Goal: Task Accomplishment & Management: Manage account settings

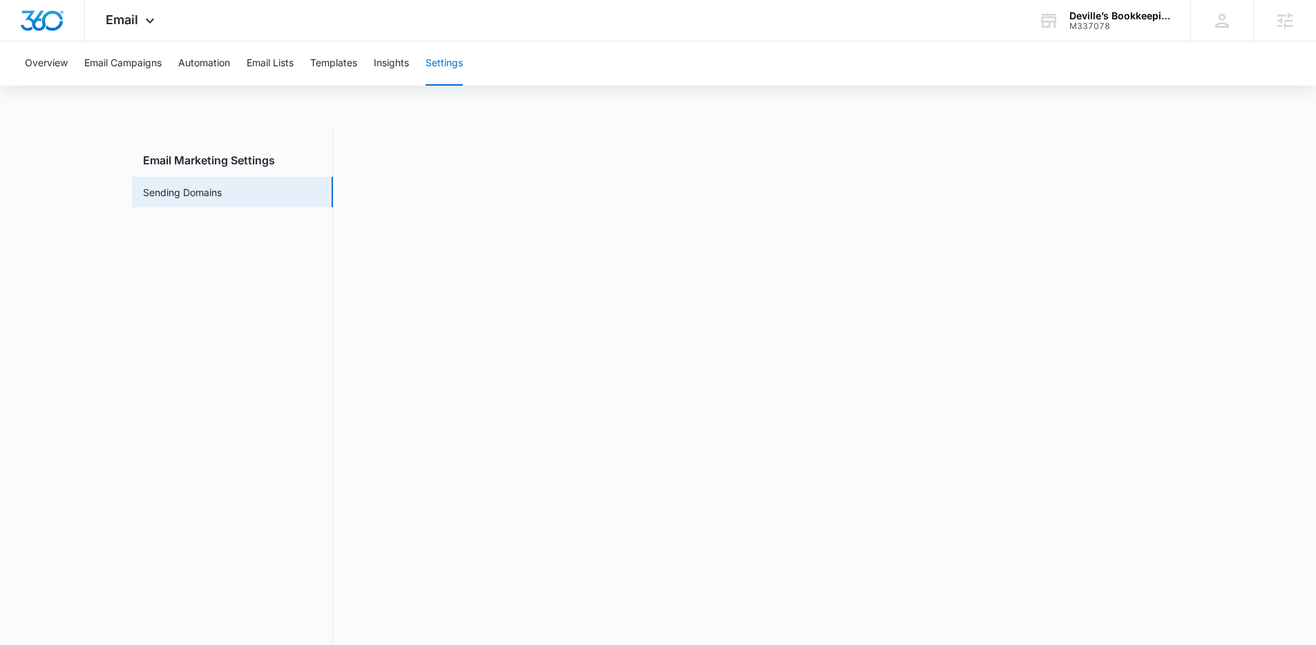
click at [1256, 238] on main "Email Marketing Settings Sending Domains" at bounding box center [658, 403] width 1316 height 546
click at [198, 63] on button "Automation" at bounding box center [204, 63] width 52 height 44
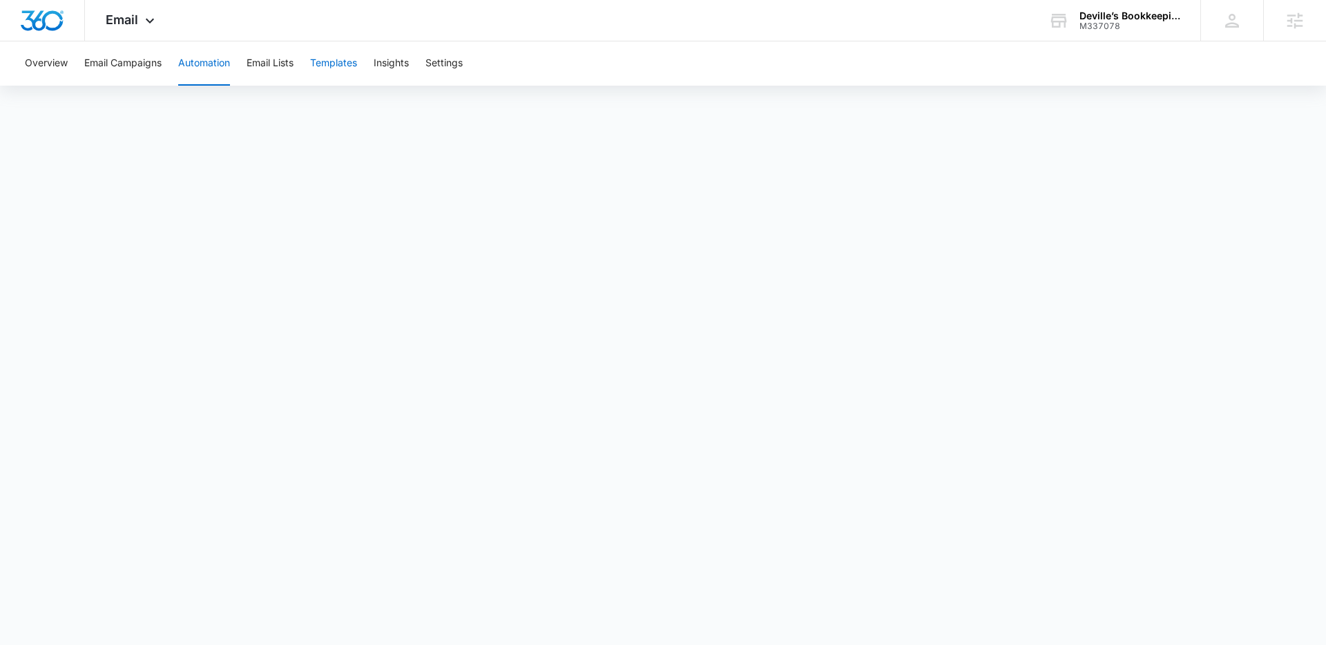
click at [332, 63] on button "Templates" at bounding box center [333, 63] width 47 height 44
click at [146, 21] on icon at bounding box center [150, 24] width 17 height 17
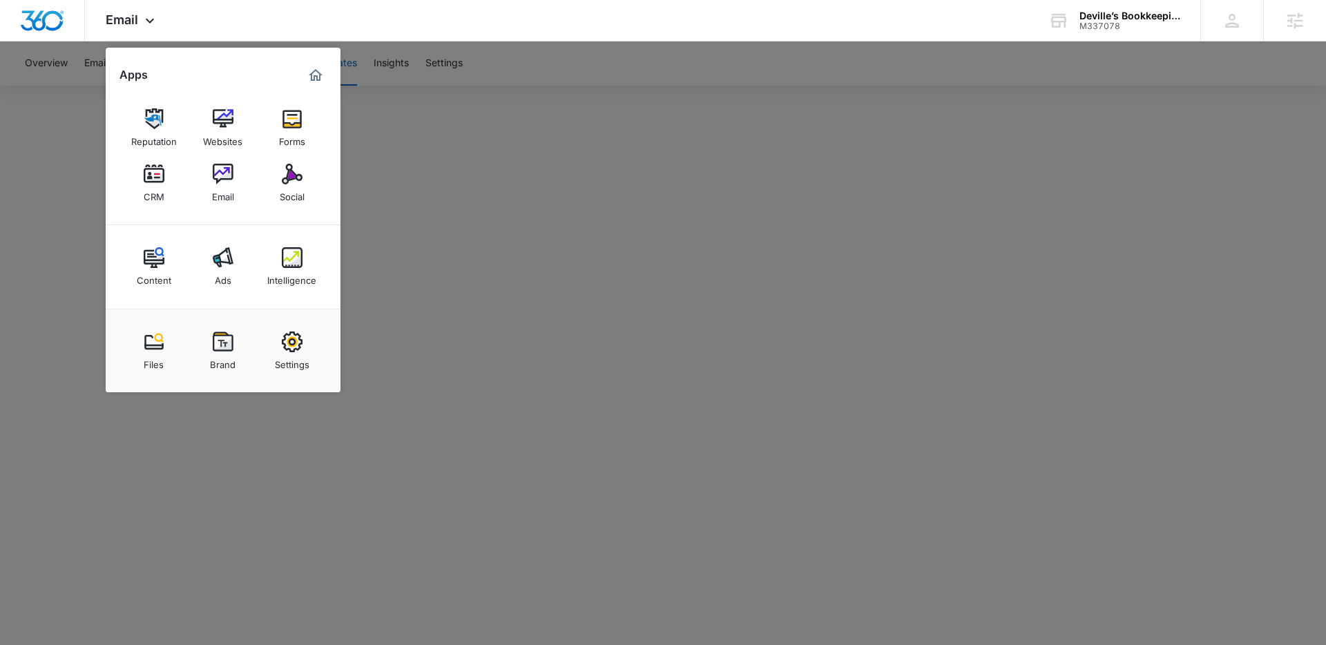
click at [504, 208] on div at bounding box center [663, 322] width 1326 height 645
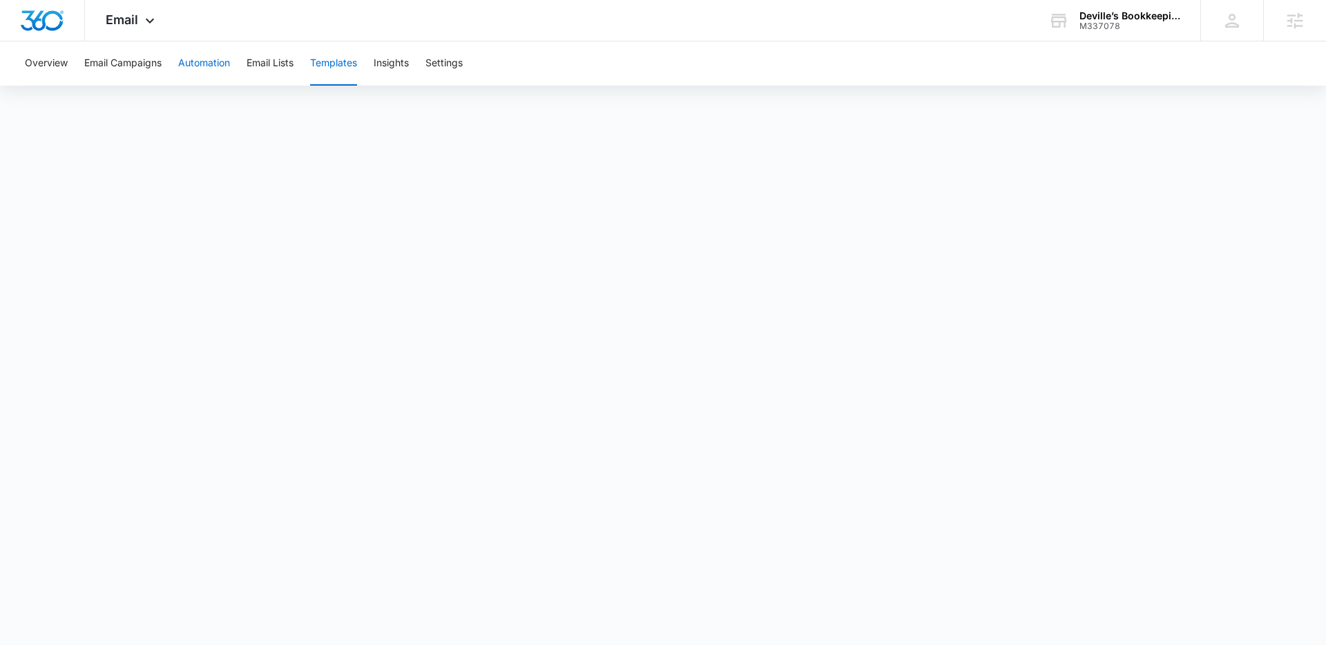
click at [209, 57] on button "Automation" at bounding box center [204, 63] width 52 height 44
click at [125, 17] on span "Email" at bounding box center [122, 19] width 32 height 15
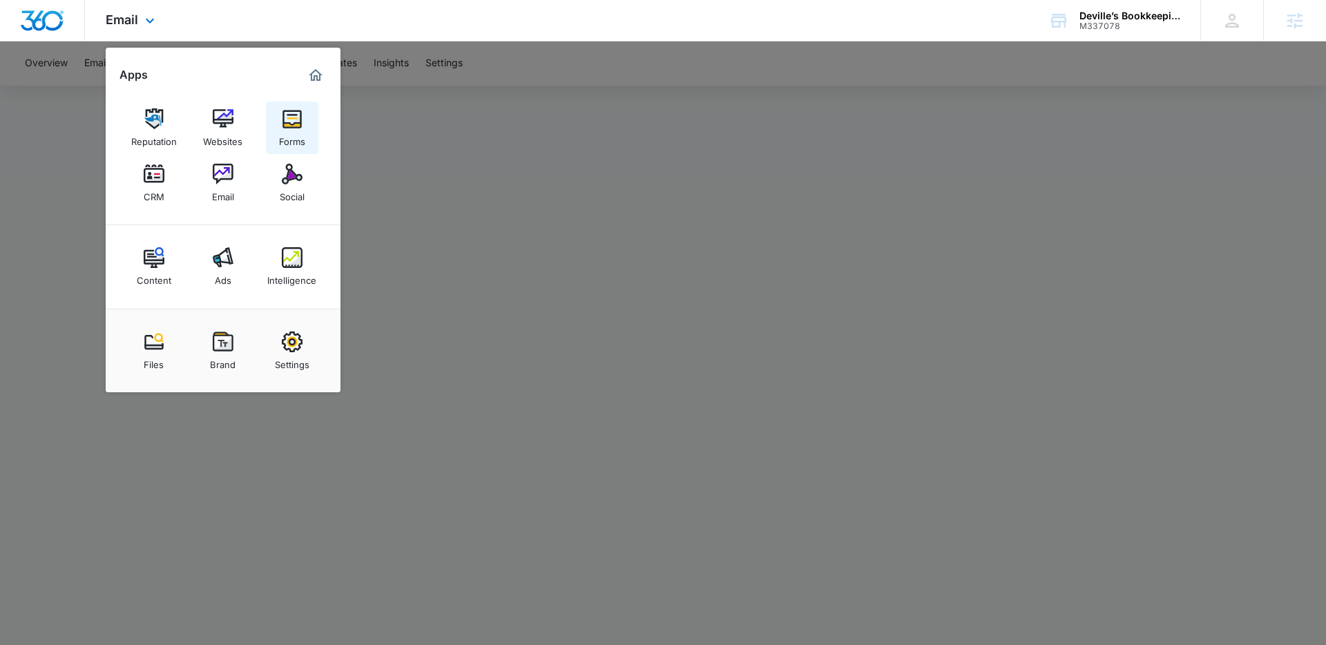
click at [286, 122] on img at bounding box center [292, 118] width 21 height 21
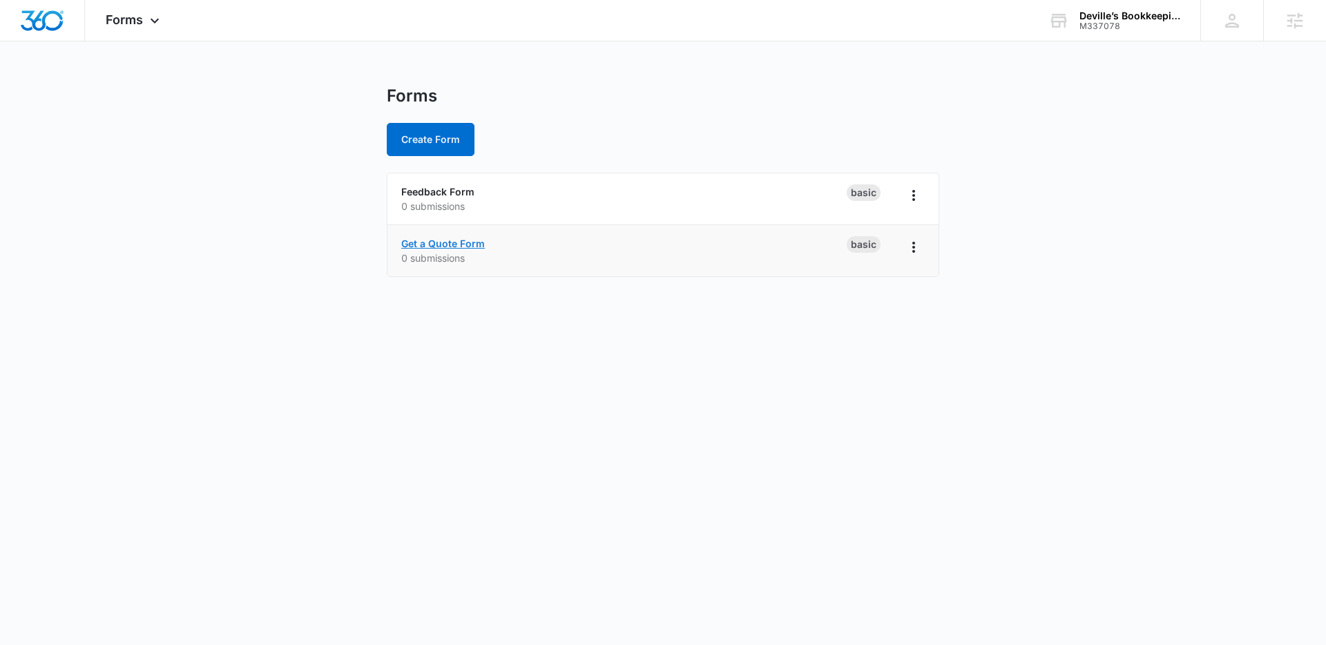
click at [459, 247] on link "Get a Quote Form" at bounding box center [443, 244] width 84 height 12
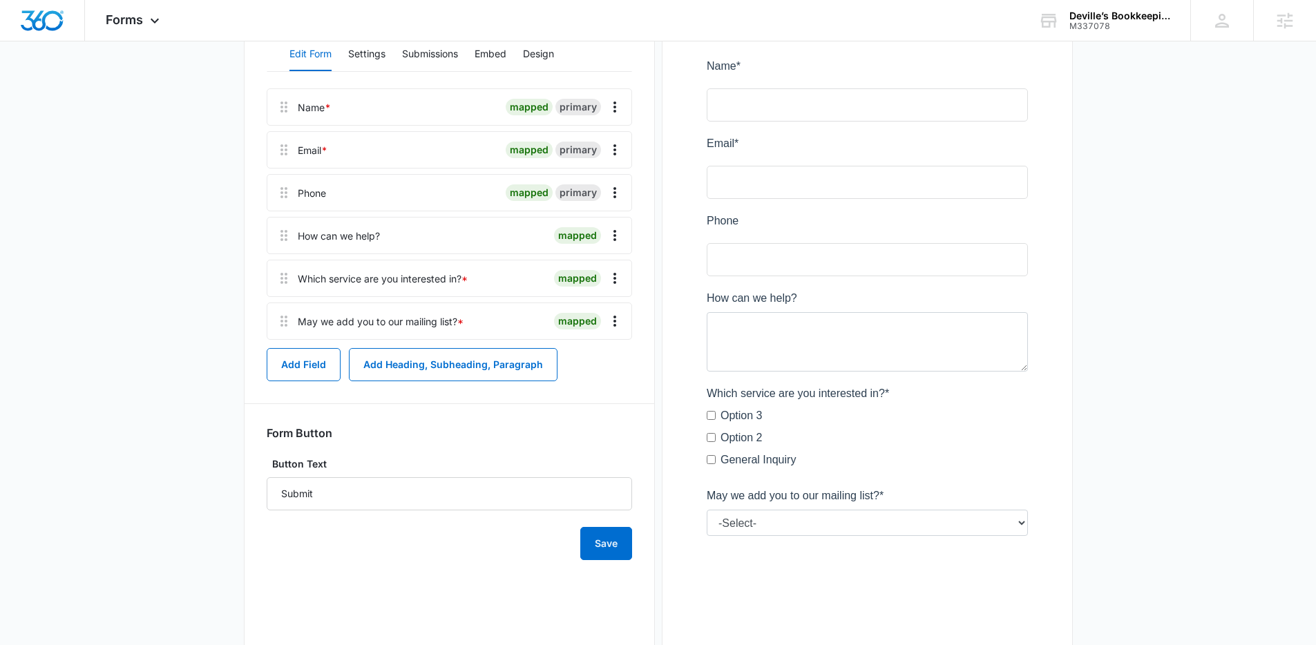
scroll to position [229, 0]
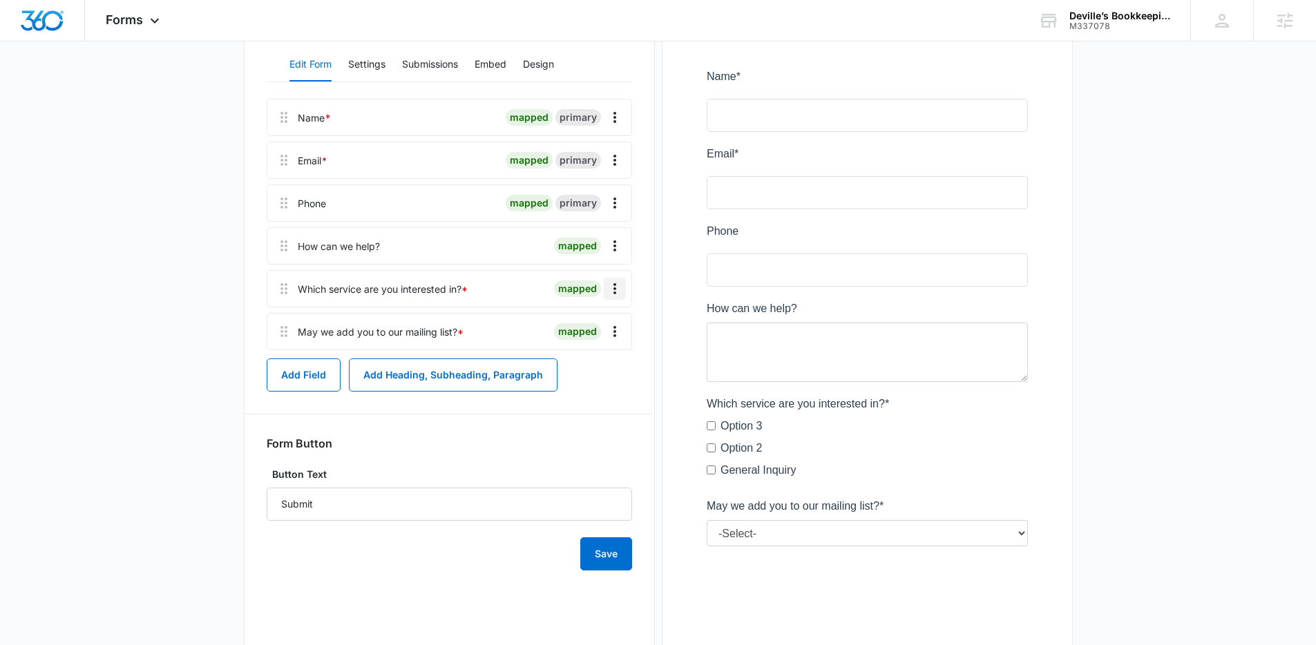
click at [620, 292] on icon "Overflow Menu" at bounding box center [614, 288] width 17 height 17
click at [582, 347] on div "Delete" at bounding box center [577, 348] width 29 height 10
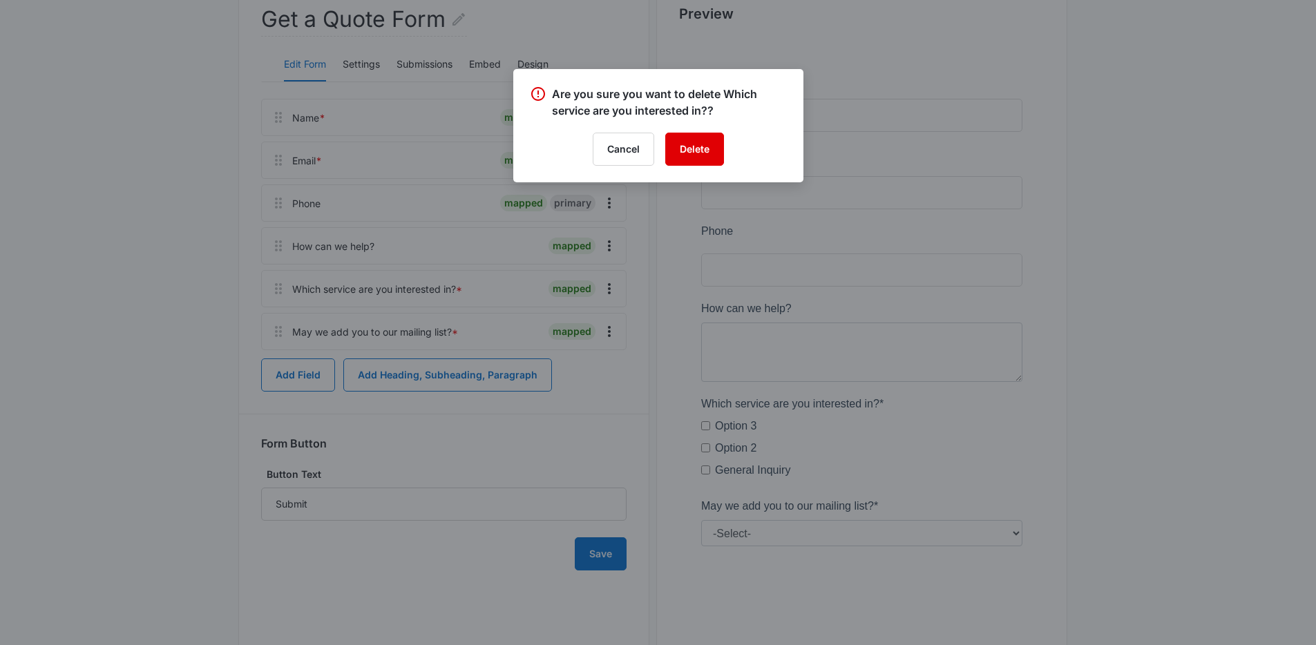
click at [694, 157] on button "Delete" at bounding box center [694, 149] width 59 height 33
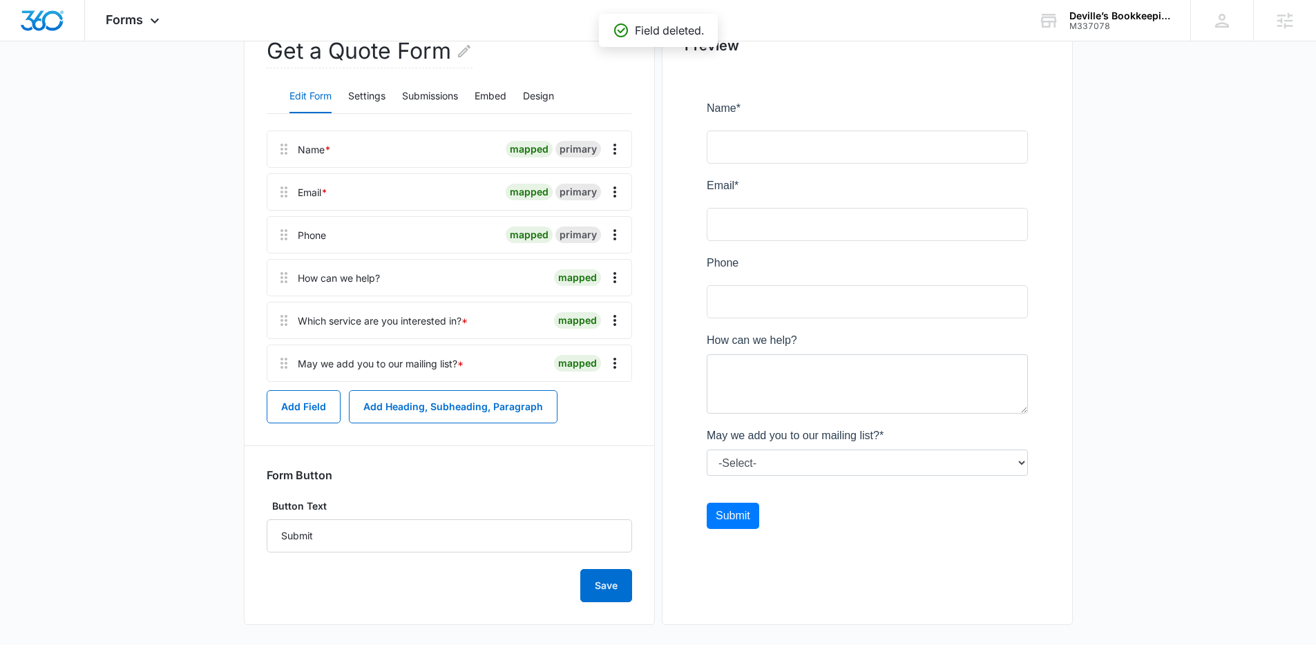
scroll to position [173, 0]
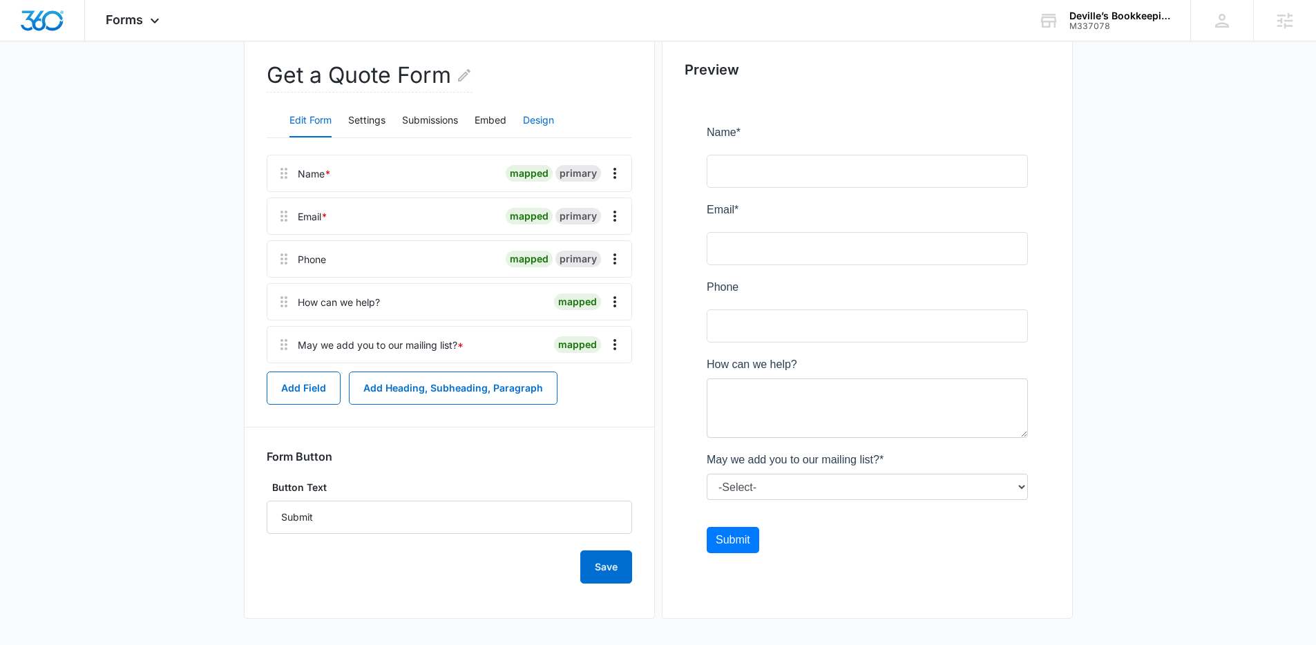
click at [550, 122] on button "Design" at bounding box center [538, 120] width 31 height 33
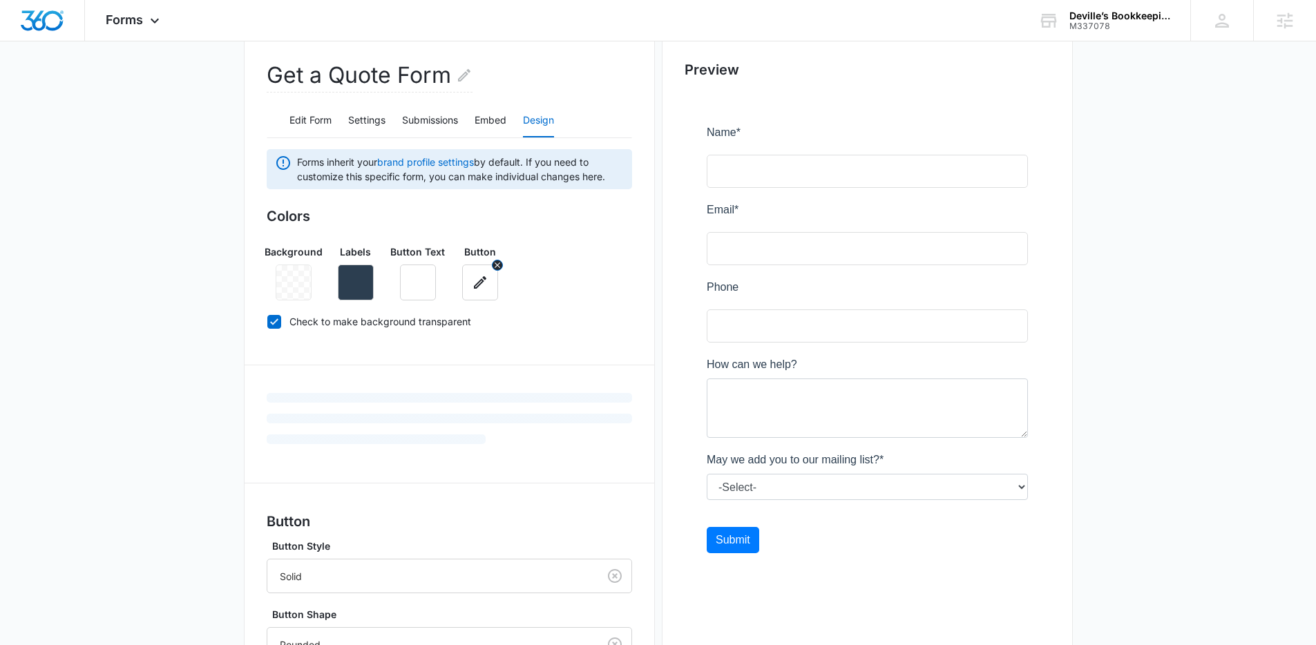
click at [473, 289] on icon "button" at bounding box center [480, 282] width 17 height 17
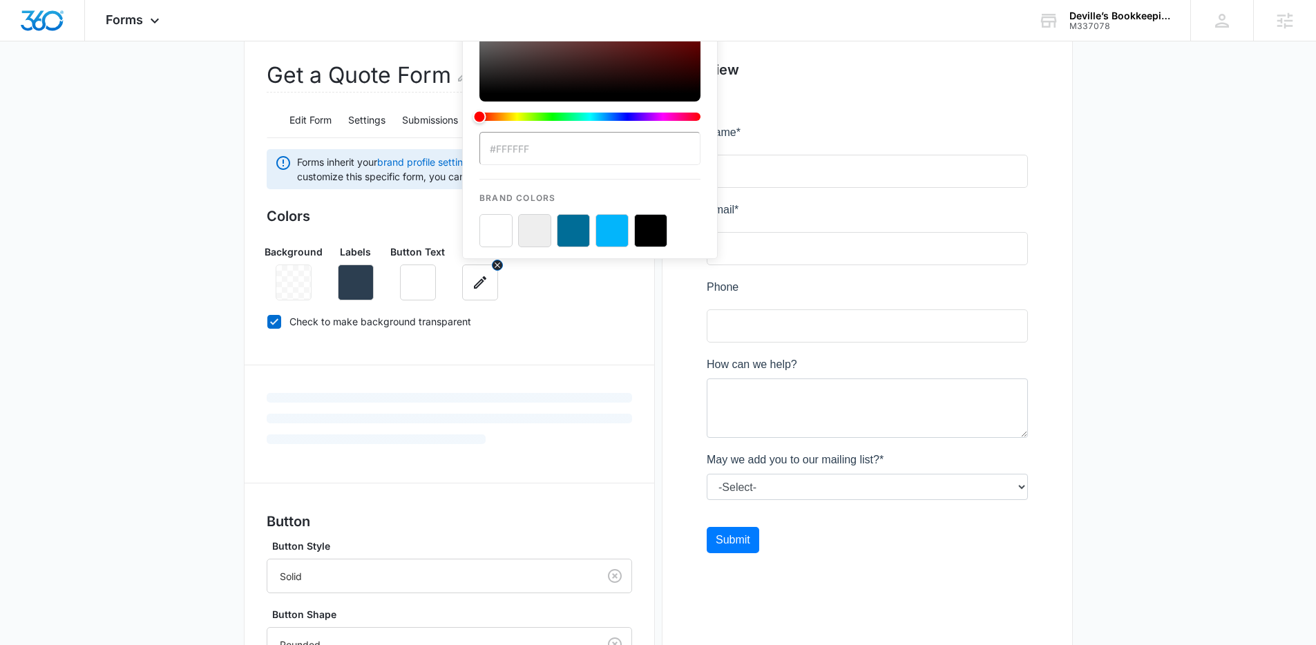
scroll to position [0, 0]
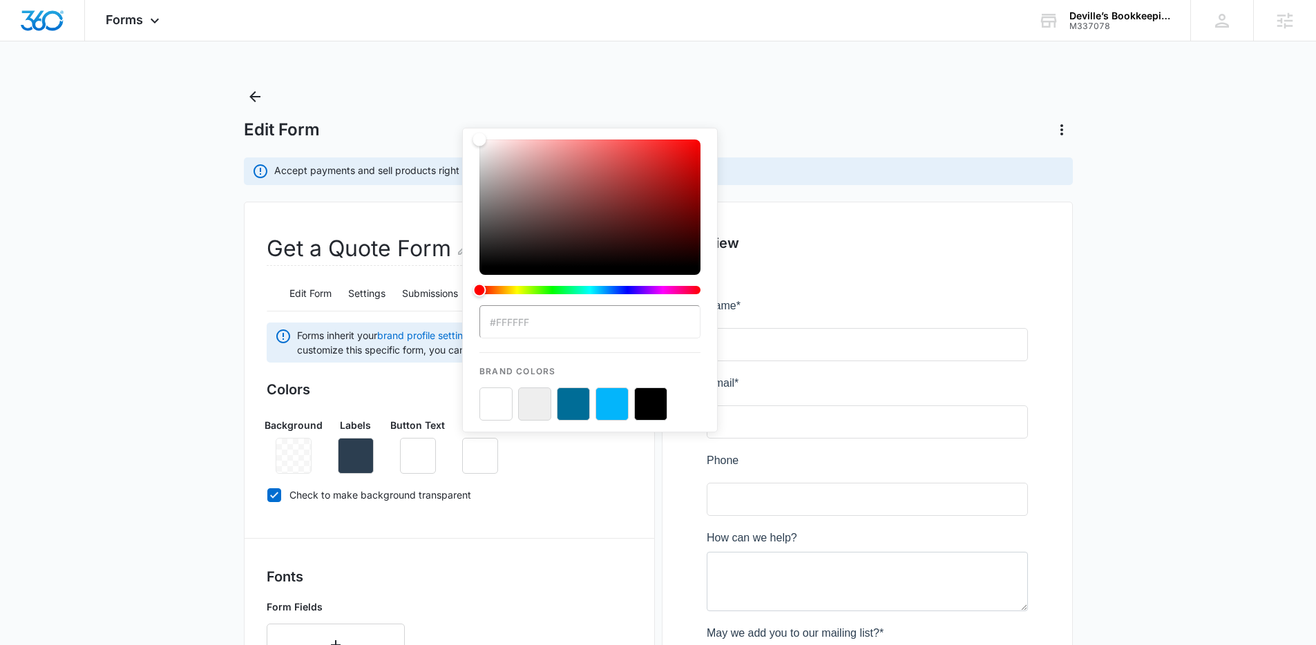
click at [577, 405] on button "color-picker-container" at bounding box center [573, 404] width 33 height 33
type input "#006D97"
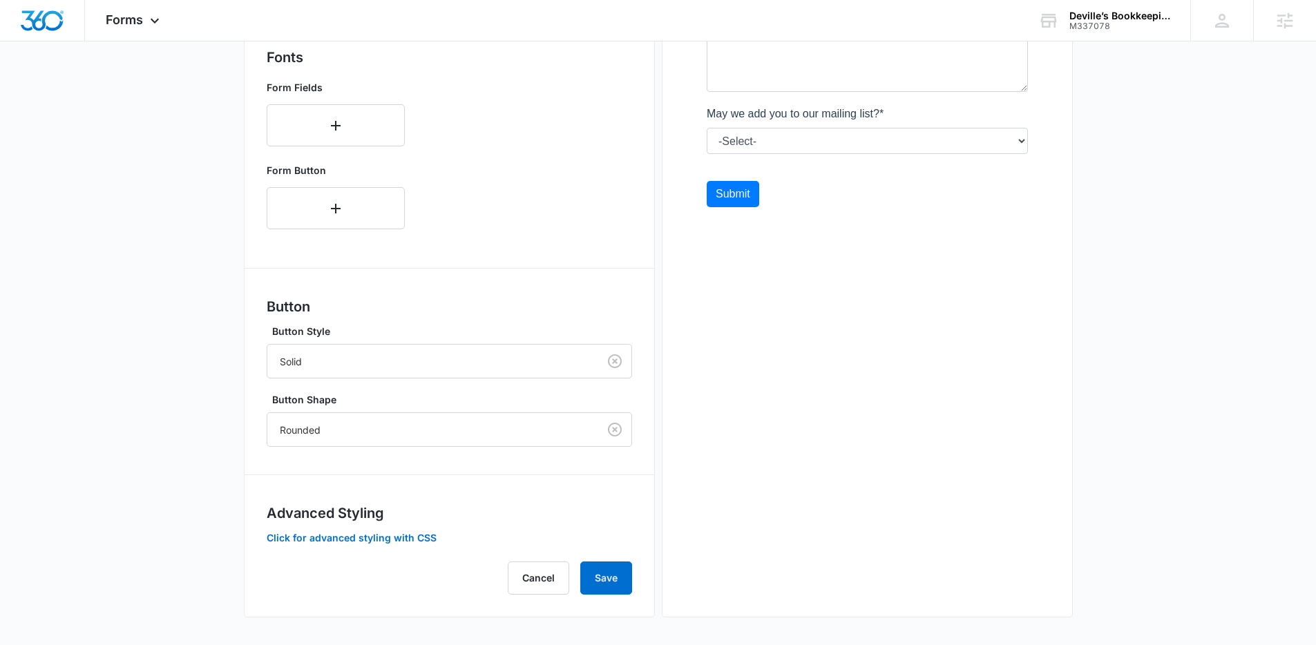
scroll to position [517, 0]
click at [606, 577] on button "Save" at bounding box center [606, 580] width 52 height 33
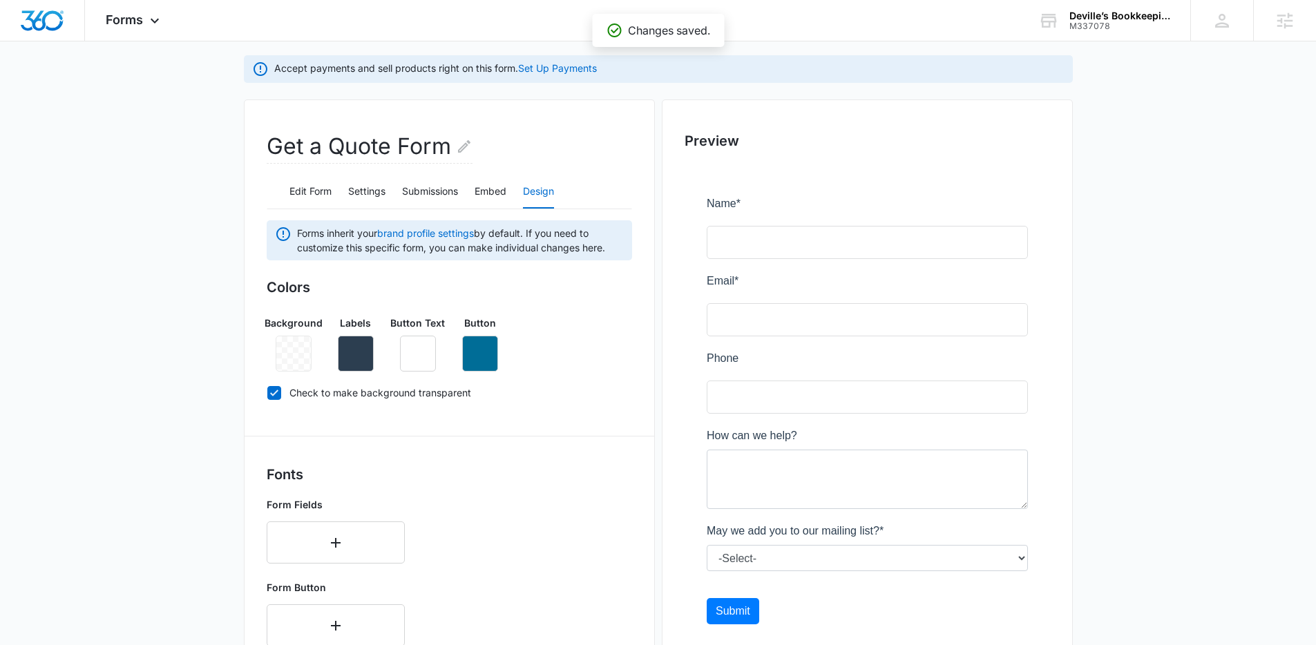
scroll to position [90, 0]
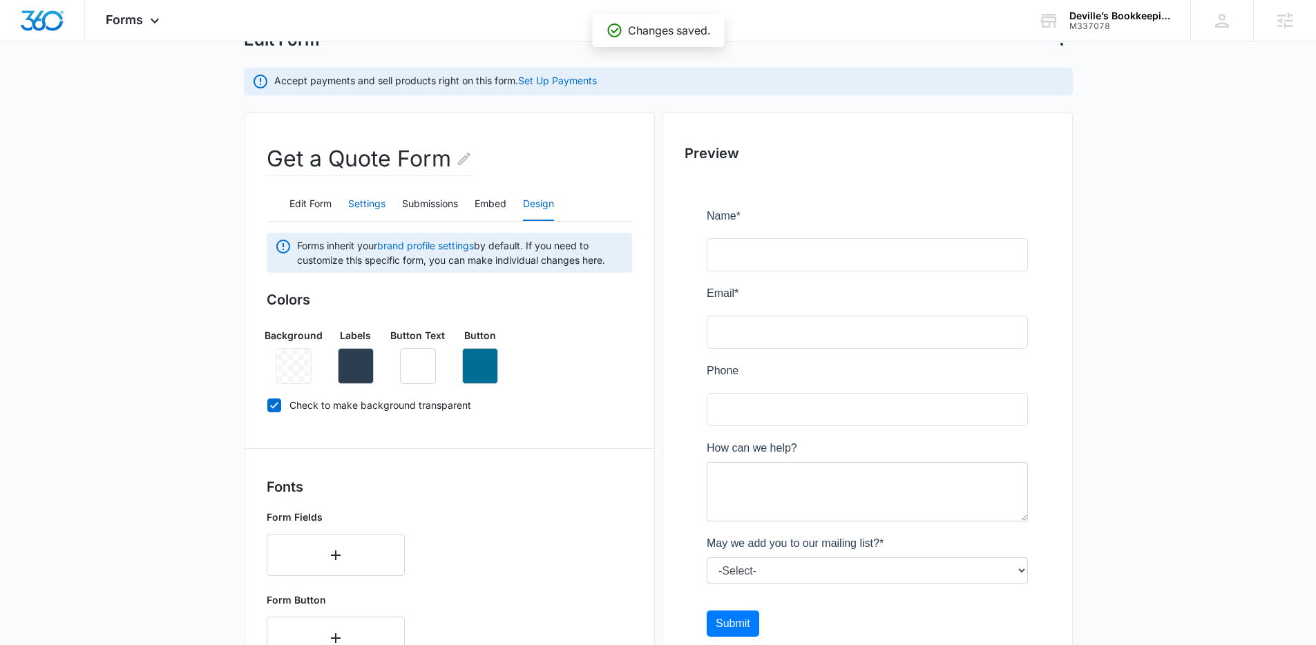
click at [363, 199] on button "Settings" at bounding box center [366, 204] width 37 height 33
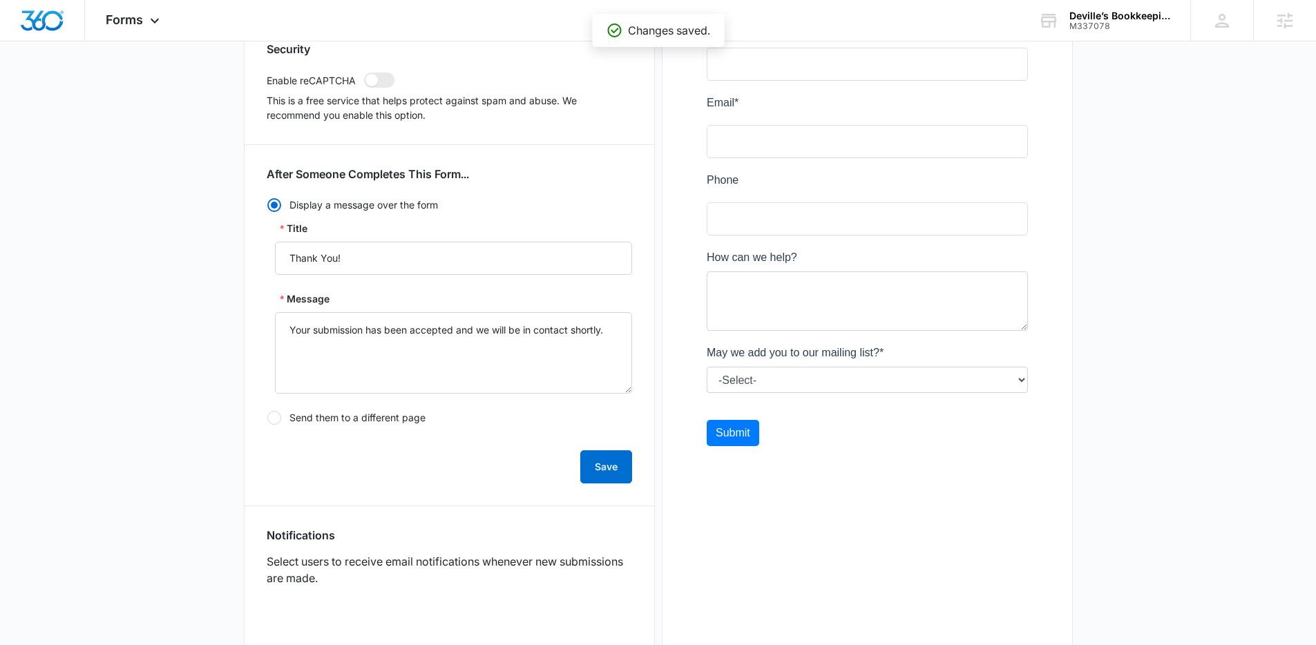
scroll to position [551, 0]
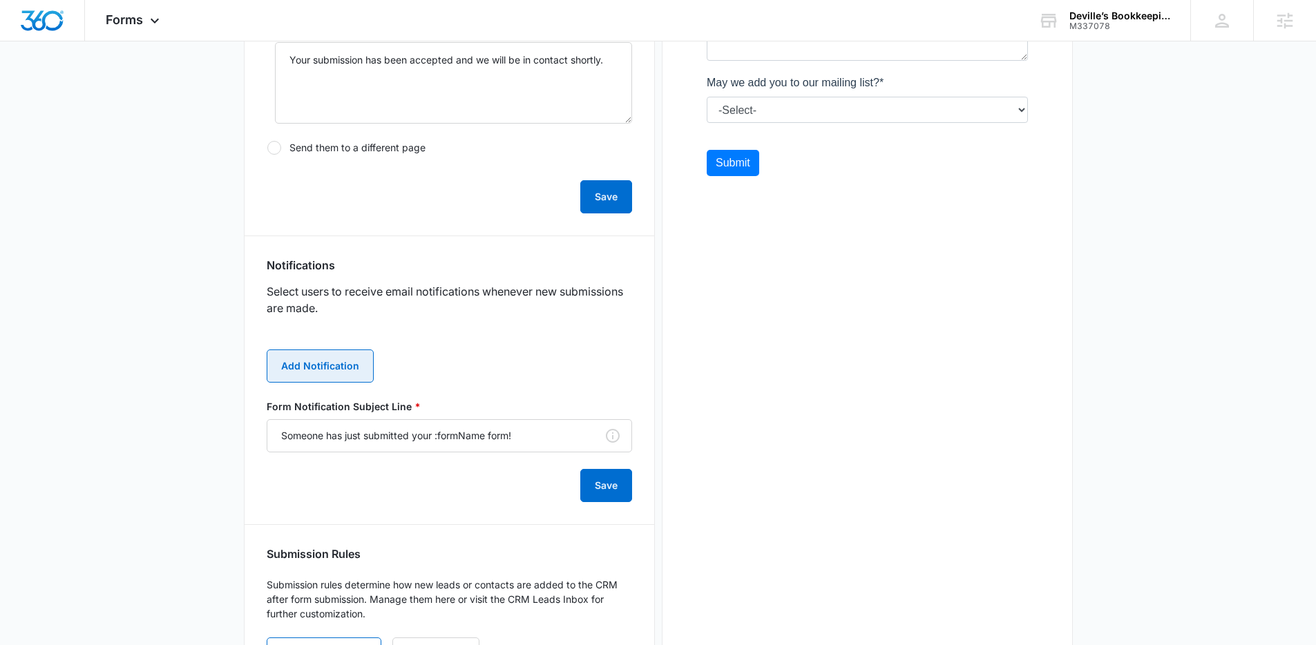
click at [337, 373] on button "Add Notification" at bounding box center [320, 366] width 107 height 33
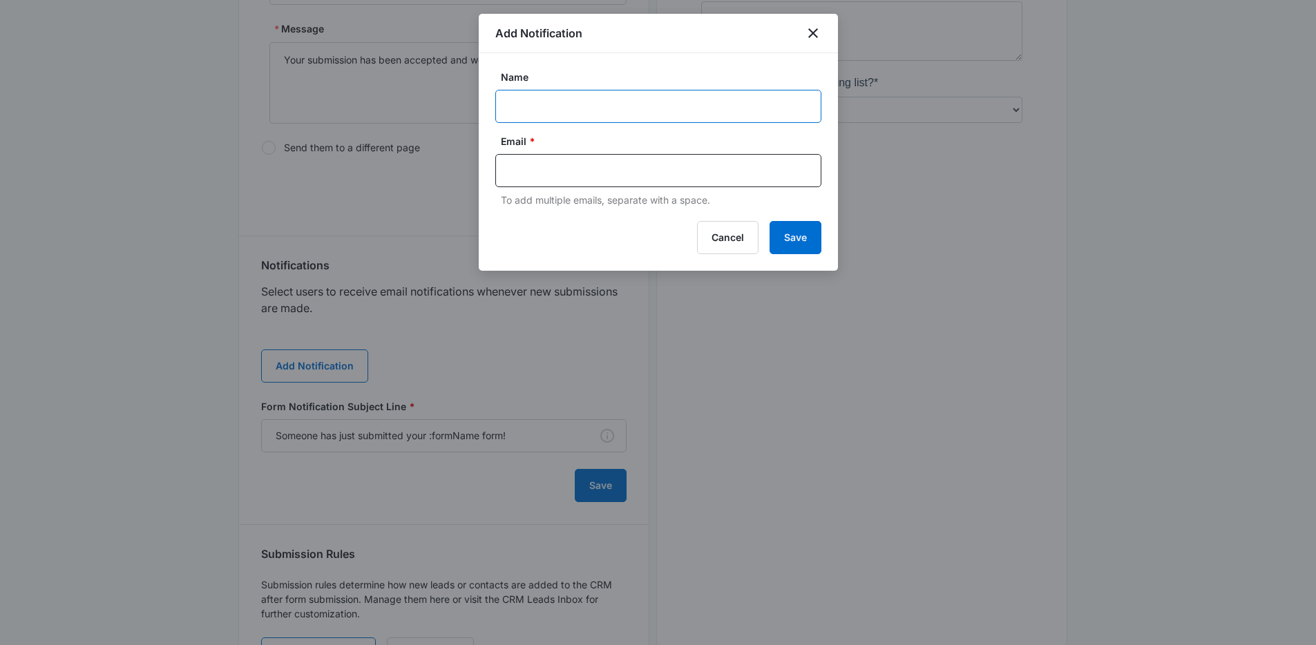
click at [582, 93] on input "Name" at bounding box center [658, 106] width 326 height 33
paste input "Katelynthebookkeeper@gmail.com"
type input "Katelynthebookkeeper@gmail.com"
click at [615, 169] on input "text" at bounding box center [660, 170] width 300 height 21
paste input "Katelynthebookkeeper@gmail.com"
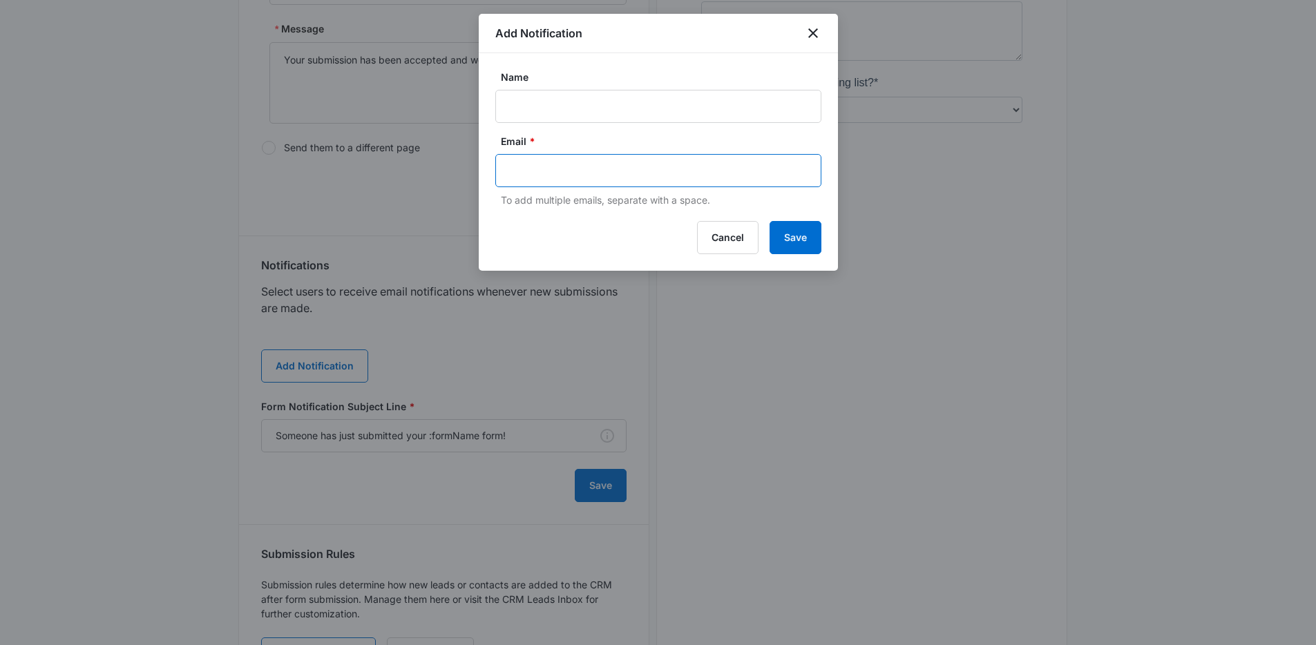
type input "Katelynthebookkeeper@gmail.com"
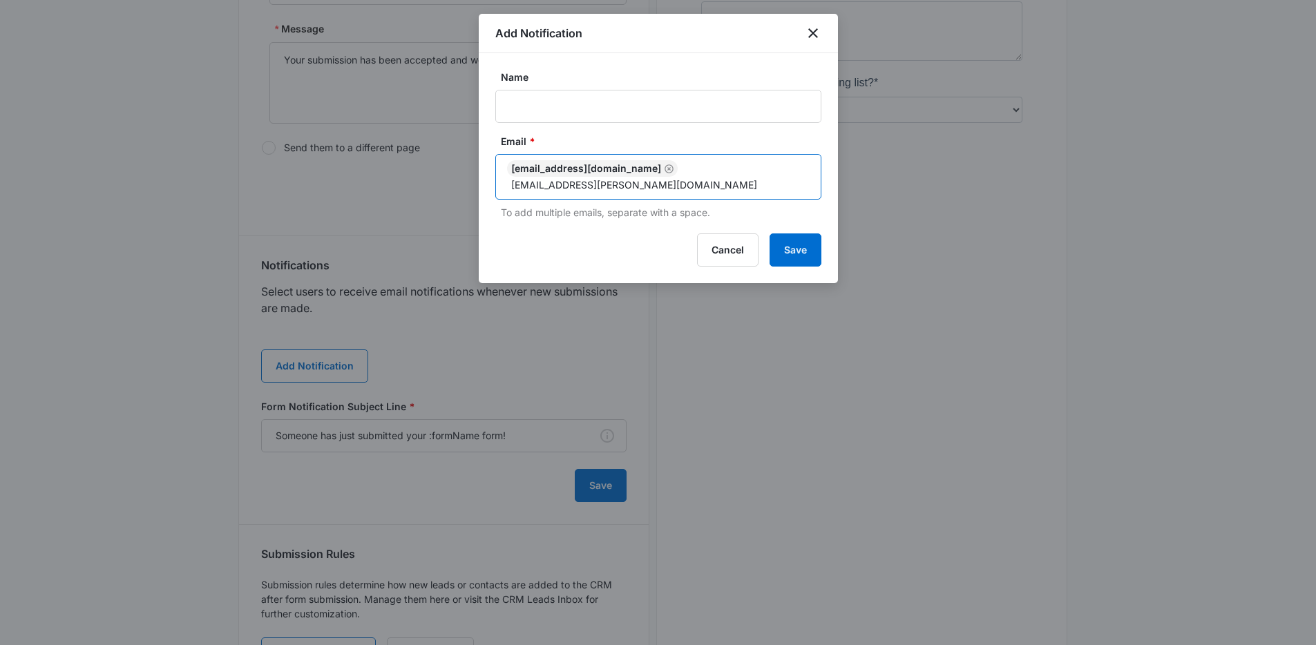
type input "[EMAIL_ADDRESS][PERSON_NAME][DOMAIN_NAME]"
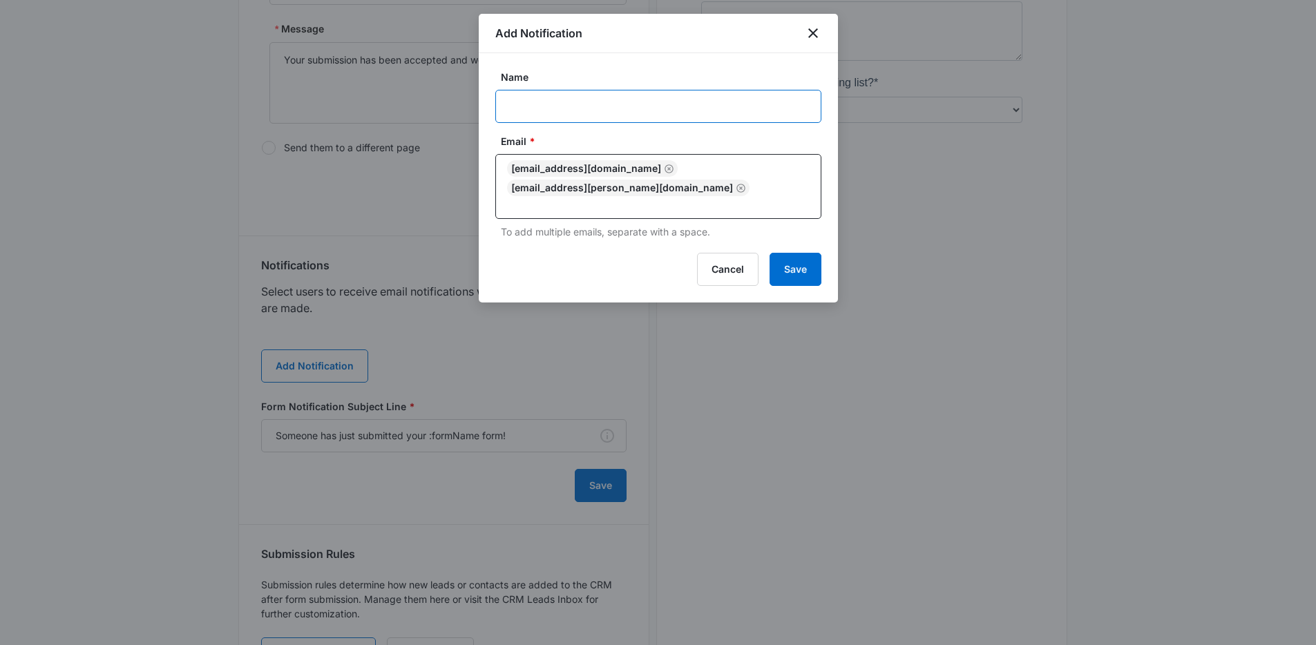
click at [667, 118] on input "Name" at bounding box center [658, 106] width 326 height 33
type input "Get a Quote Form Submission"
click at [792, 269] on button "Save" at bounding box center [796, 269] width 52 height 33
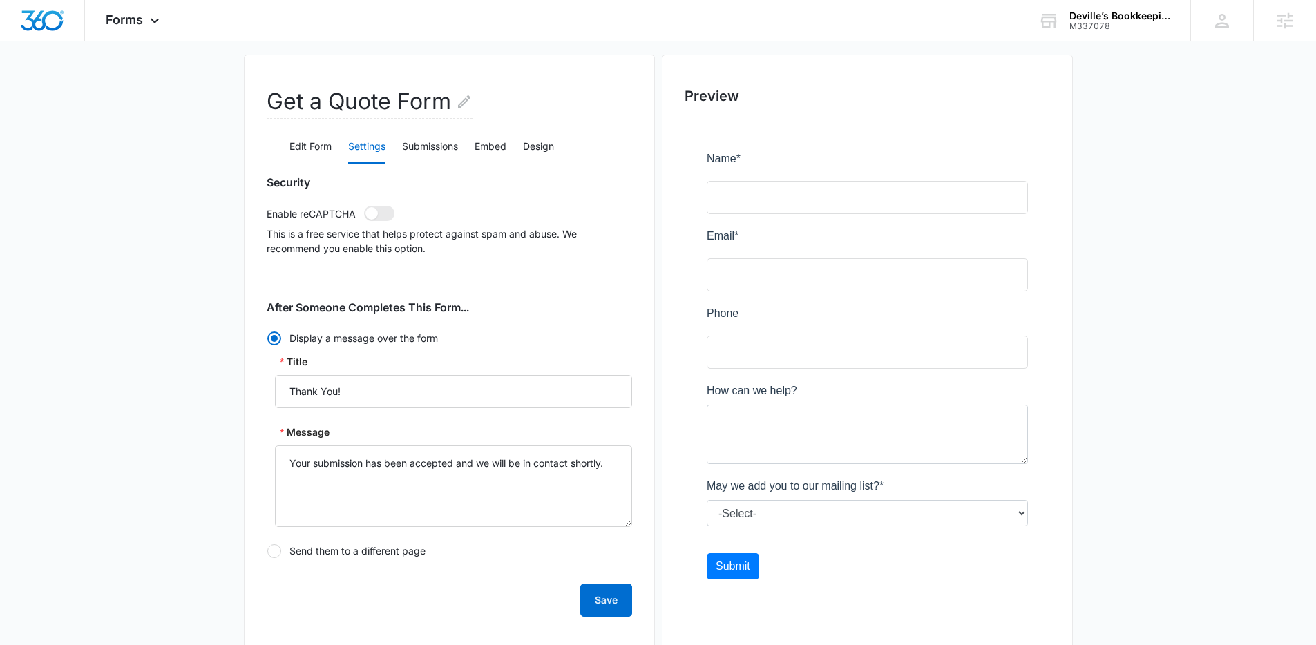
scroll to position [90, 0]
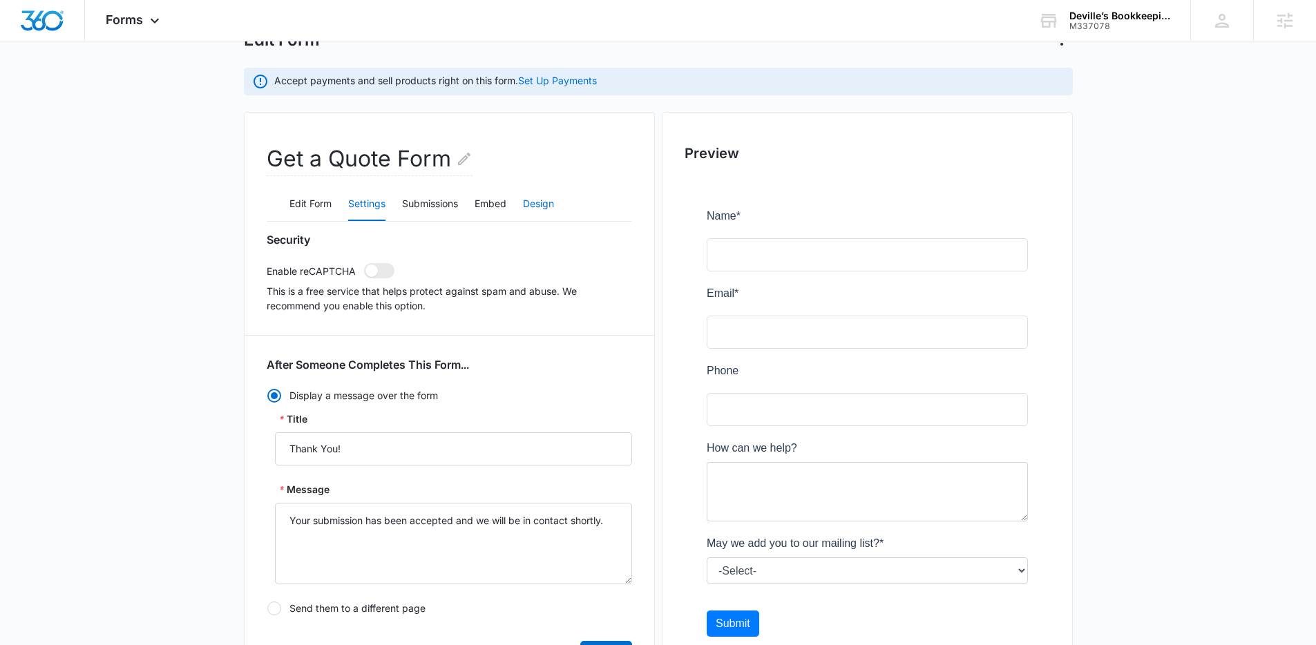
click at [539, 198] on button "Design" at bounding box center [538, 204] width 31 height 33
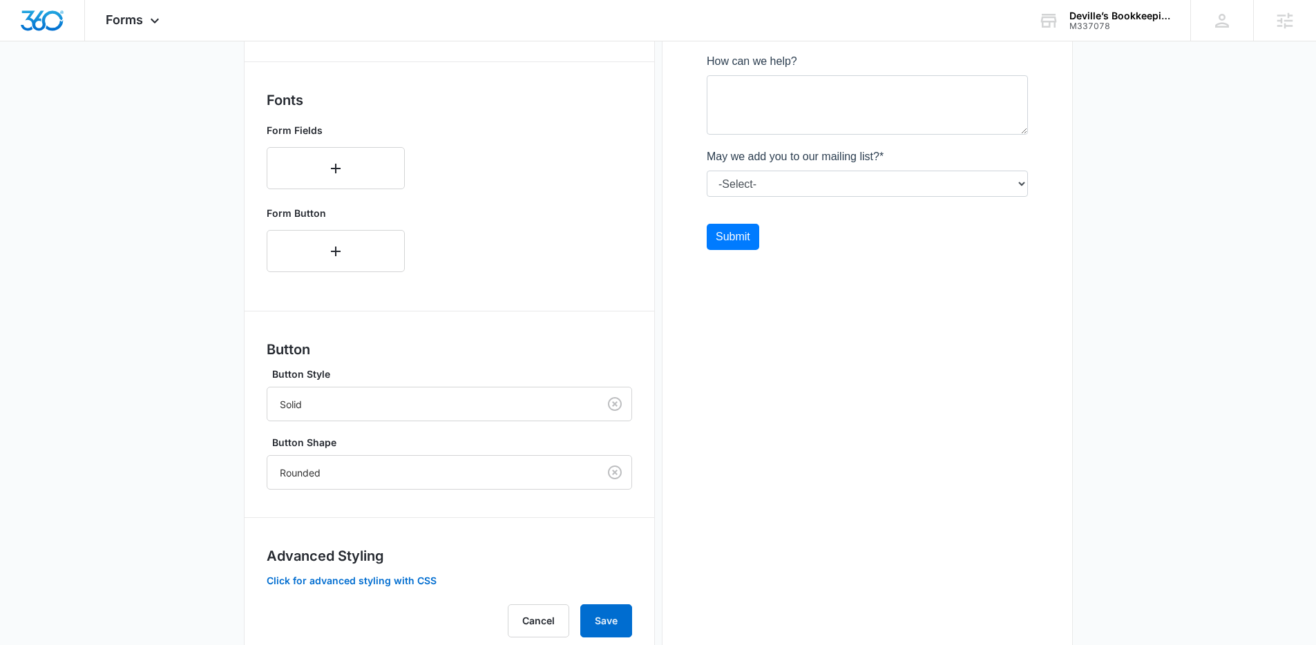
scroll to position [519, 0]
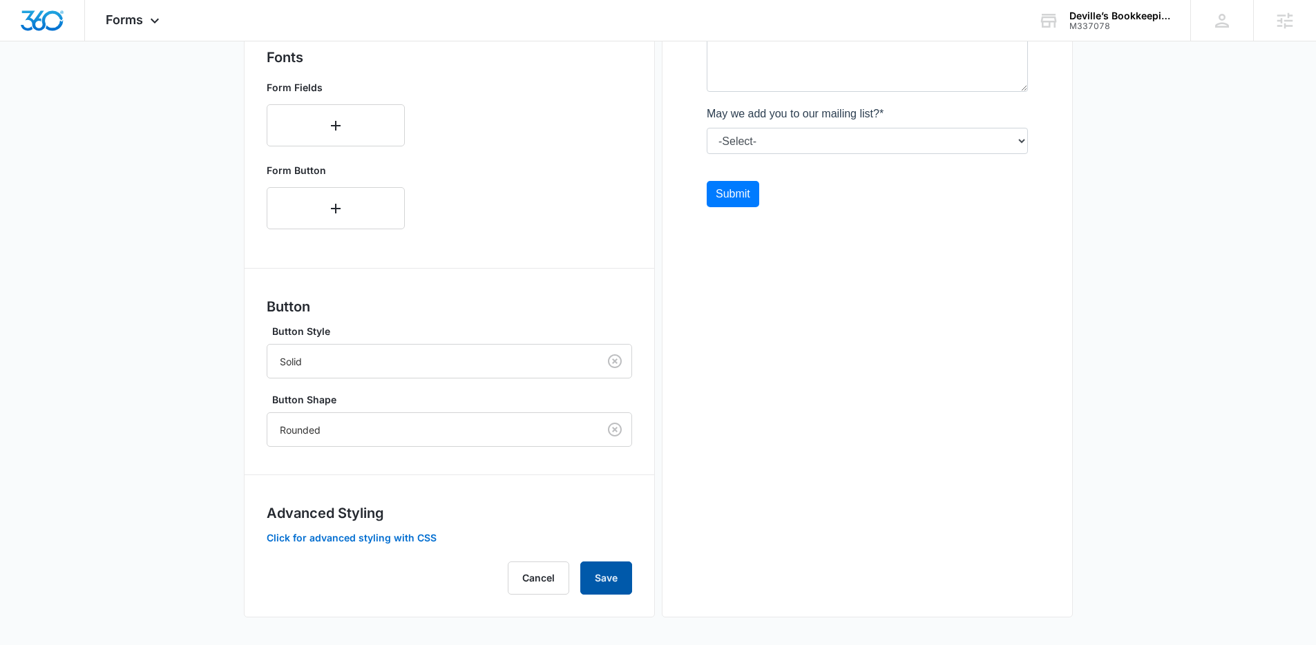
click at [606, 574] on button "Save" at bounding box center [606, 578] width 52 height 33
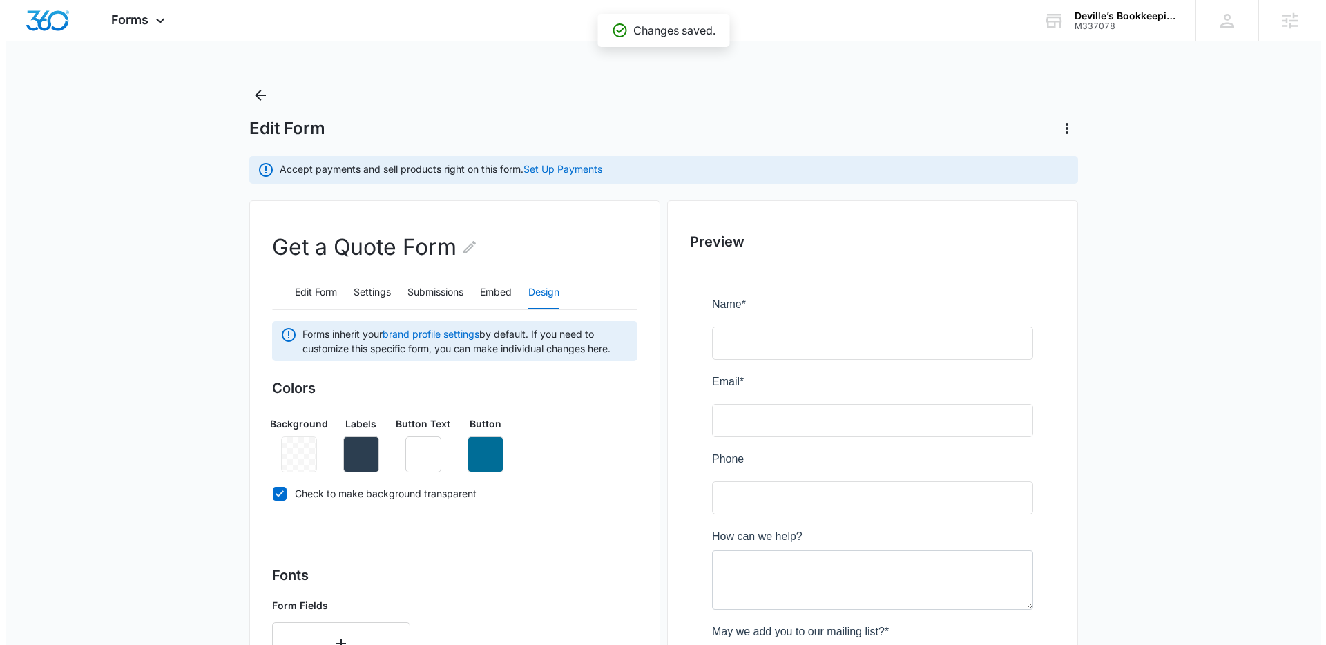
scroll to position [0, 0]
click at [158, 26] on icon at bounding box center [154, 24] width 17 height 17
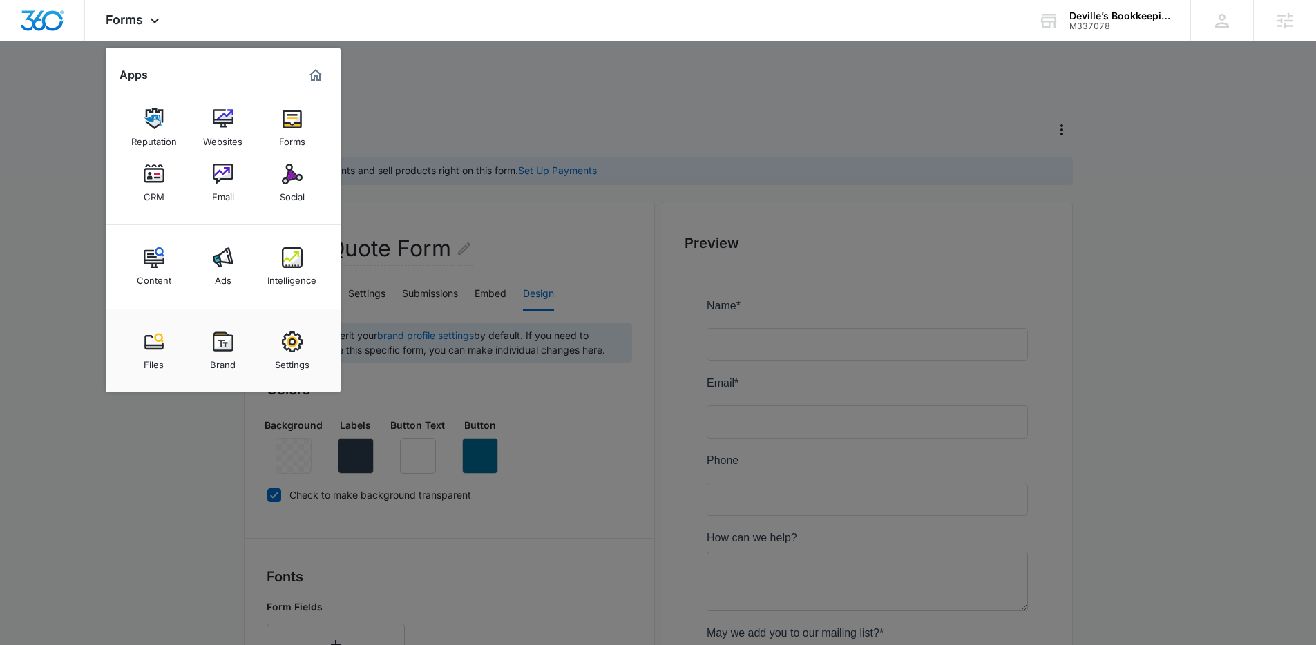
click at [459, 75] on div at bounding box center [658, 322] width 1316 height 645
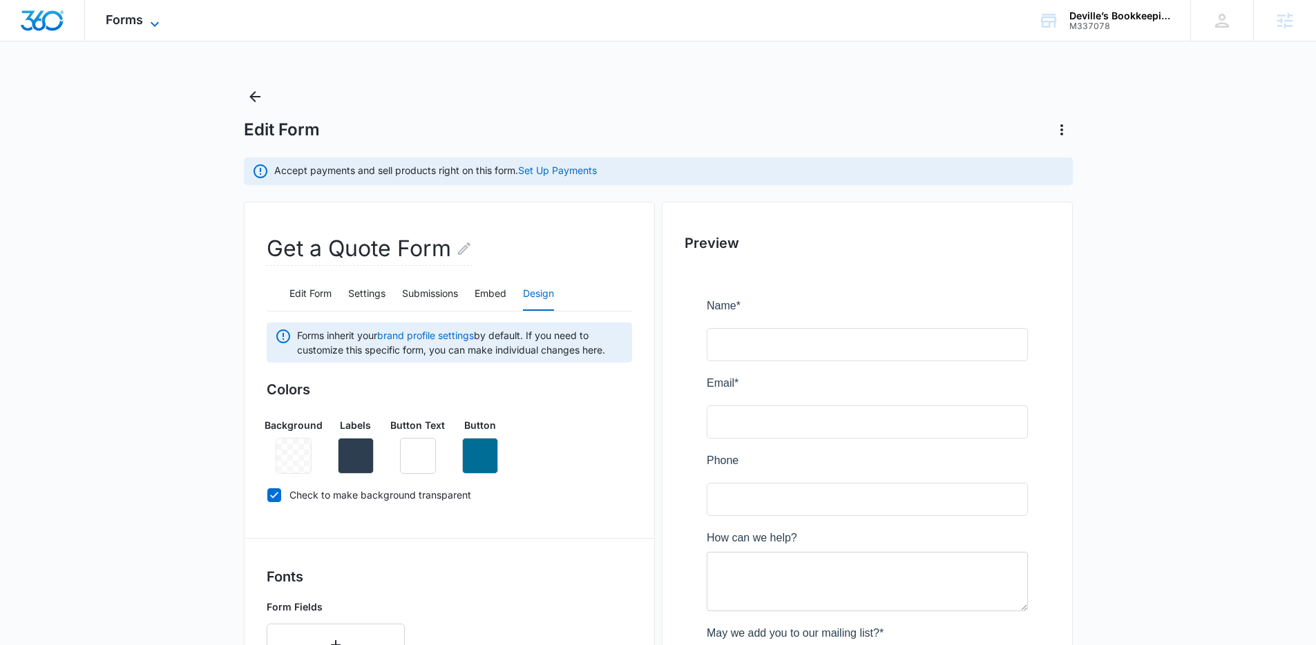
click at [122, 18] on span "Forms" at bounding box center [124, 19] width 37 height 15
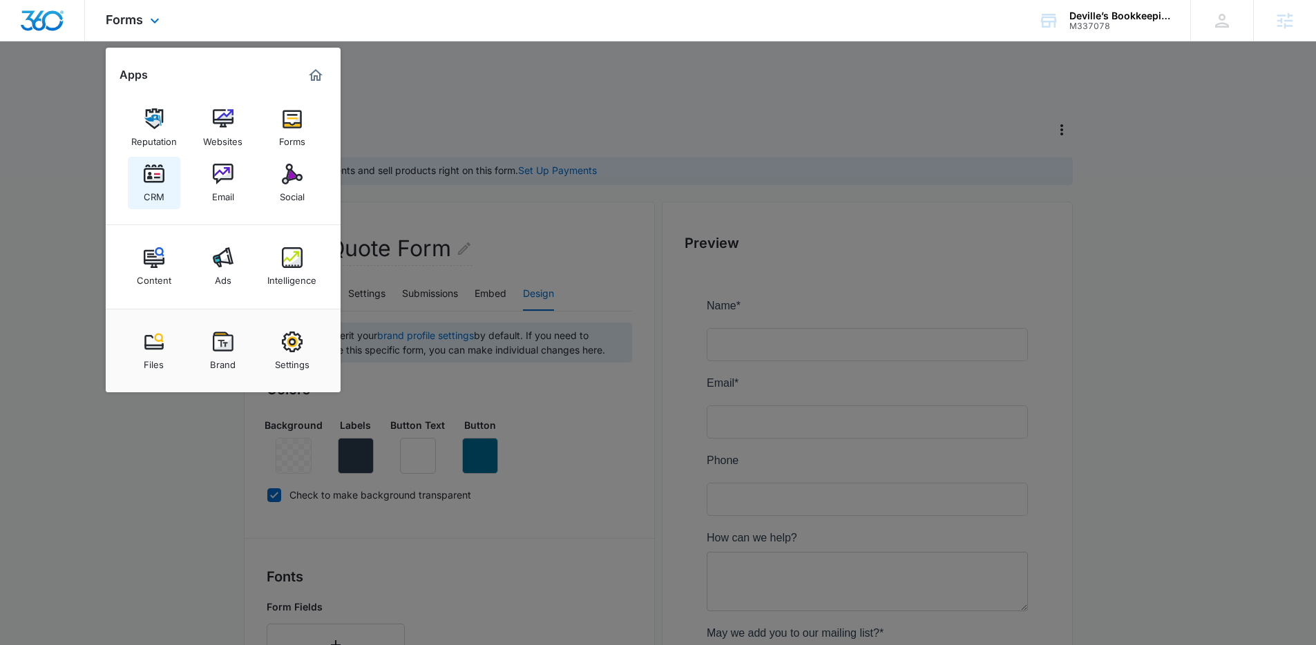
click at [152, 168] on img at bounding box center [154, 174] width 21 height 21
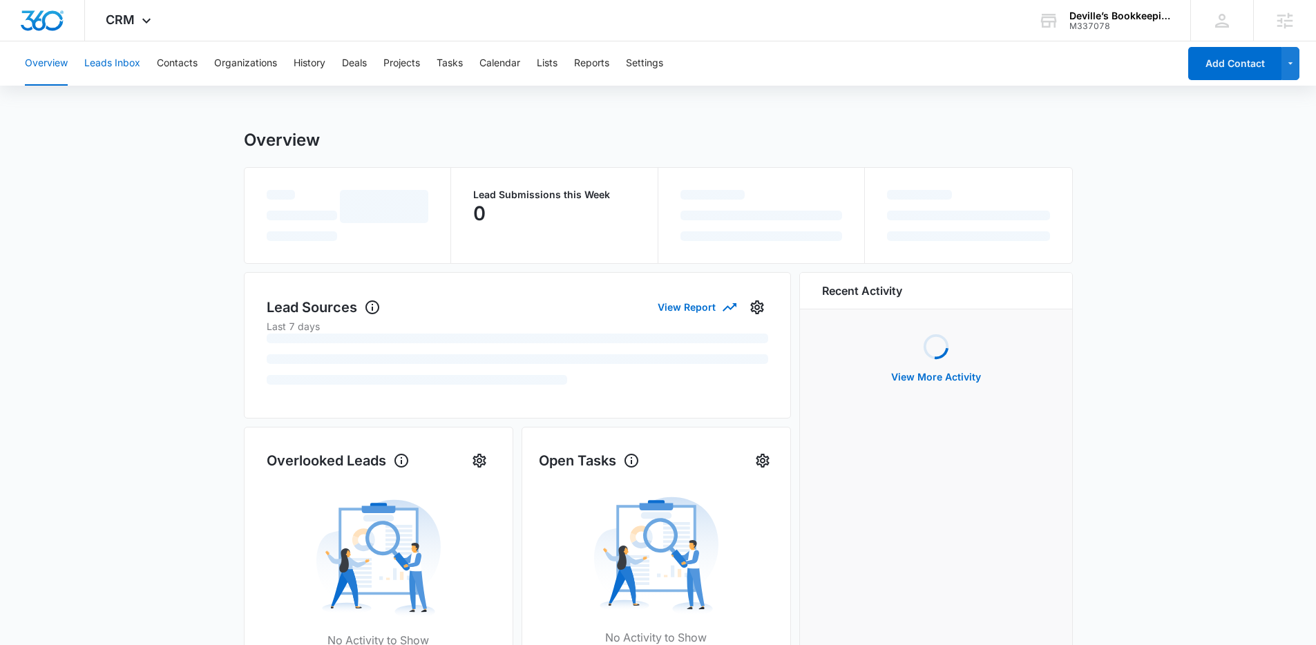
click at [128, 63] on button "Leads Inbox" at bounding box center [112, 63] width 56 height 44
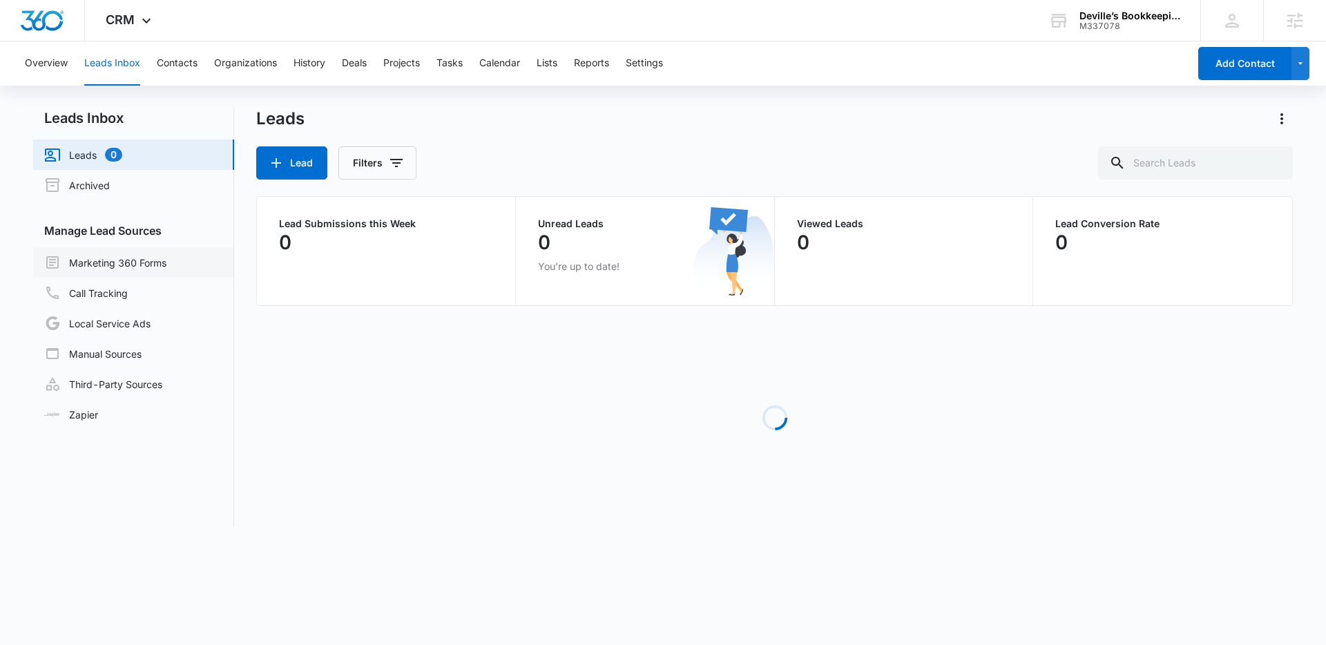
click at [126, 266] on link "Marketing 360 Forms" at bounding box center [105, 262] width 122 height 17
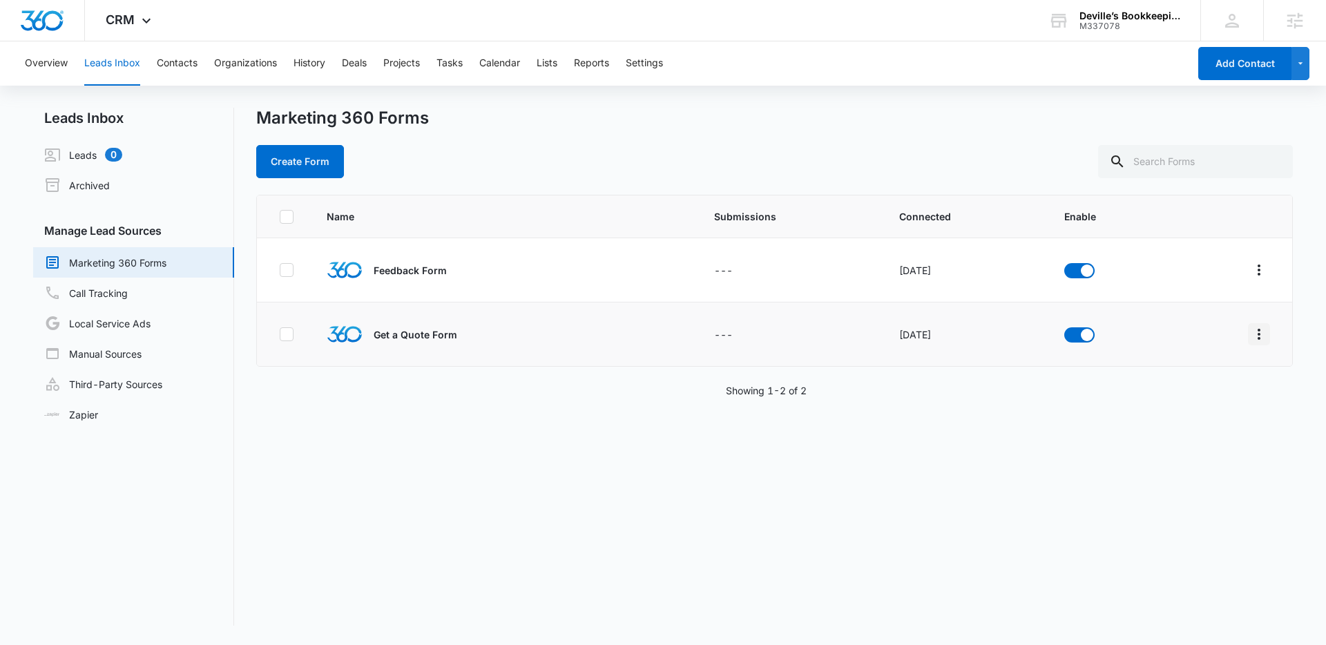
click at [1251, 334] on icon "Overflow Menu" at bounding box center [1259, 334] width 17 height 17
click at [1200, 415] on div "Field Mapping" at bounding box center [1187, 415] width 78 height 10
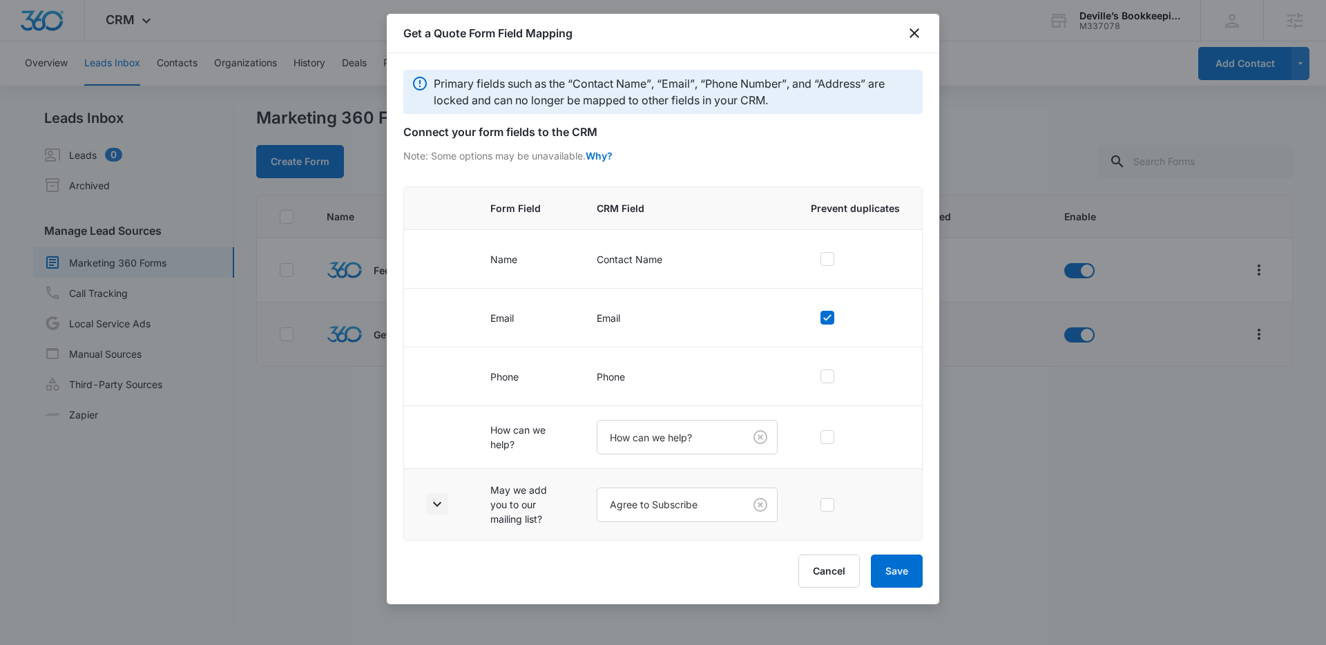
click at [446, 496] on button "button" at bounding box center [437, 504] width 22 height 22
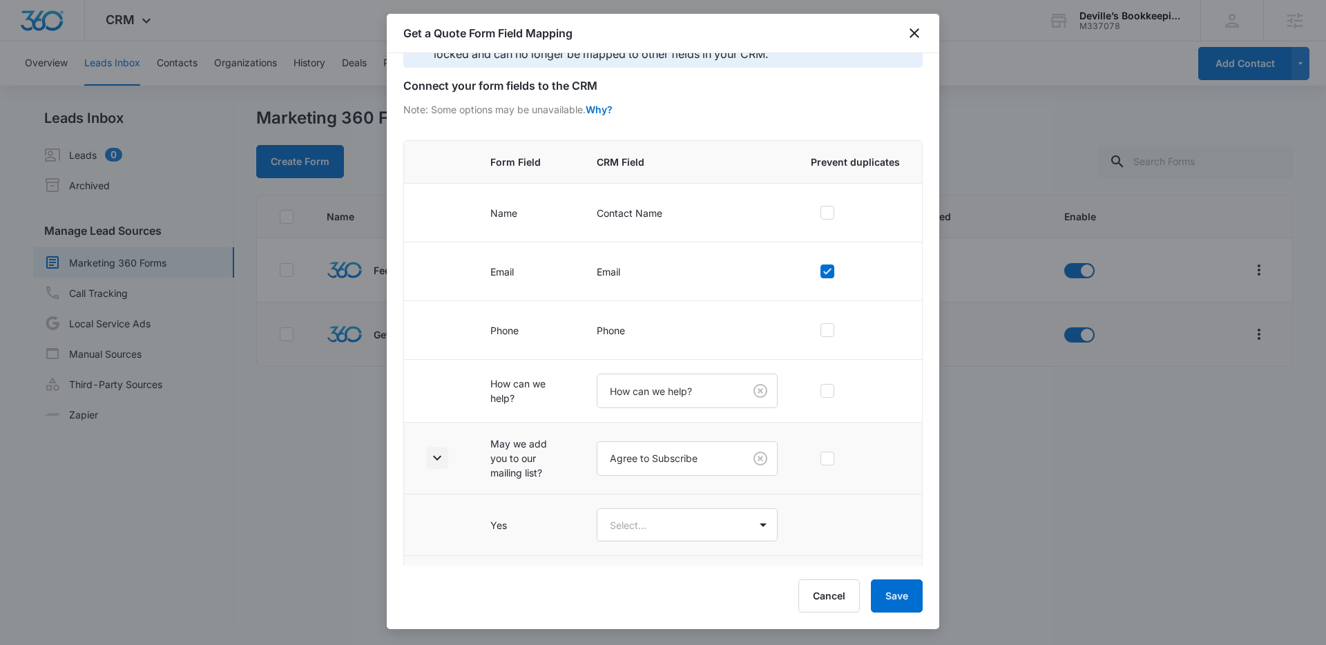
scroll to position [98, 0]
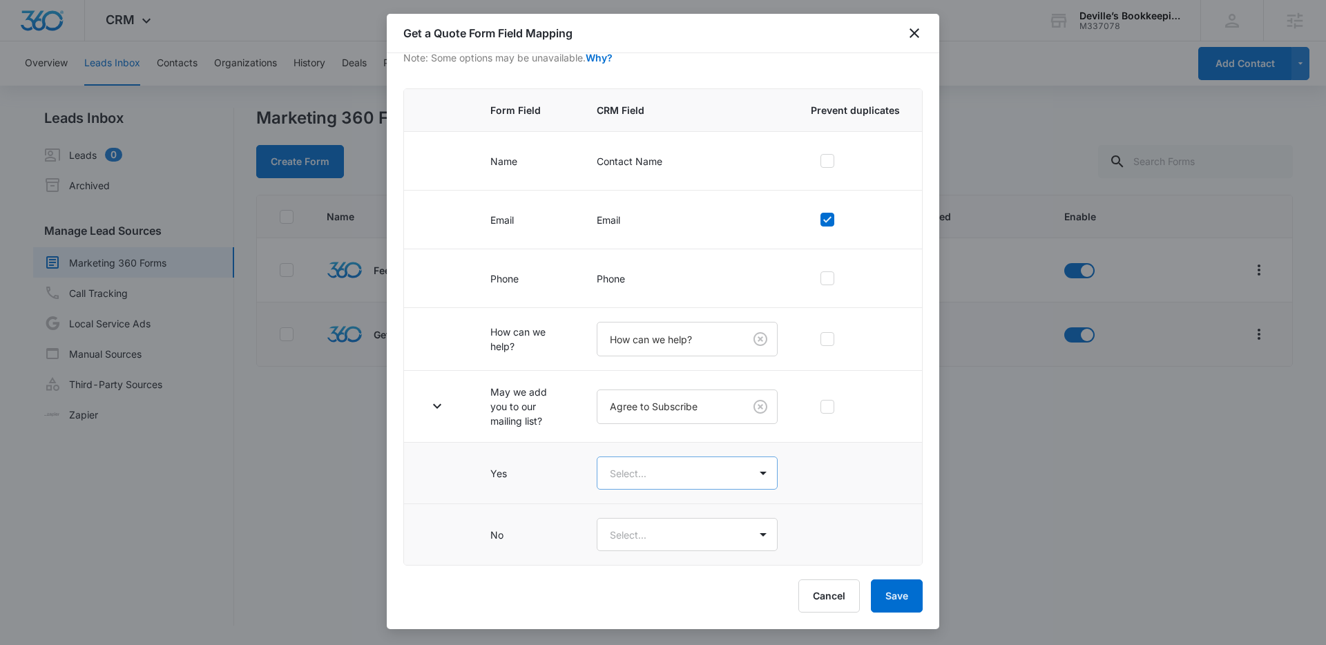
click at [627, 481] on body "CRM Apps Reputation Websites Forms CRM Email Social Content Ads Intelligence Fi…" at bounding box center [663, 322] width 1326 height 645
click at [634, 510] on div "Yes" at bounding box center [682, 522] width 174 height 26
click at [667, 522] on body "CRM Apps Reputation Websites Forms CRM Email Social Content Ads Intelligence Fi…" at bounding box center [663, 322] width 1326 height 645
click at [641, 611] on div "No" at bounding box center [680, 609] width 138 height 15
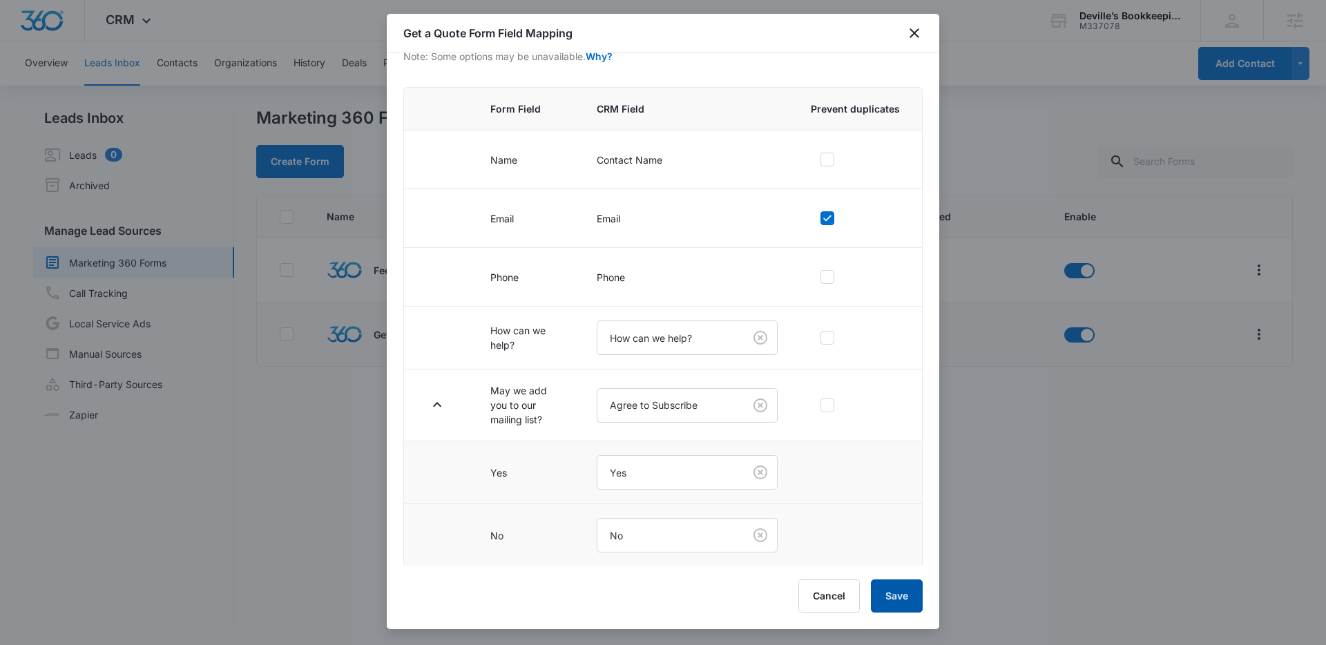
click at [895, 590] on button "Save" at bounding box center [897, 596] width 52 height 33
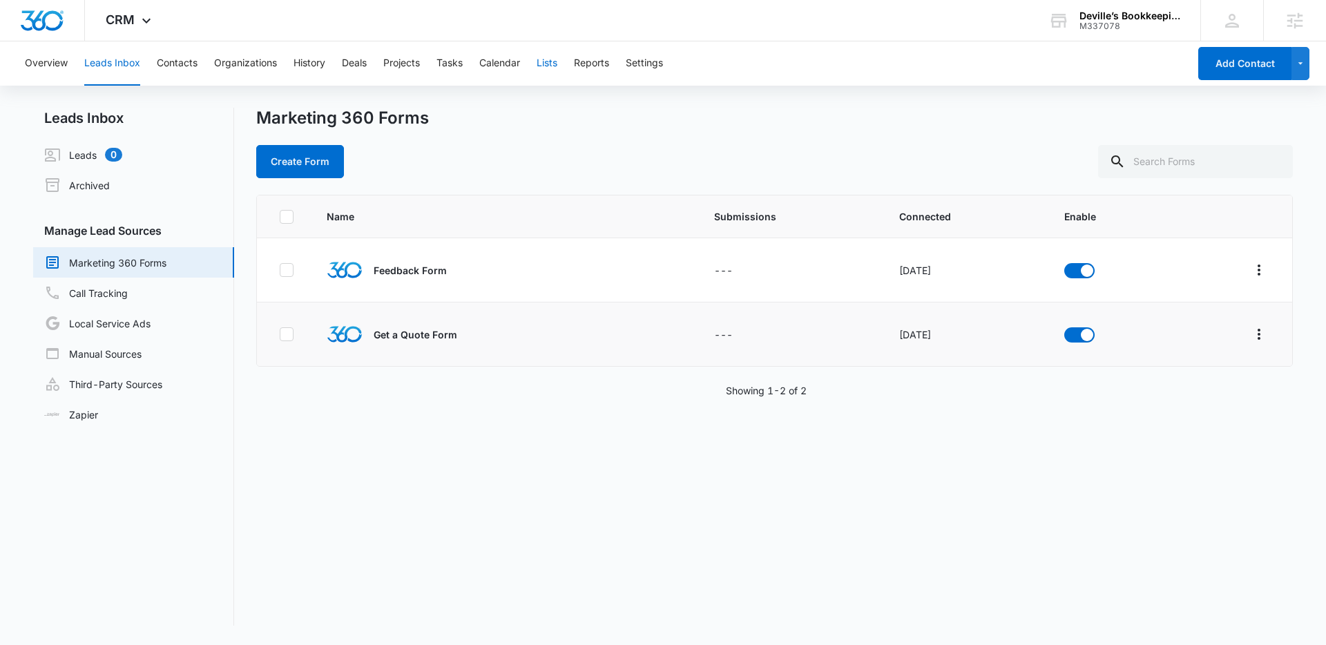
click at [549, 62] on button "Lists" at bounding box center [547, 63] width 21 height 44
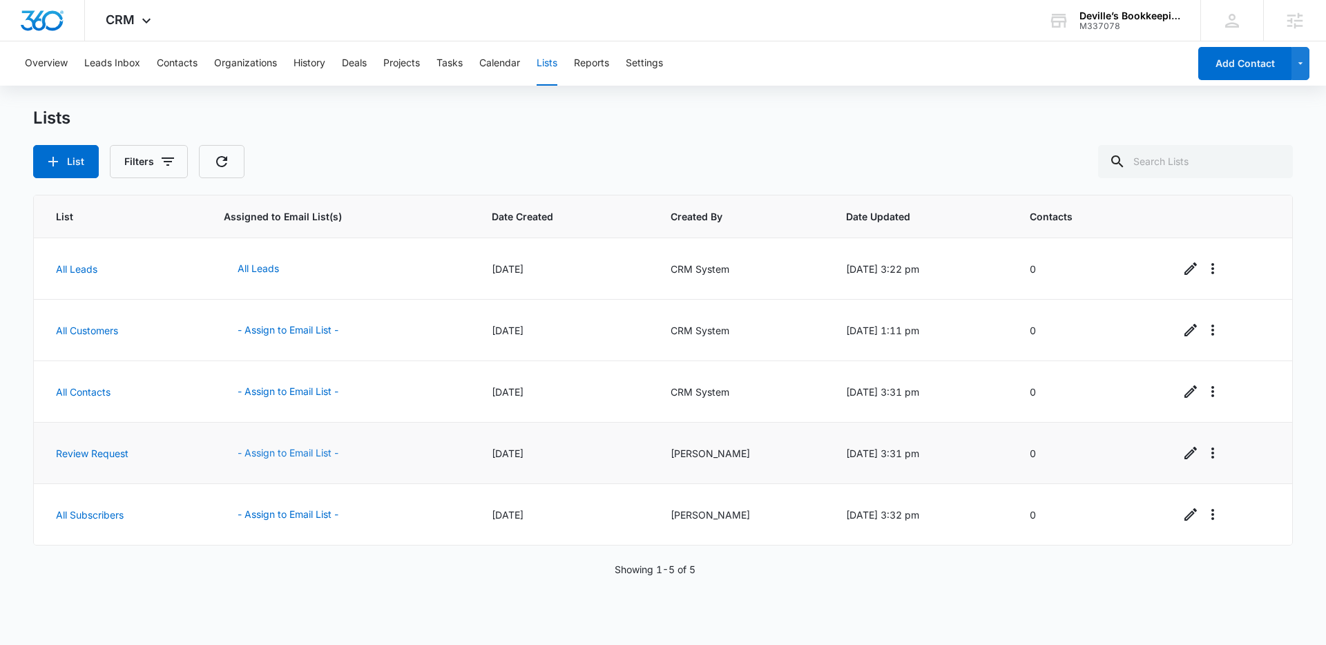
click at [303, 446] on button "- Assign to Email List -" at bounding box center [288, 453] width 128 height 33
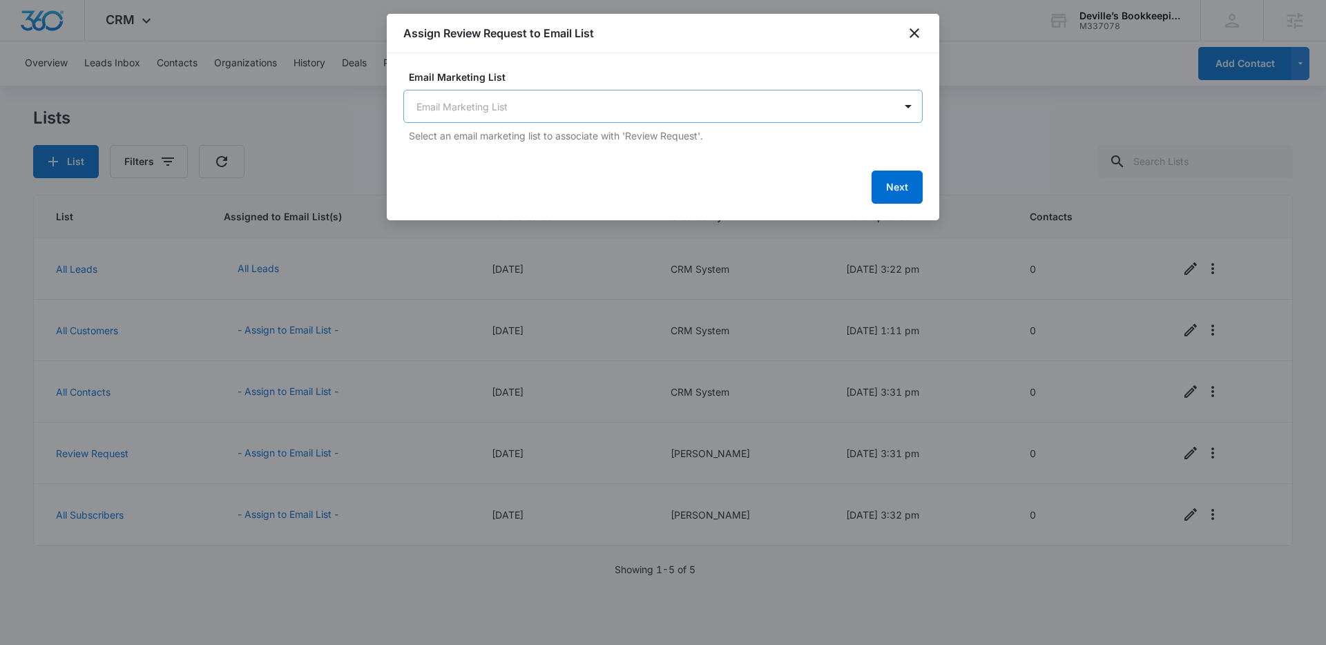
click at [640, 101] on body "CRM Apps Reputation Websites Forms CRM Email Social Content Ads Intelligence Fi…" at bounding box center [663, 322] width 1326 height 645
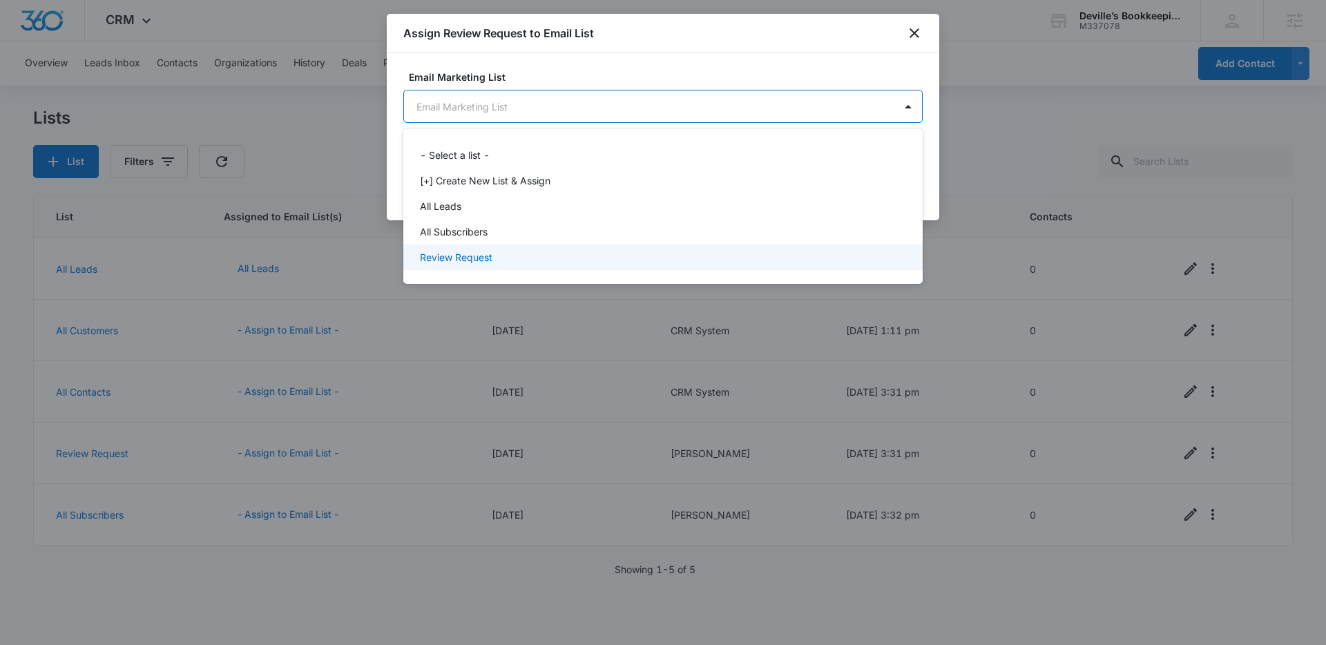
click at [488, 254] on p "Review Request" at bounding box center [456, 257] width 73 height 15
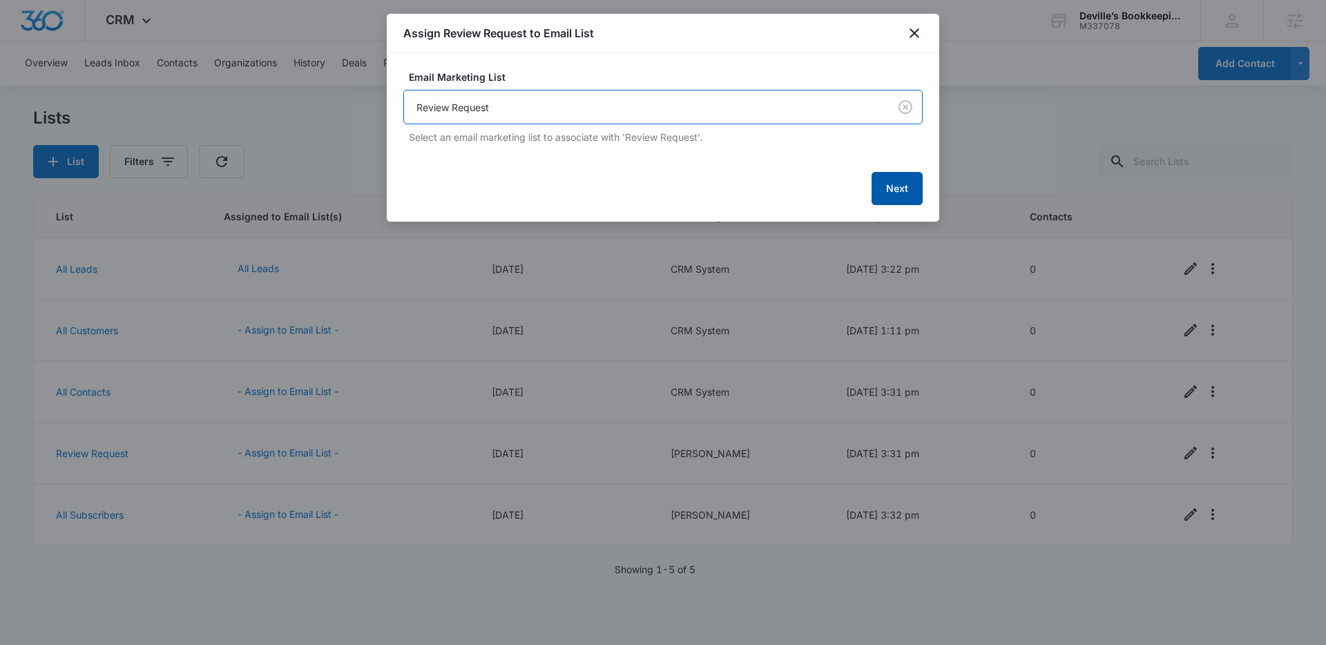
click at [907, 184] on button "Next" at bounding box center [897, 188] width 51 height 33
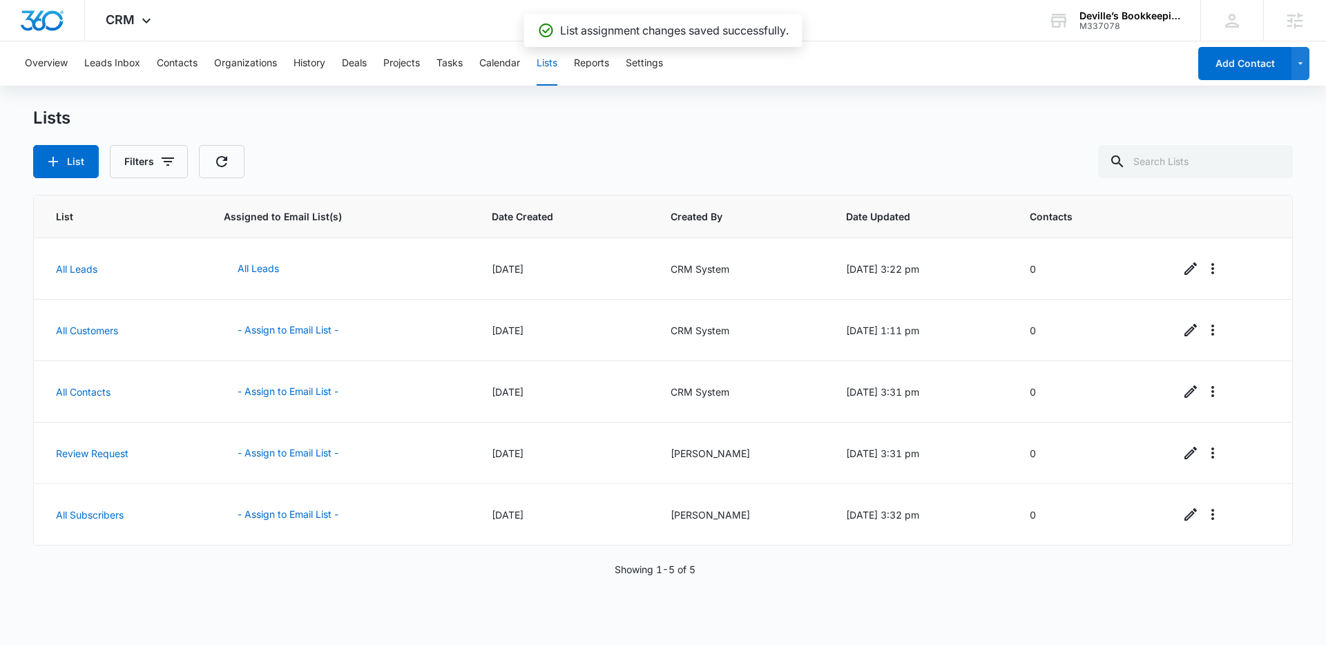
click at [814, 131] on div "Lists List Filters" at bounding box center [663, 143] width 1260 height 70
click at [800, 134] on div "Lists List Filters" at bounding box center [663, 143] width 1260 height 70
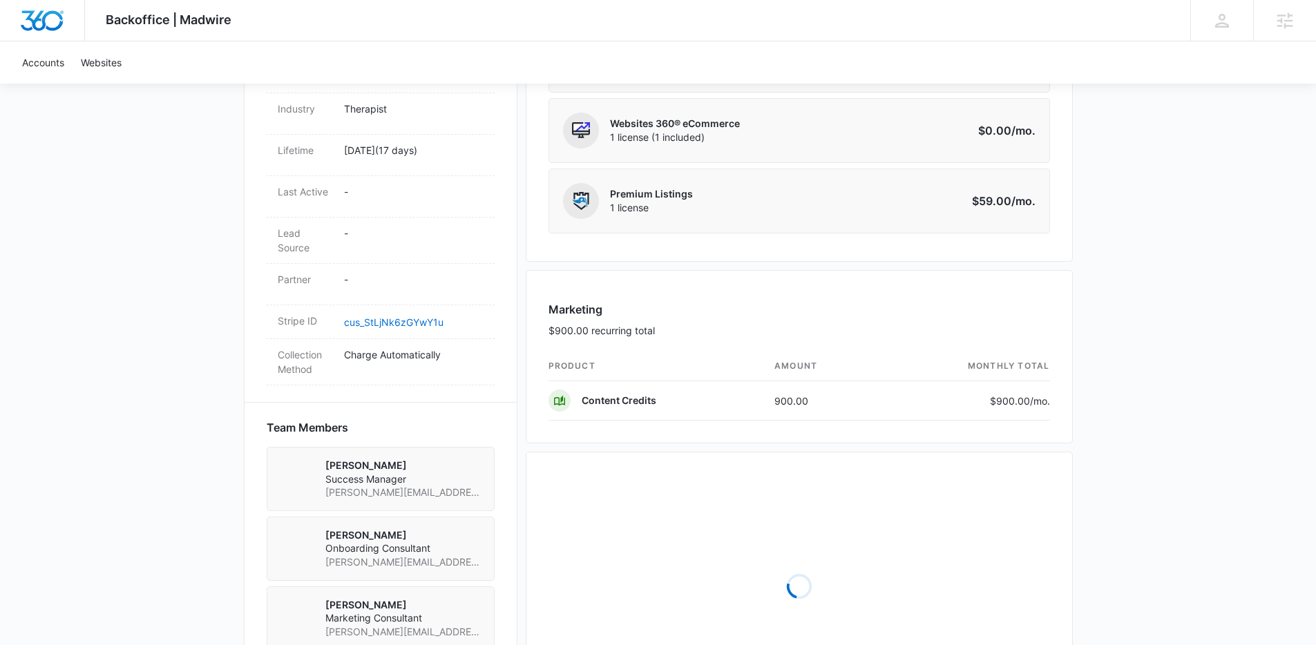
scroll to position [745, 0]
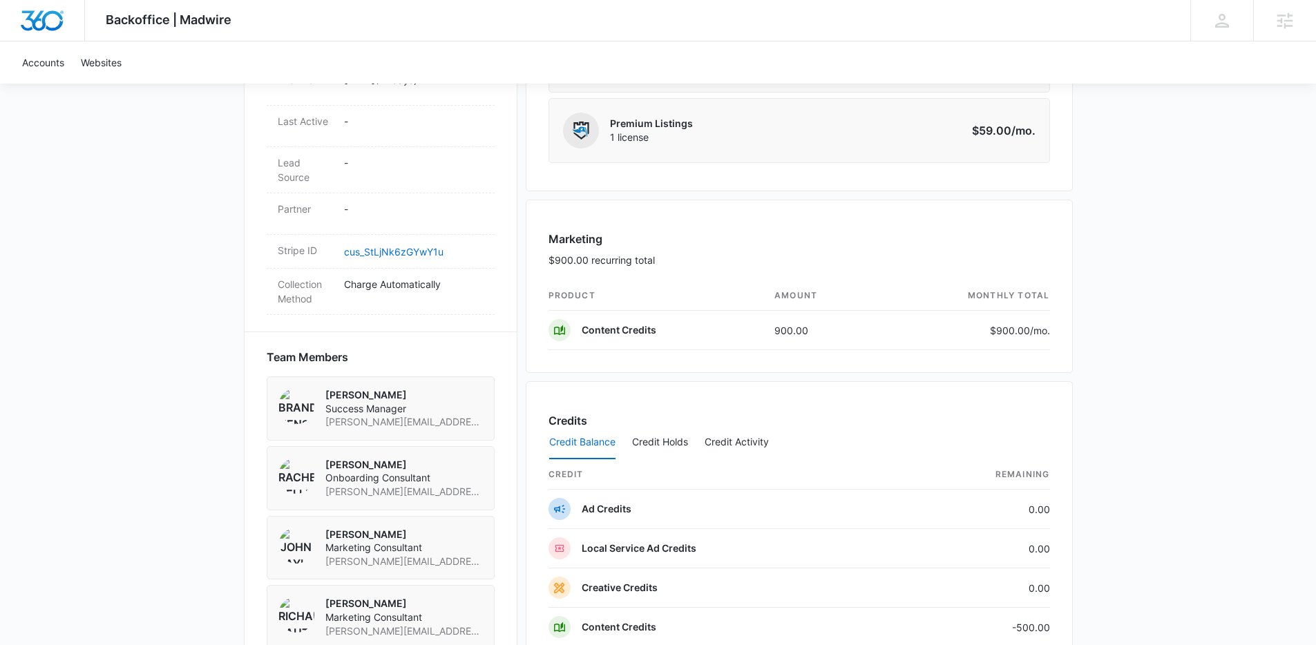
click at [1116, 324] on div "Backoffice | Madwire Apps Settings Lindsey Collett lindsey.calderon@madwire.com…" at bounding box center [658, 240] width 1316 height 1971
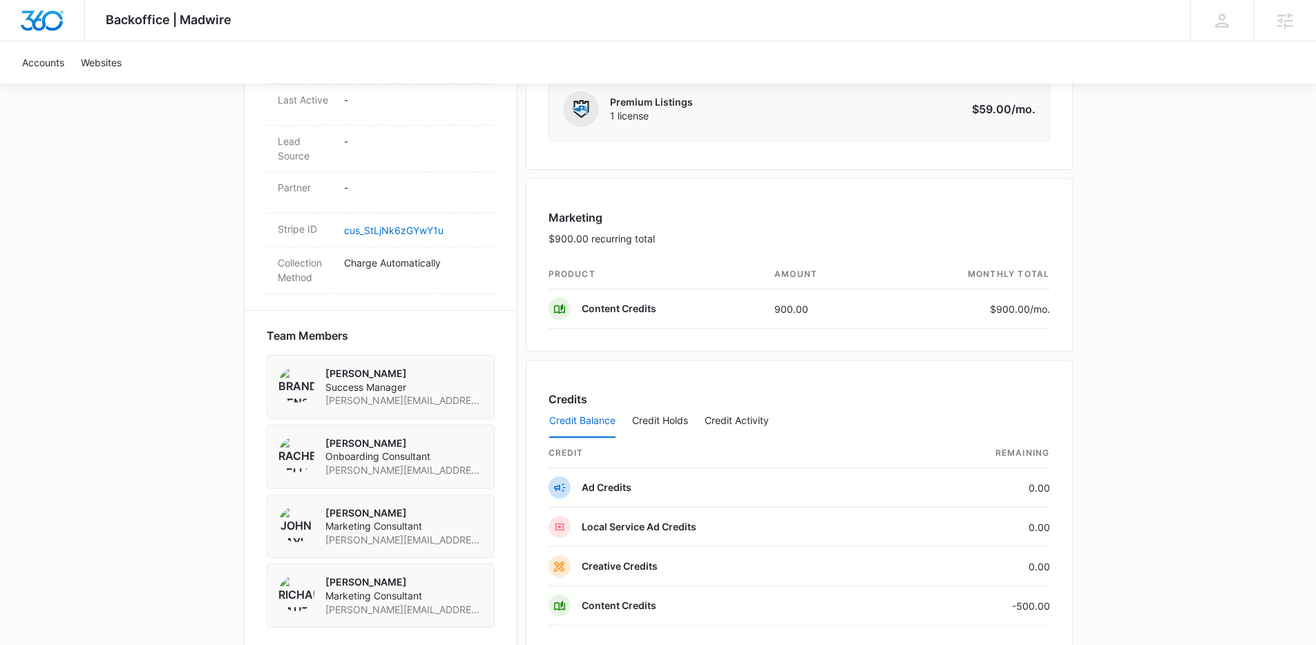
scroll to position [945, 0]
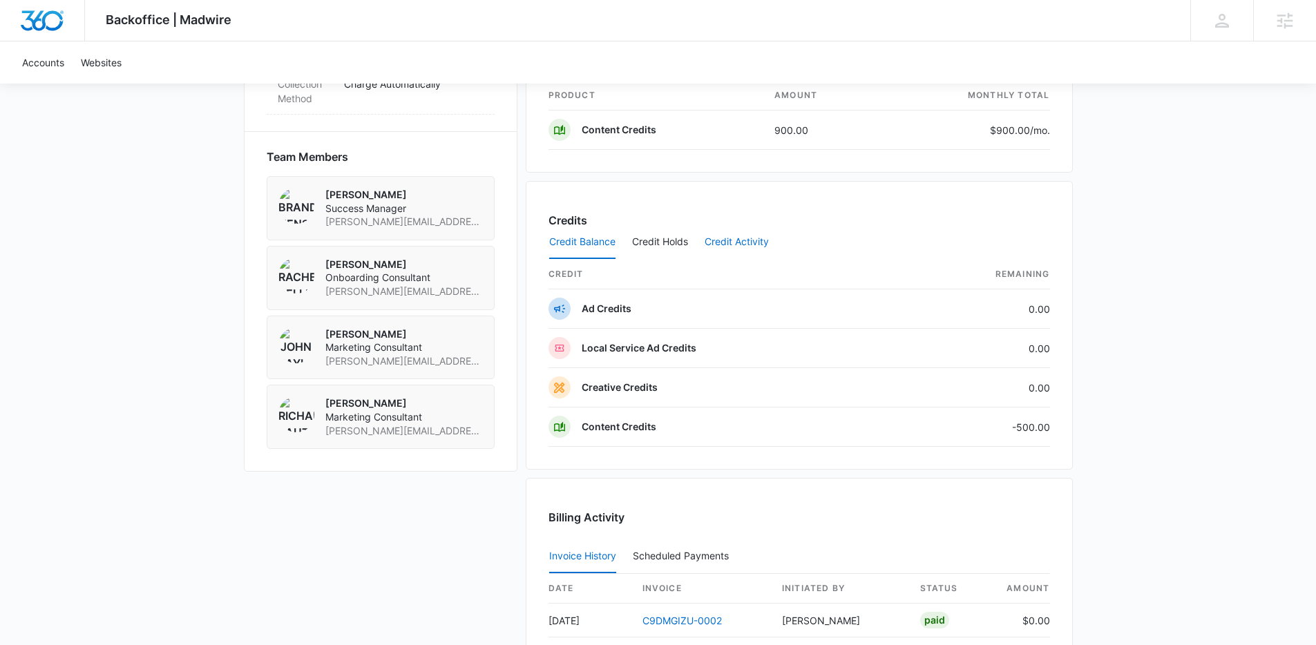
click at [738, 254] on button "Credit Activity" at bounding box center [737, 242] width 64 height 33
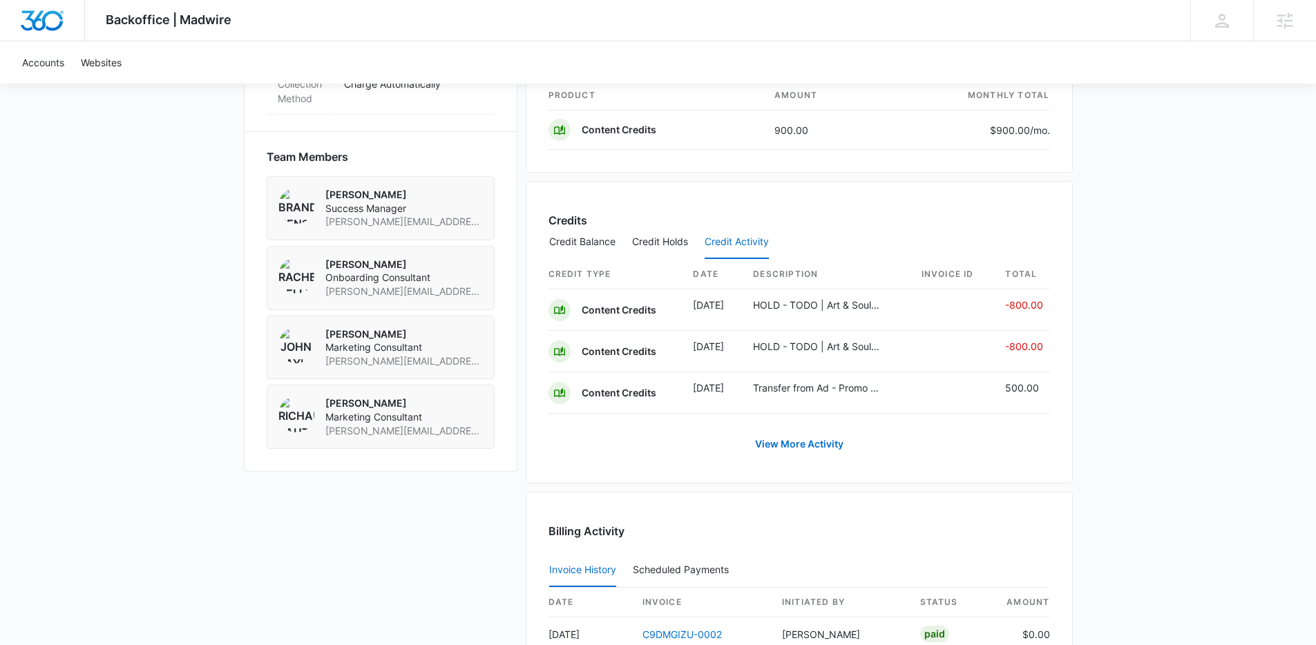
click at [1172, 227] on div "Backoffice | Madwire Apps Settings Lindsey Collett lindsey.calderon@madwire.com…" at bounding box center [658, 47] width 1316 height 1985
click at [663, 240] on button "Credit Holds" at bounding box center [660, 242] width 56 height 33
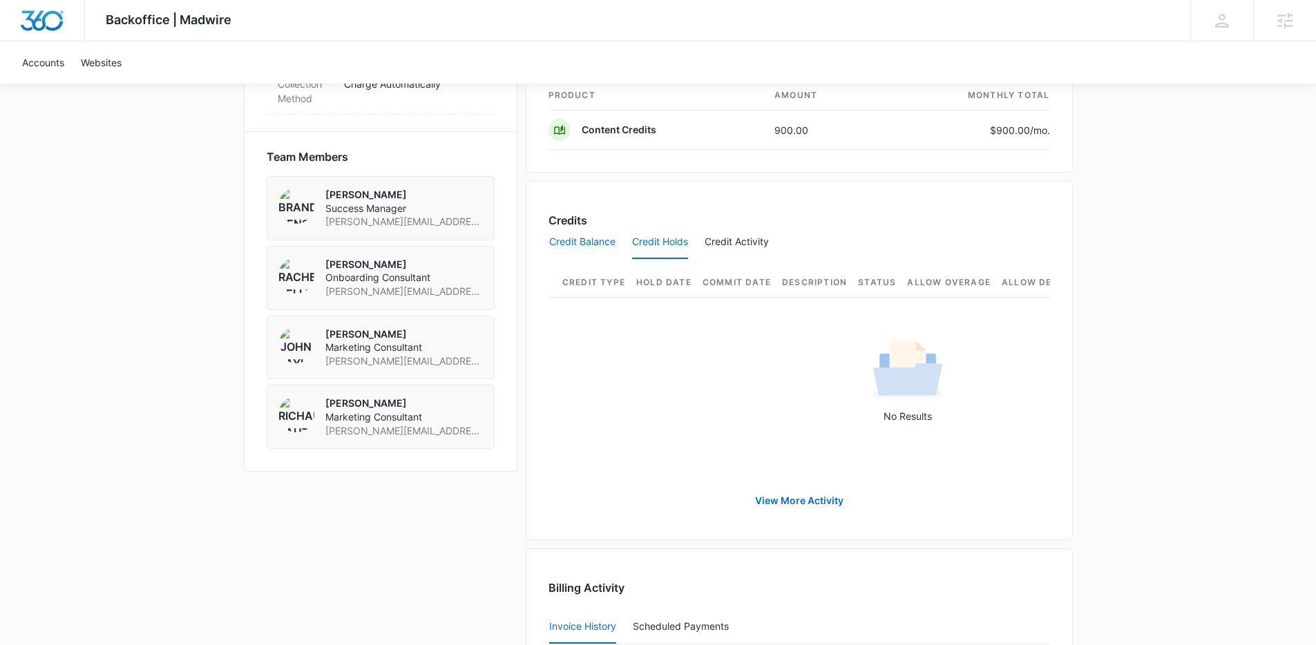
click at [600, 238] on button "Credit Balance" at bounding box center [582, 242] width 66 height 33
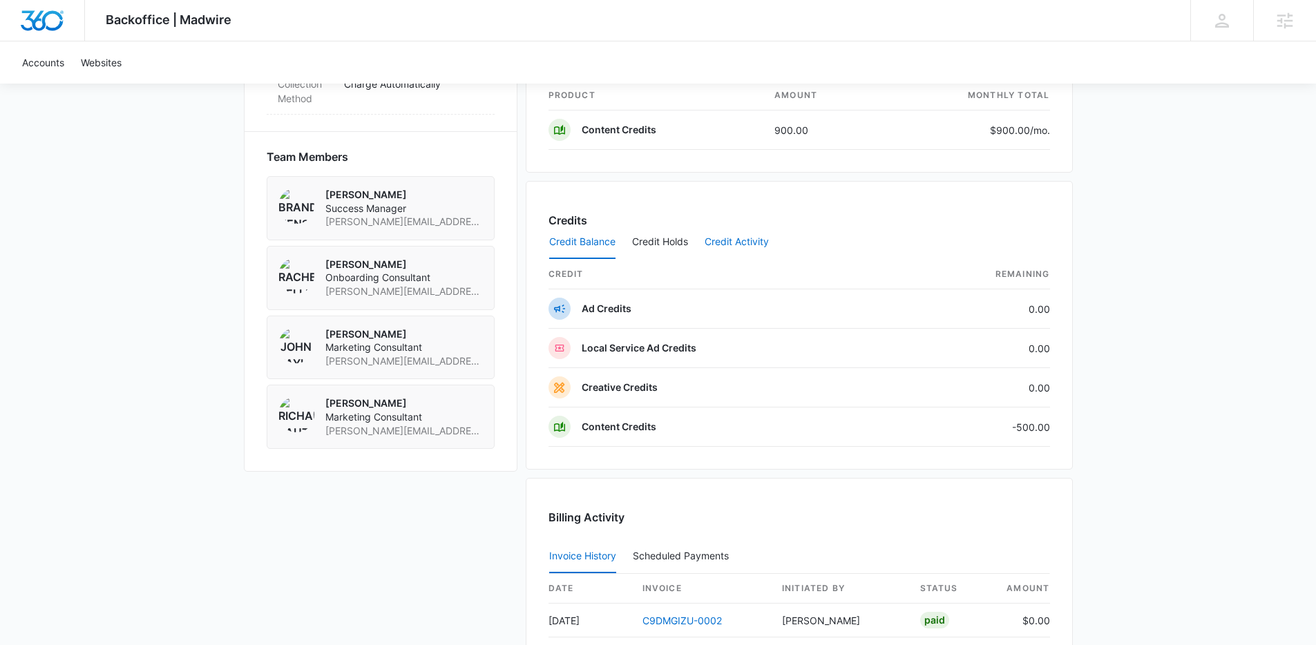
click at [762, 238] on button "Credit Activity" at bounding box center [737, 242] width 64 height 33
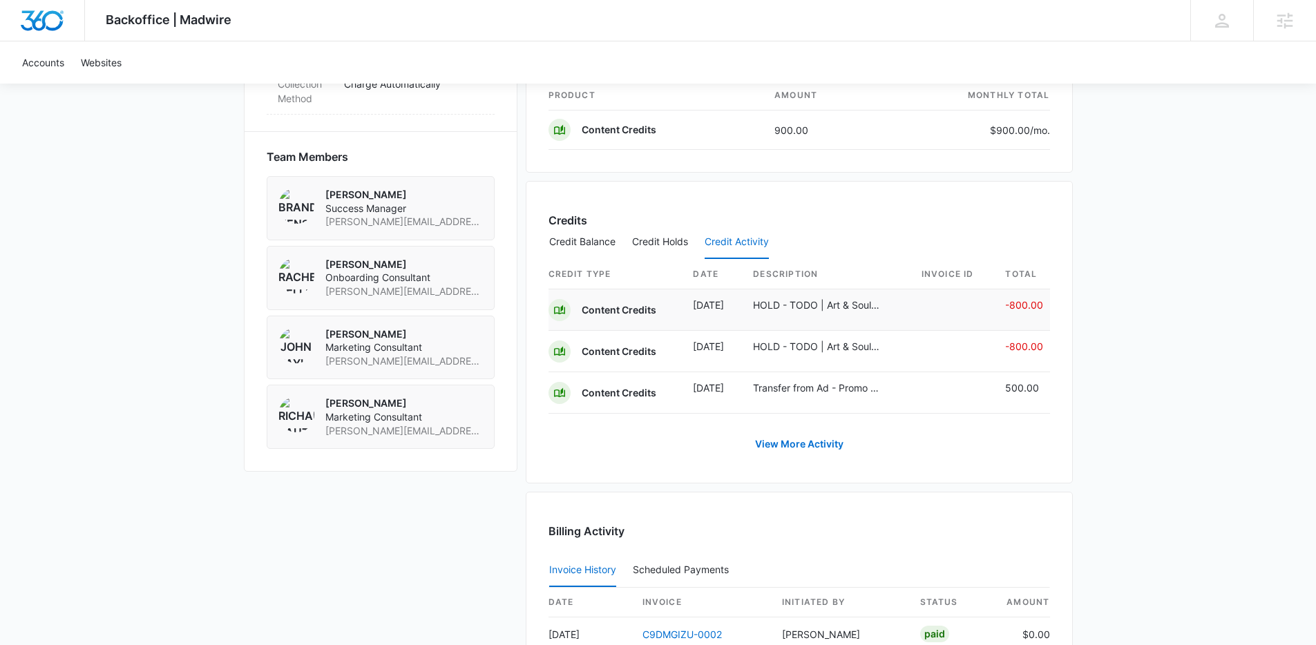
click at [795, 307] on p "HOLD - TODO | Art & Soul Counseling M336657 | W360 09/02/25" at bounding box center [816, 305] width 127 height 15
drag, startPoint x: 879, startPoint y: 309, endPoint x: 761, endPoint y: 309, distance: 118.8
click at [761, 309] on p "HOLD - TODO | Art & Soul Counseling M336657 | W360 09/02/25" at bounding box center [816, 305] width 127 height 15
click at [770, 308] on p "HOLD - TODO | Art & Soul Counseling M336657 | W360 09/02/25" at bounding box center [816, 305] width 127 height 15
click at [1147, 358] on div "Backoffice | Madwire Apps Settings Lindsey Collett lindsey.calderon@madwire.com…" at bounding box center [658, 47] width 1316 height 1985
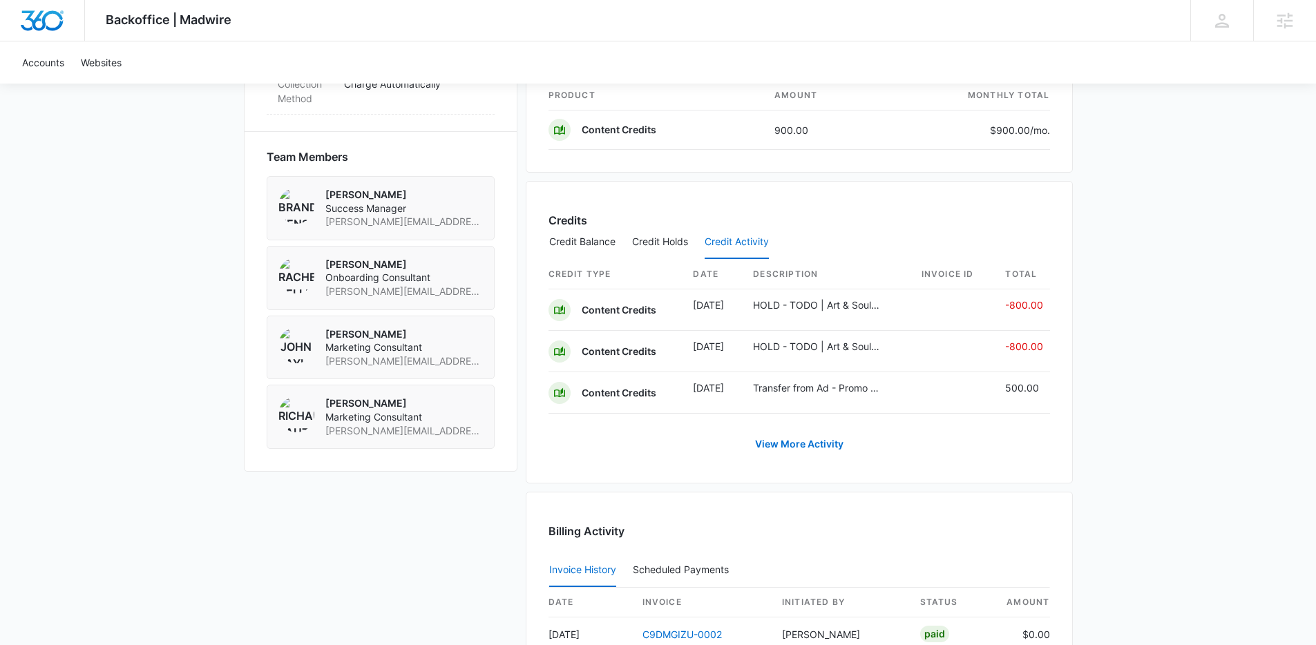
click at [1145, 414] on div "Backoffice | Madwire Apps Settings Lindsey Collett lindsey.calderon@madwire.com…" at bounding box center [658, 47] width 1316 height 1985
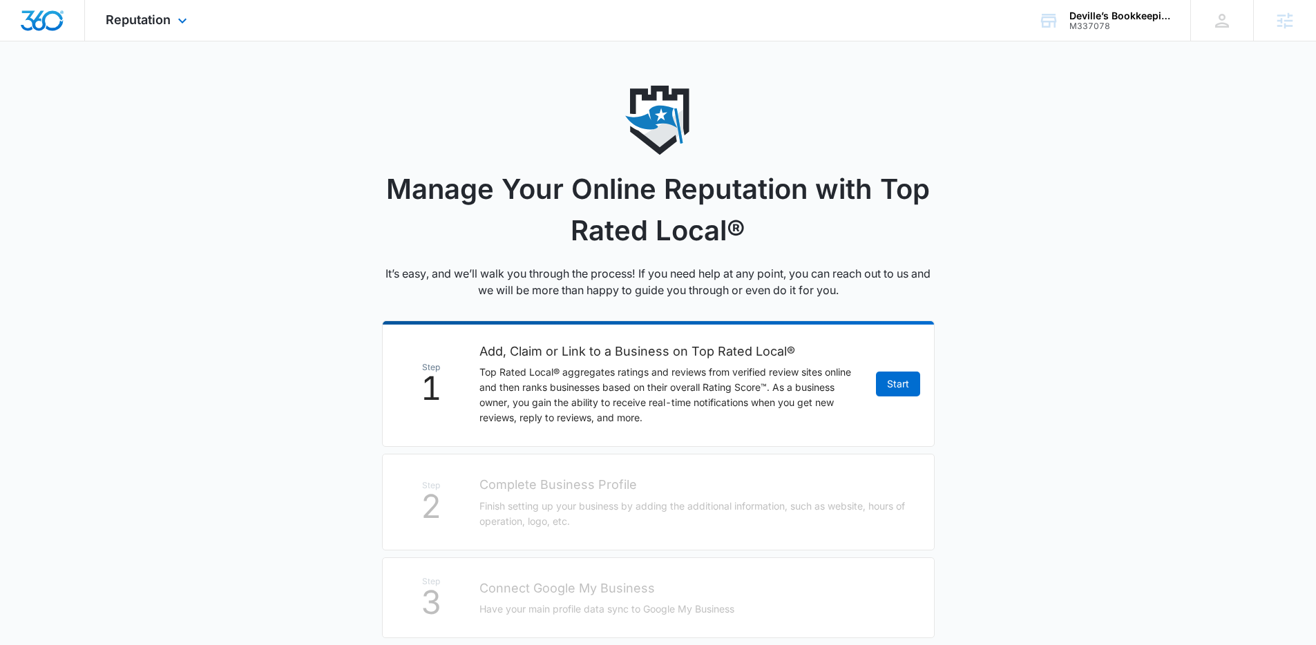
click at [88, 18] on div "Reputation Apps Reputation Websites Forms CRM Email Social Content Ads Intellig…" at bounding box center [148, 20] width 126 height 41
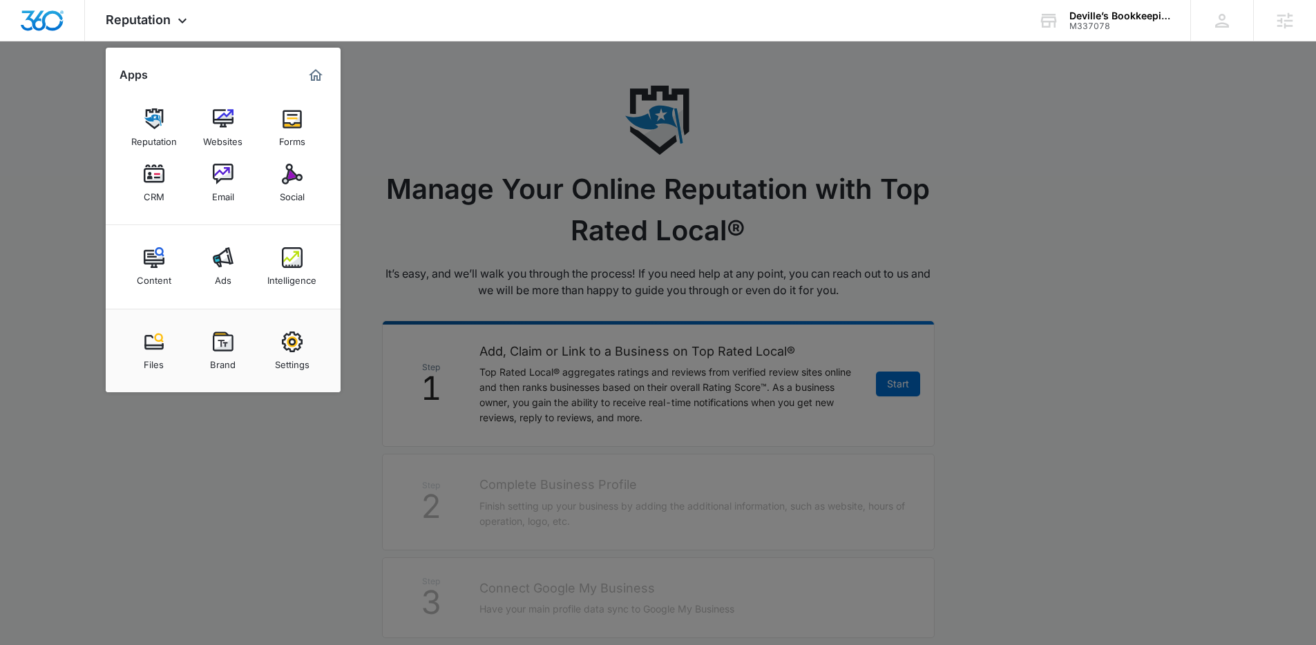
click at [296, 343] on img at bounding box center [292, 342] width 21 height 21
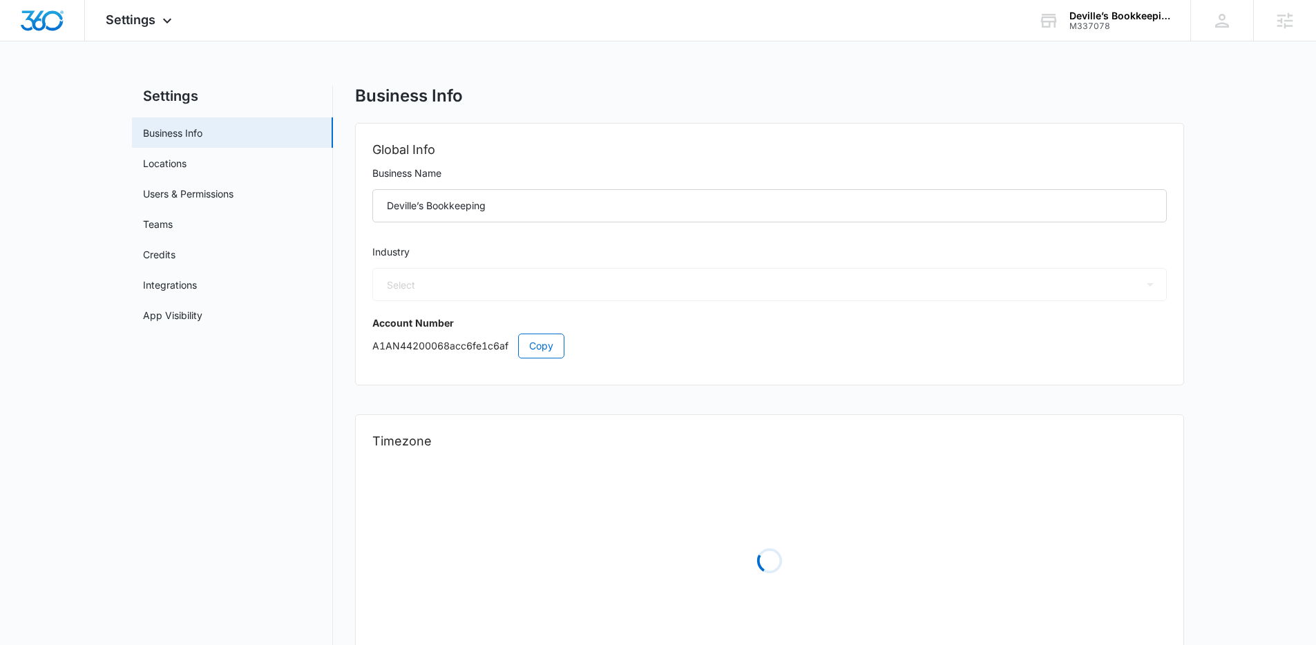
select select "33"
select select "US"
select select "America/Chicago"
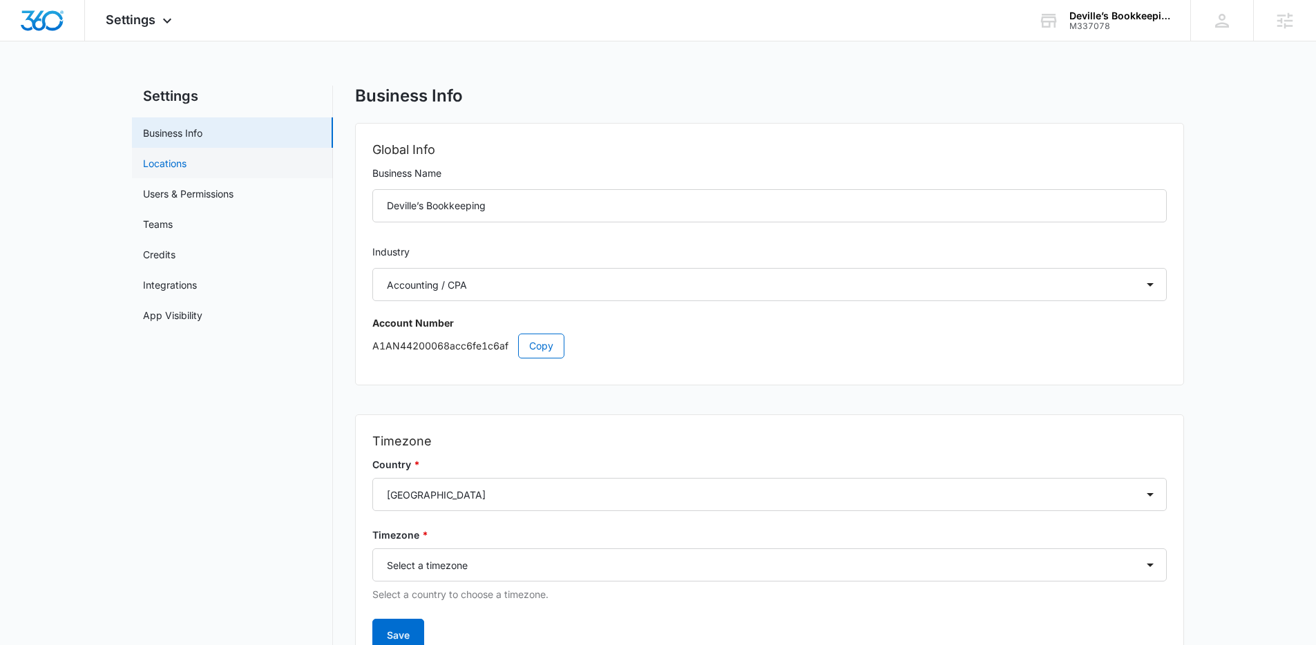
click at [180, 166] on link "Locations" at bounding box center [165, 163] width 44 height 15
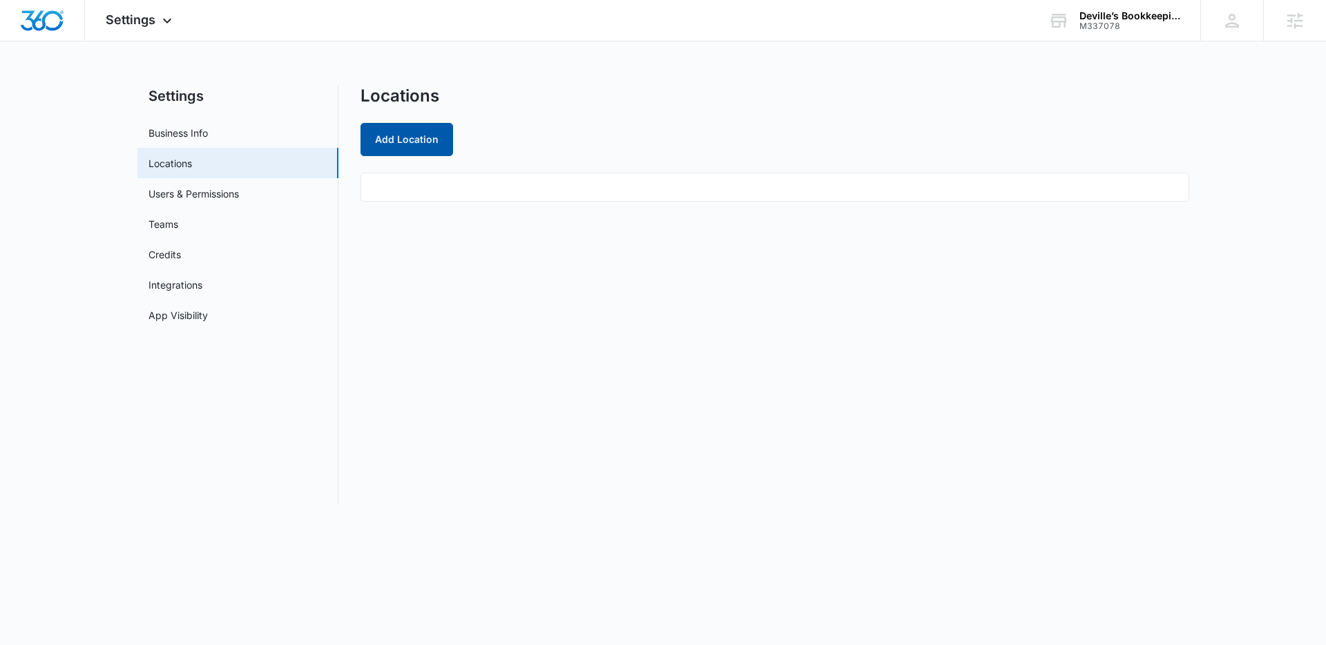
click at [432, 151] on button "Add Location" at bounding box center [407, 139] width 93 height 33
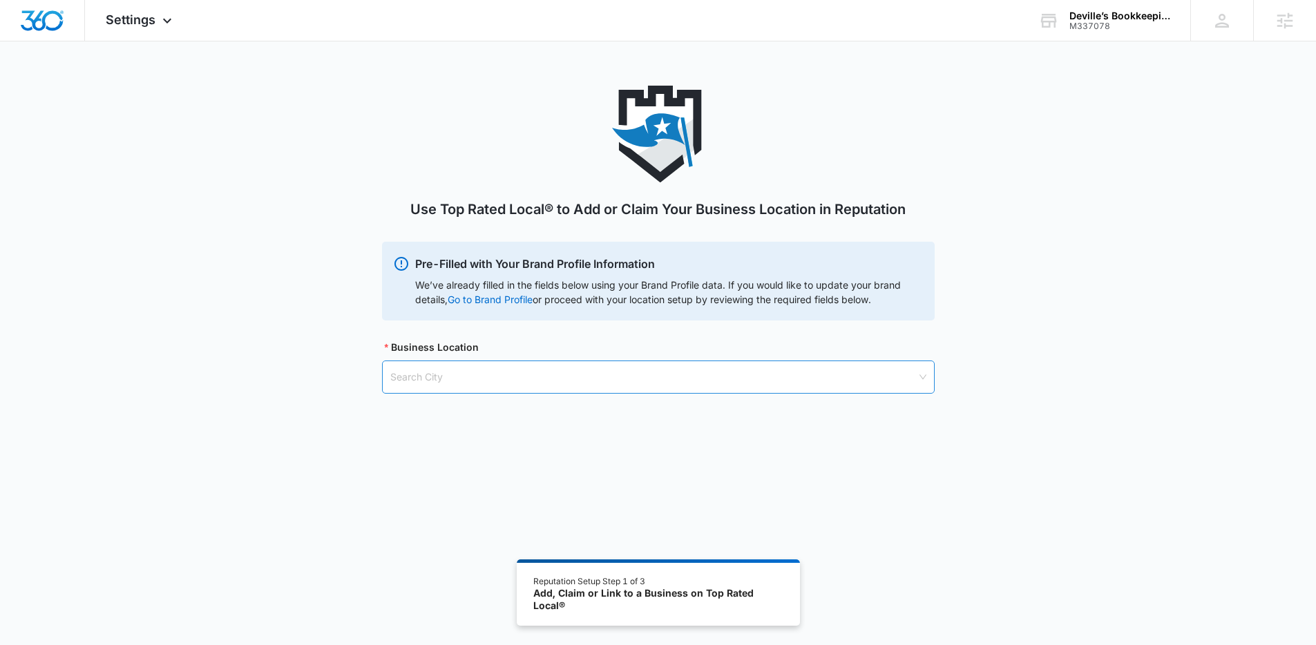
click at [464, 386] on input "search" at bounding box center [653, 377] width 526 height 32
paste input "Louisiana"
type input "Louisiana, ia"
type input "iowa, la"
click at [491, 408] on div "Iowa, LA - USA" at bounding box center [657, 410] width 535 height 15
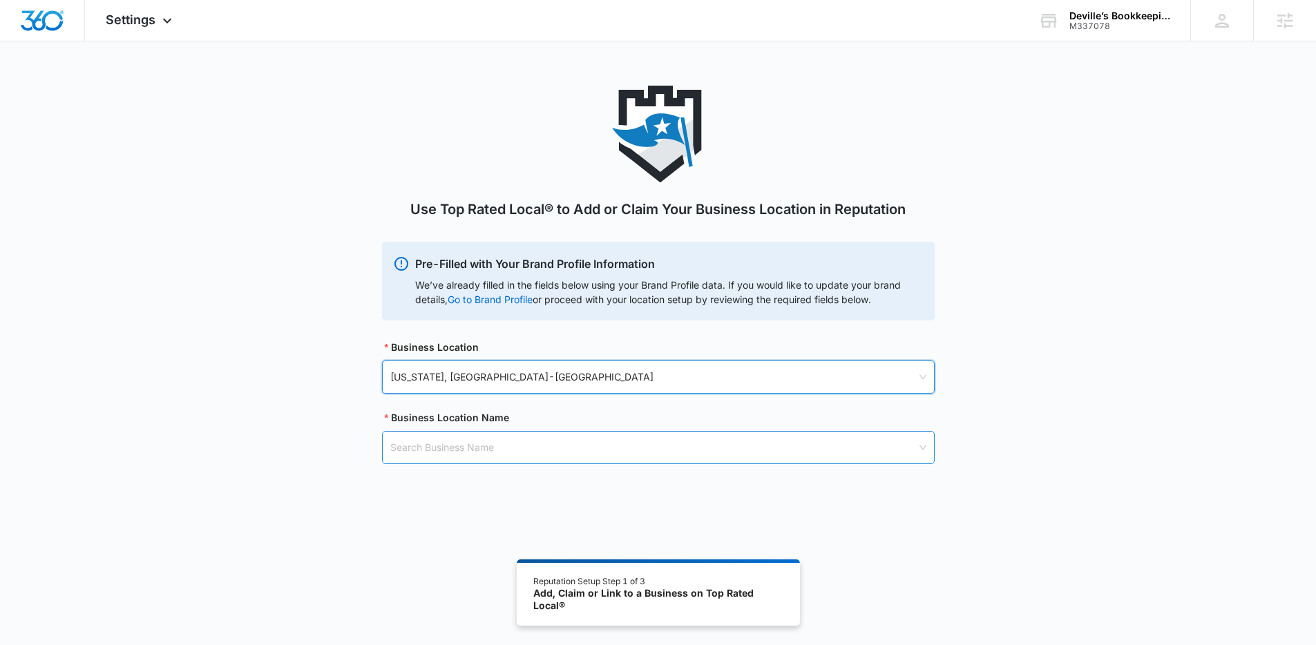
click at [579, 446] on input "search" at bounding box center [653, 448] width 526 height 32
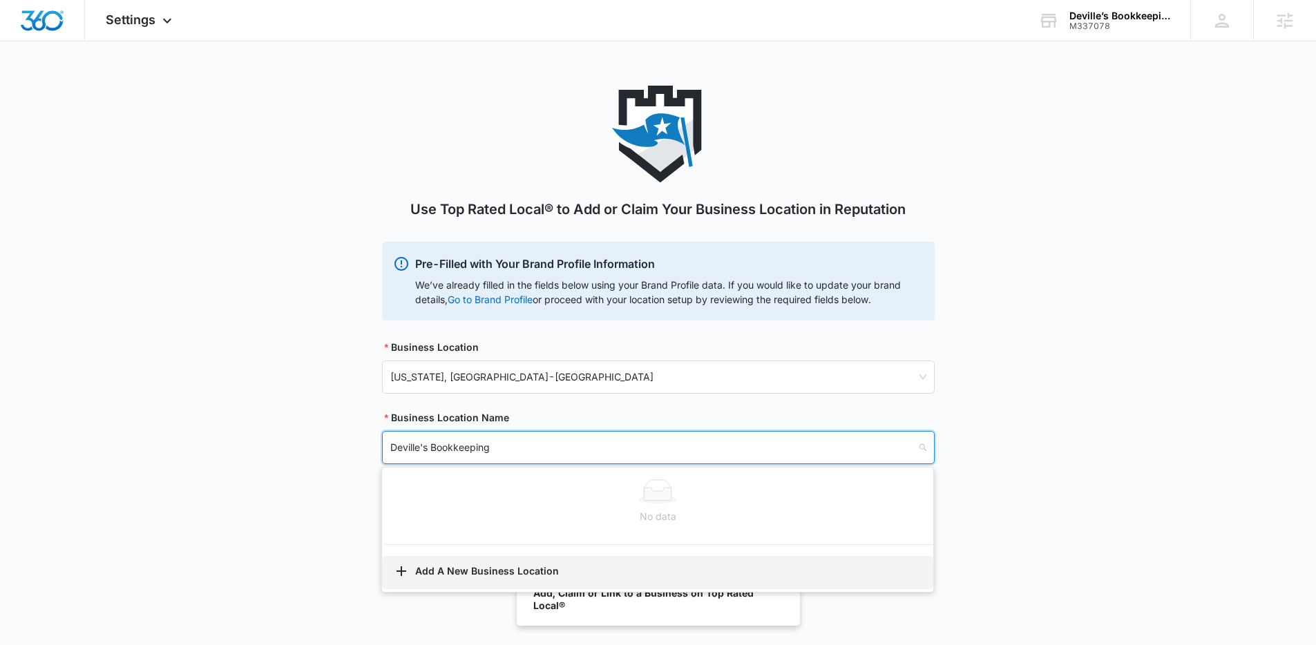
type input "Deville's Bookkeeping"
click at [440, 577] on button "Add A New Business Location" at bounding box center [657, 572] width 551 height 33
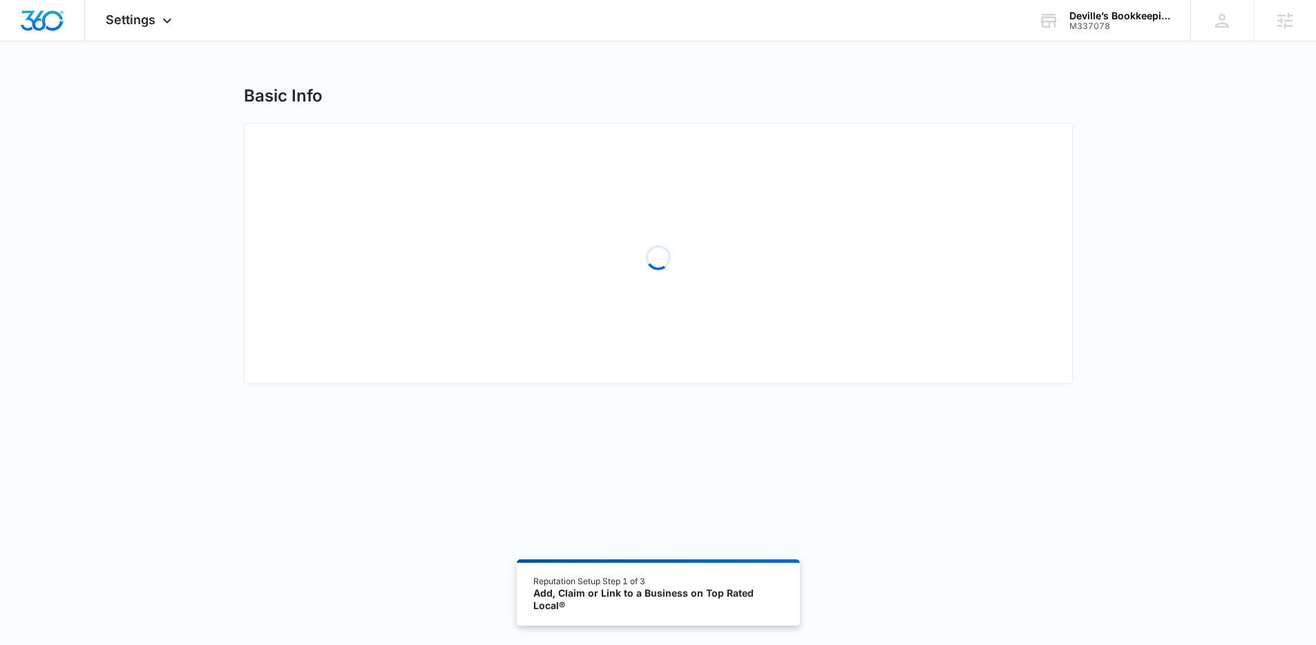
select select "Louisiana"
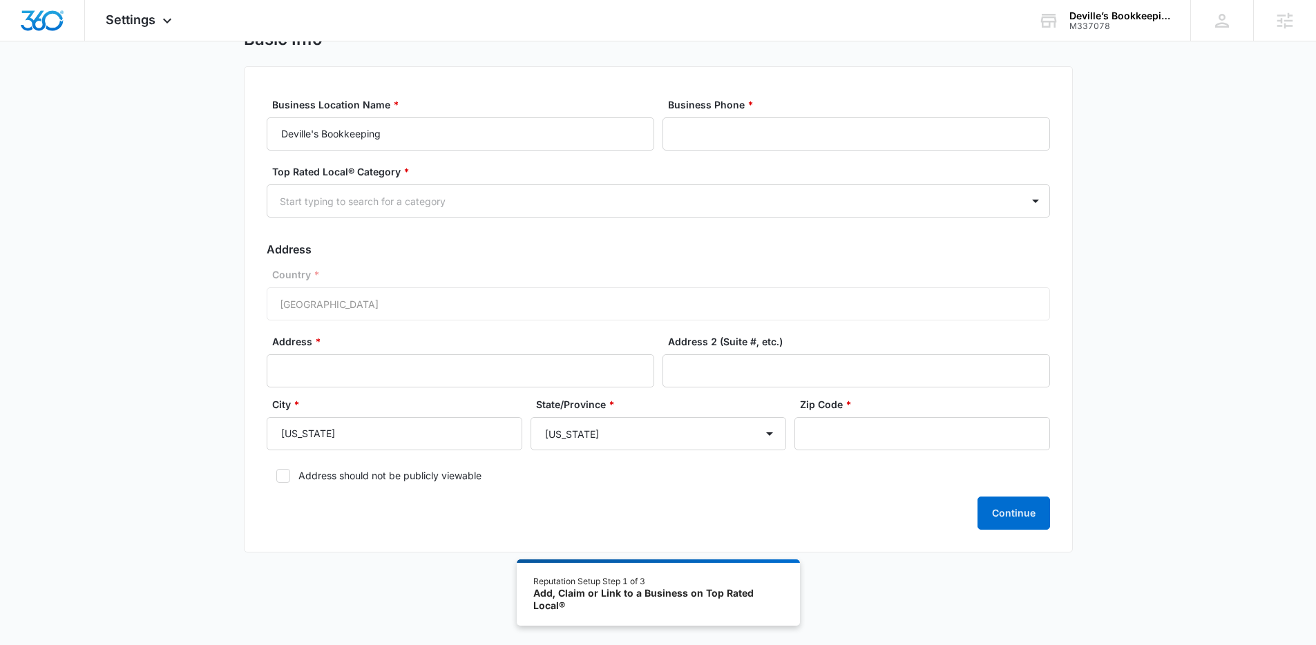
scroll to position [67, 0]
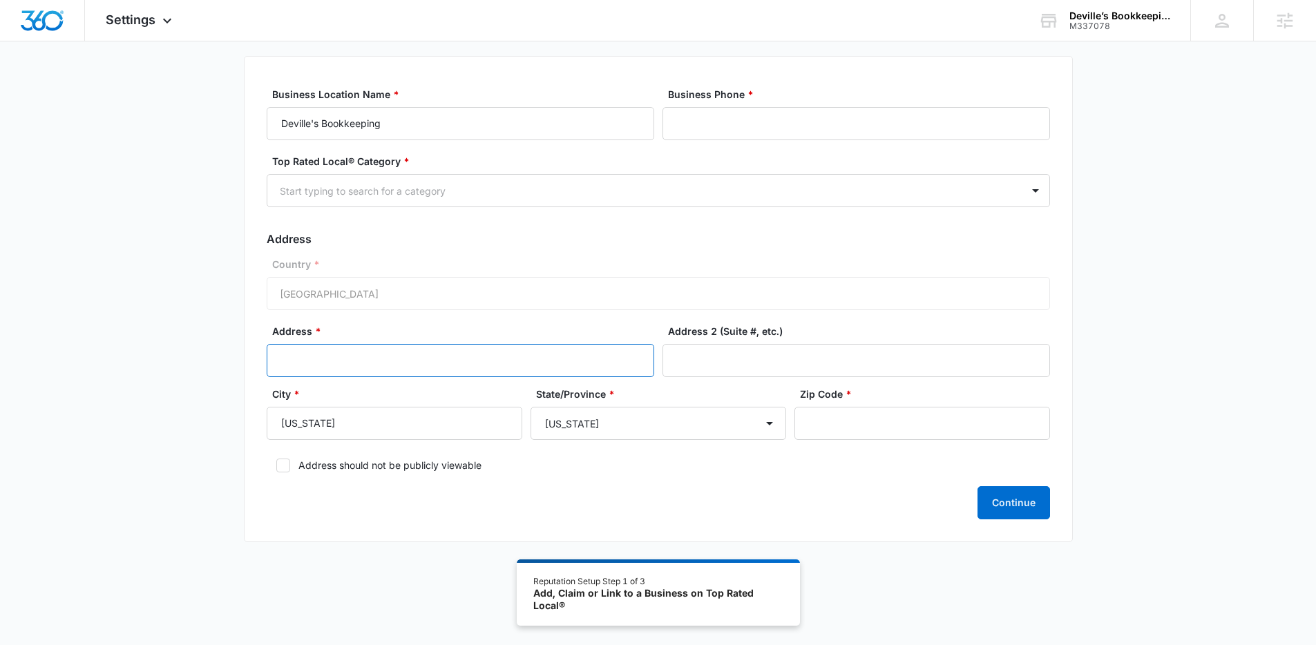
click at [472, 351] on input "Address *" at bounding box center [461, 360] width 388 height 33
paste input "[STREET_ADDRESS]"
type input "[STREET_ADDRESS]"
click at [857, 418] on input "Zip Code *" at bounding box center [922, 423] width 256 height 33
paste input "70647"
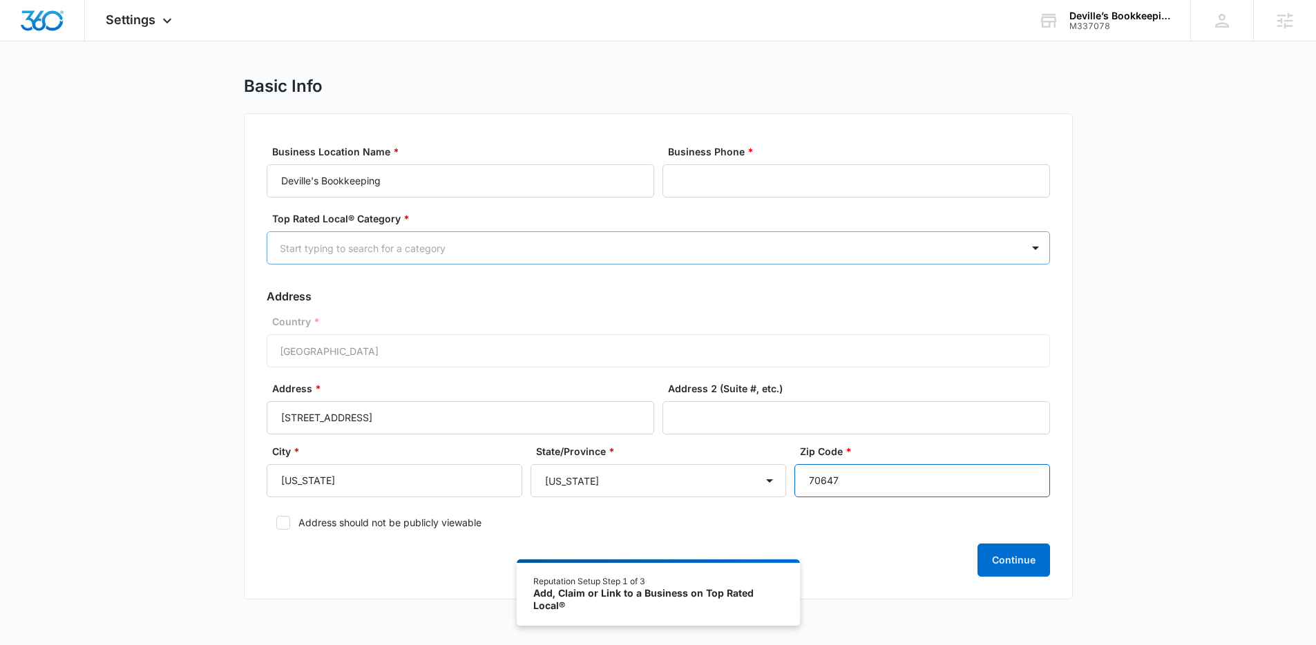
scroll to position [0, 0]
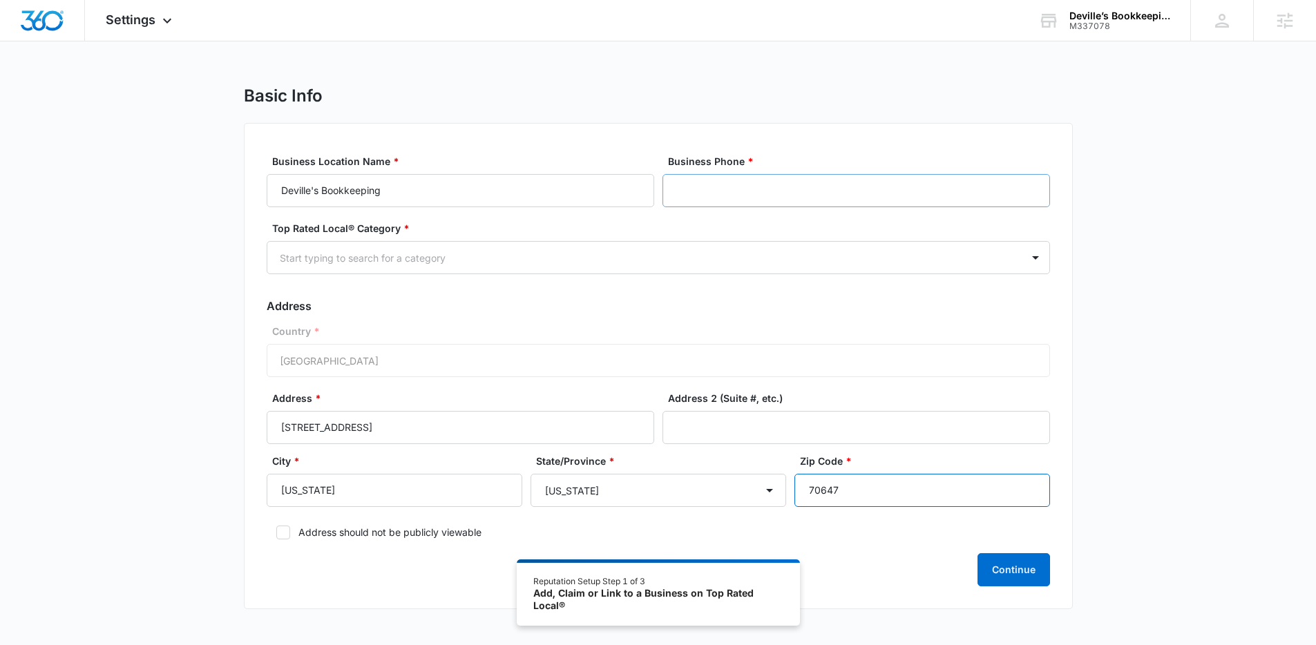
type input "70647"
click at [716, 187] on input "Business Phone *" at bounding box center [856, 190] width 388 height 33
type input "(337) 358-0161"
click at [740, 259] on div at bounding box center [642, 257] width 724 height 17
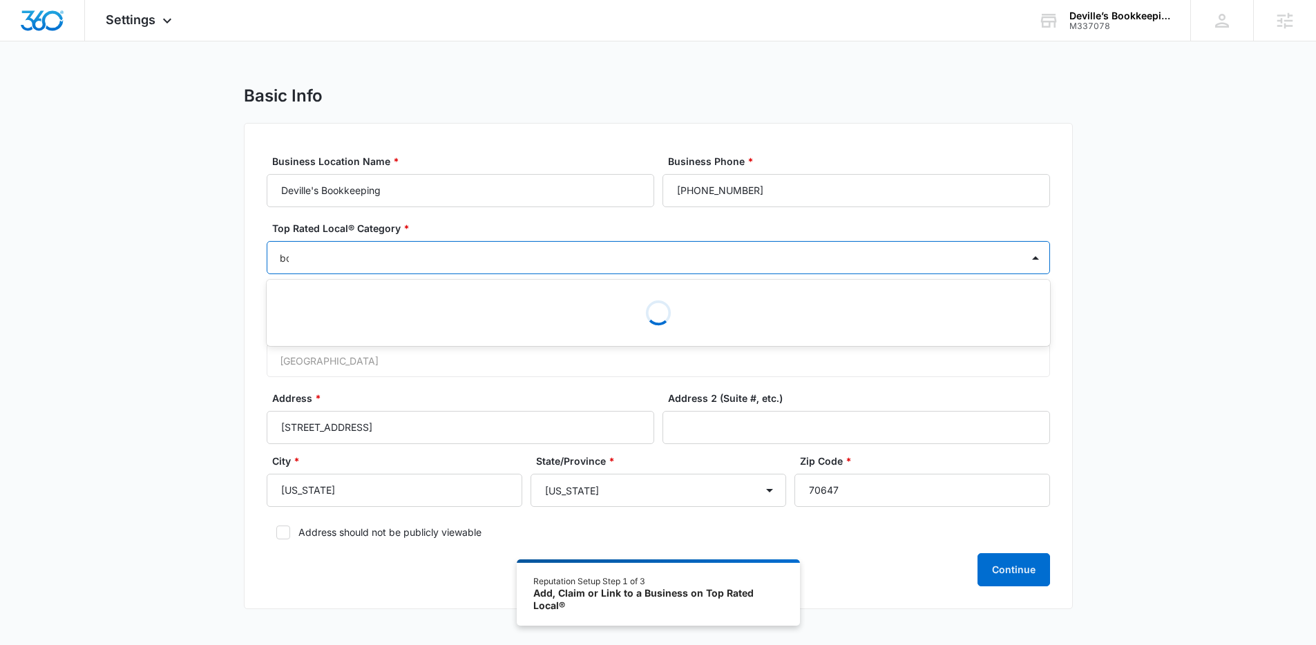
type input "boo"
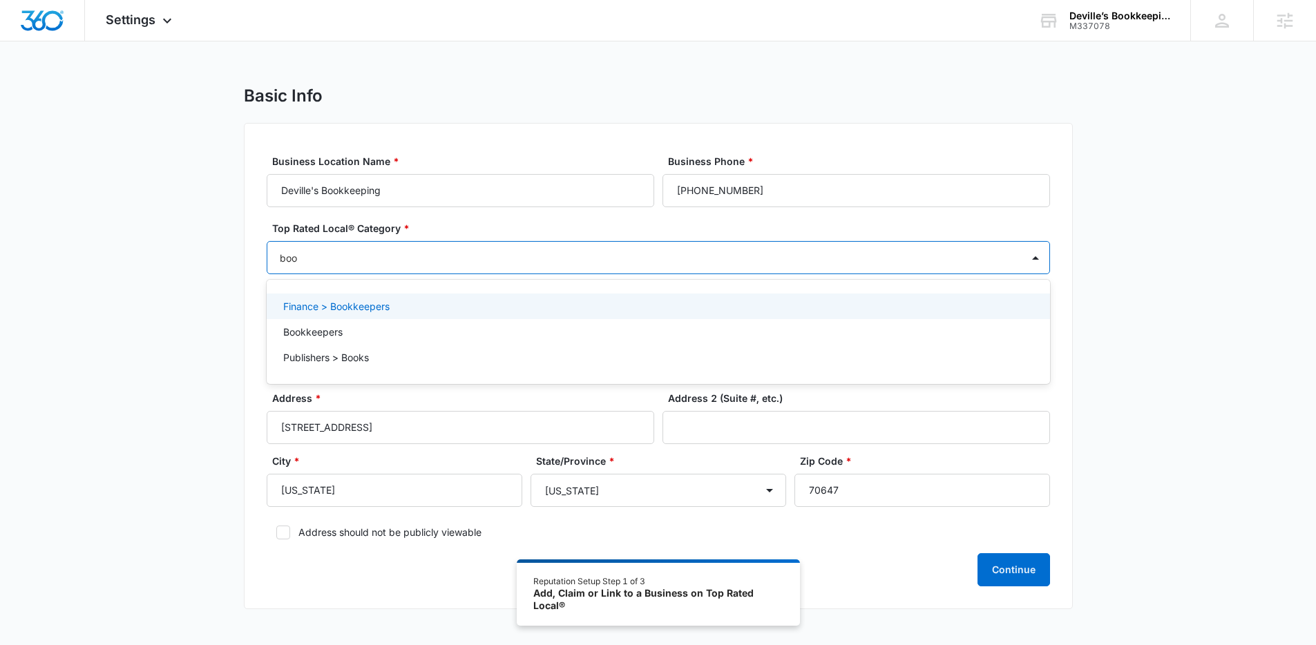
click at [385, 312] on p "Finance > Bookkeepers" at bounding box center [336, 306] width 106 height 15
click at [1152, 301] on div "Basic Info Business Location Name * Deville's Bookkeeping Business Phone * (337…" at bounding box center [658, 357] width 1316 height 542
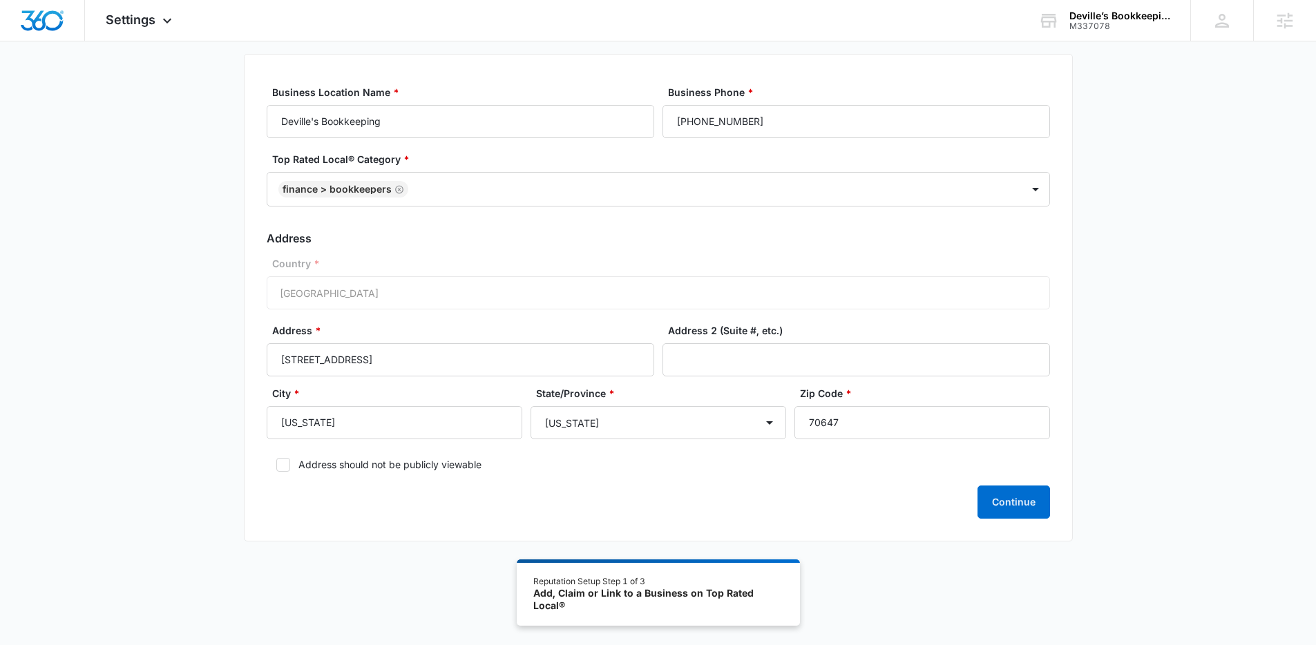
scroll to position [76, 0]
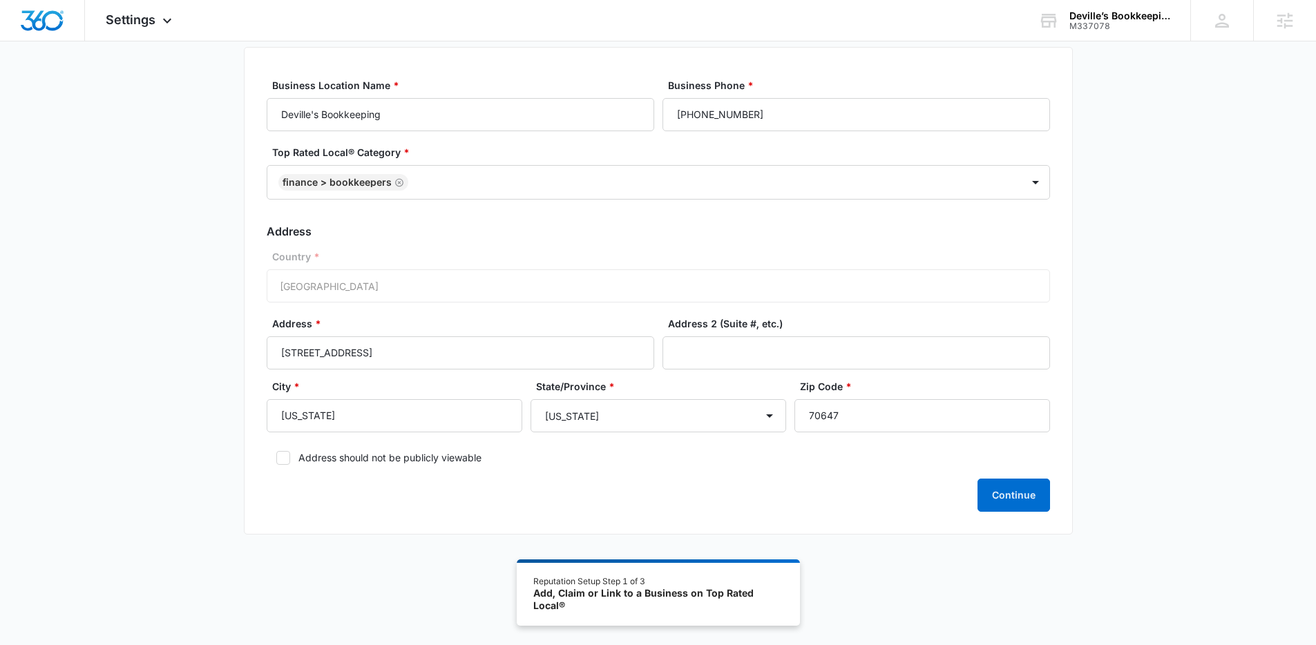
click at [392, 453] on label "Address should not be publicly viewable" at bounding box center [658, 457] width 783 height 15
click at [276, 453] on input "Address should not be publicly viewable" at bounding box center [272, 458] width 10 height 10
checkbox input "true"
click at [1058, 501] on div "Business Location Name * Deville's Bookkeeping Business Phone * (337) 358-0161 …" at bounding box center [658, 291] width 829 height 488
click at [1023, 497] on button "Continue" at bounding box center [1013, 495] width 73 height 33
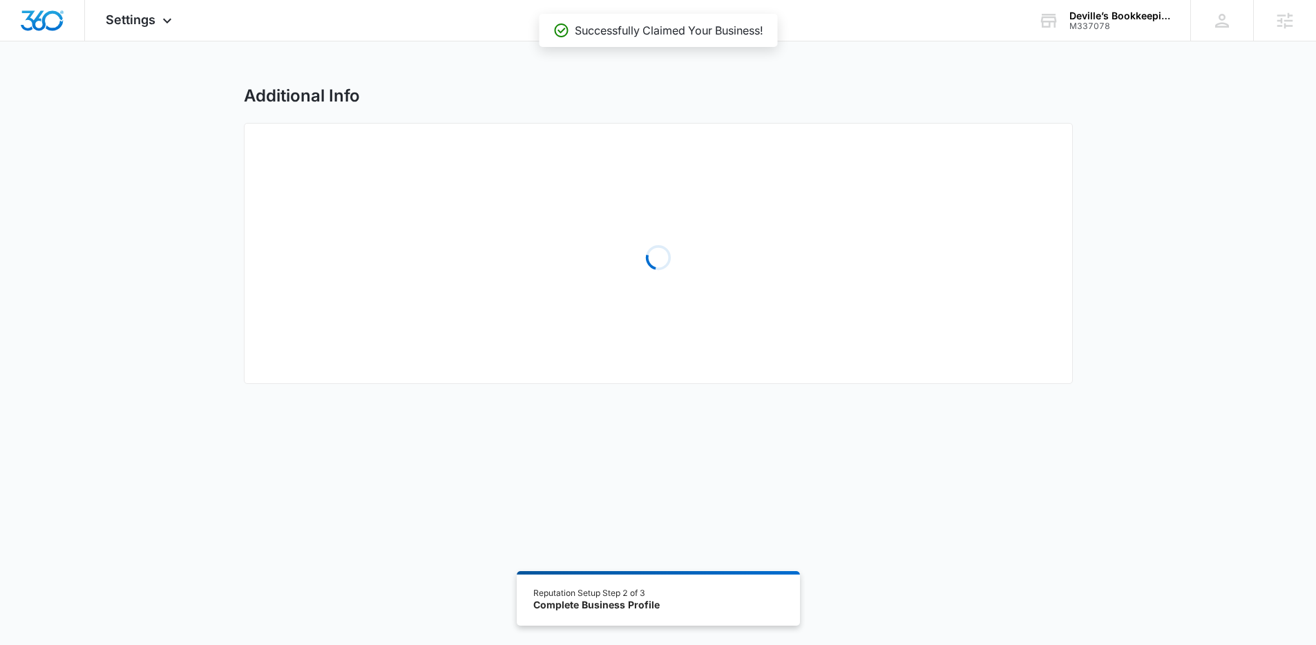
select select "2025"
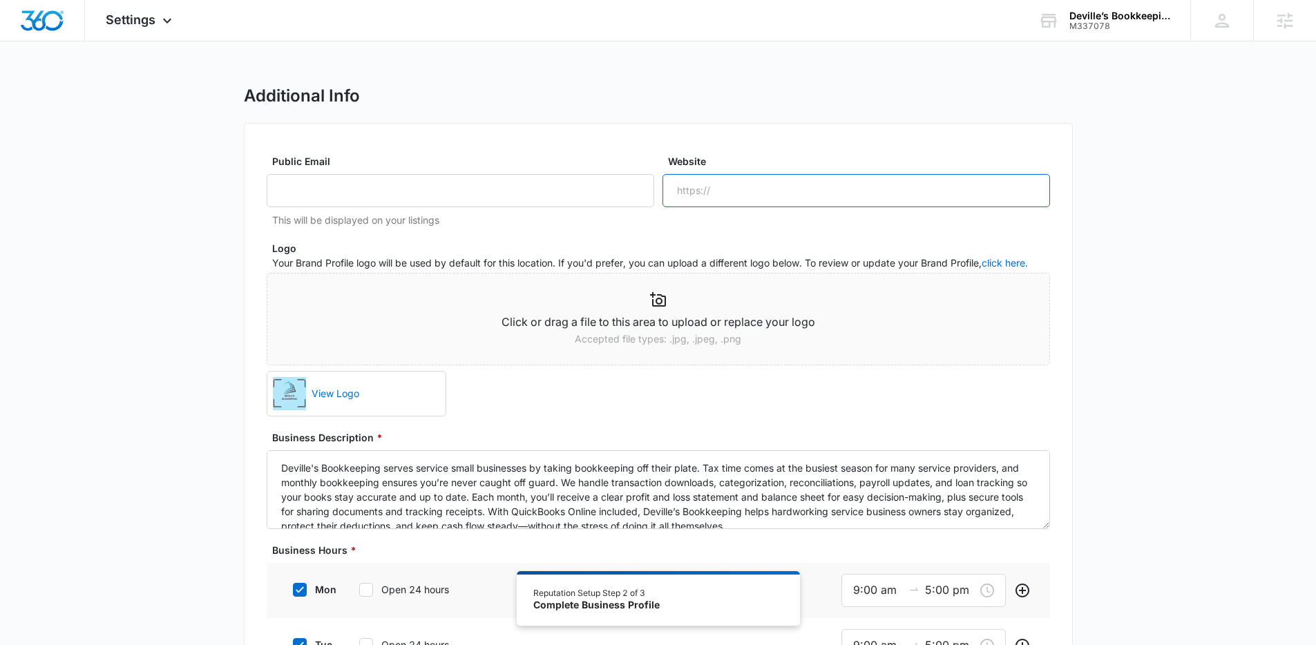
click at [754, 189] on input "Website" at bounding box center [856, 190] width 388 height 33
paste input "https://devillesbookkeeping.com/"
type input "https://devillesbookkeeping.com/"
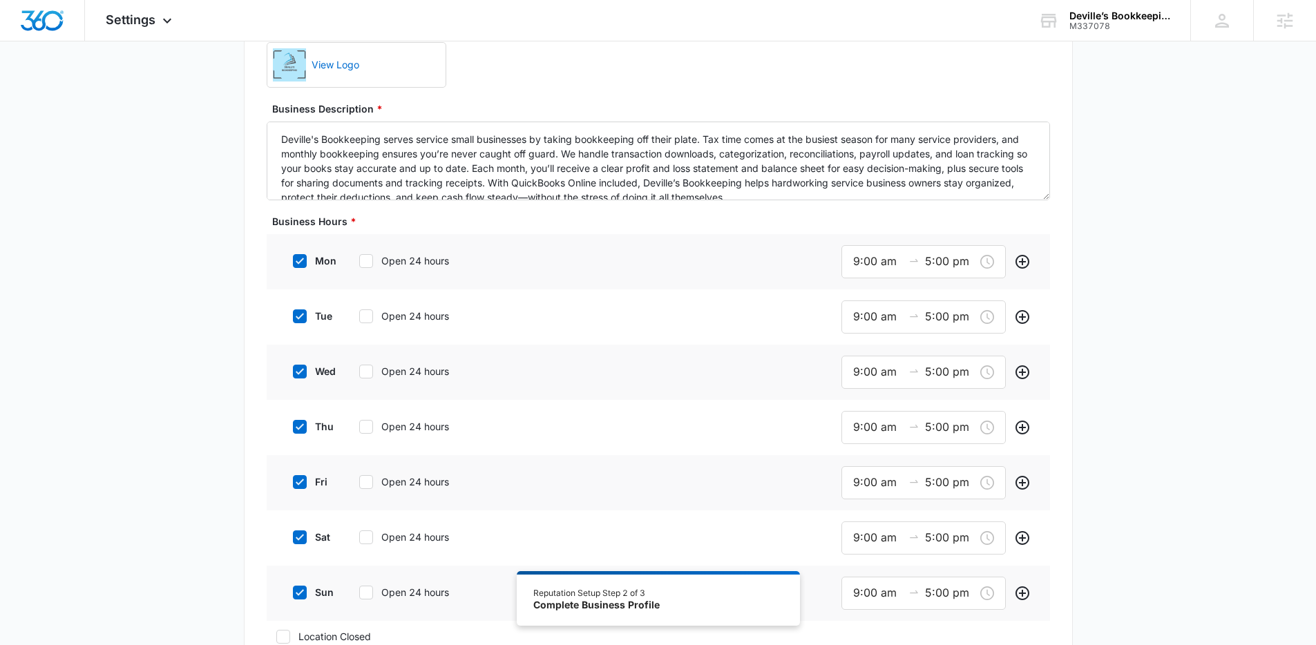
scroll to position [487, 0]
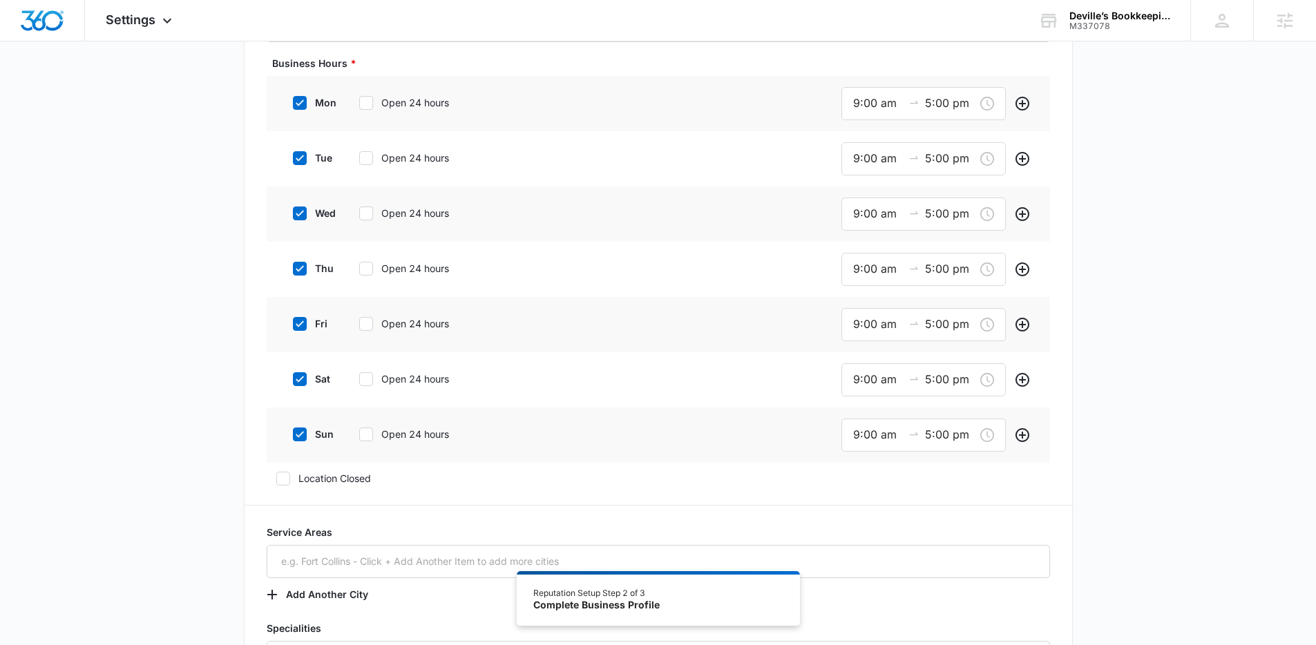
click at [305, 380] on div at bounding box center [300, 379] width 14 height 14
click at [293, 380] on input "sat" at bounding box center [288, 379] width 10 height 10
checkbox input "false"
click at [298, 432] on icon at bounding box center [300, 432] width 12 height 12
click at [293, 432] on input "sun" at bounding box center [288, 433] width 10 height 10
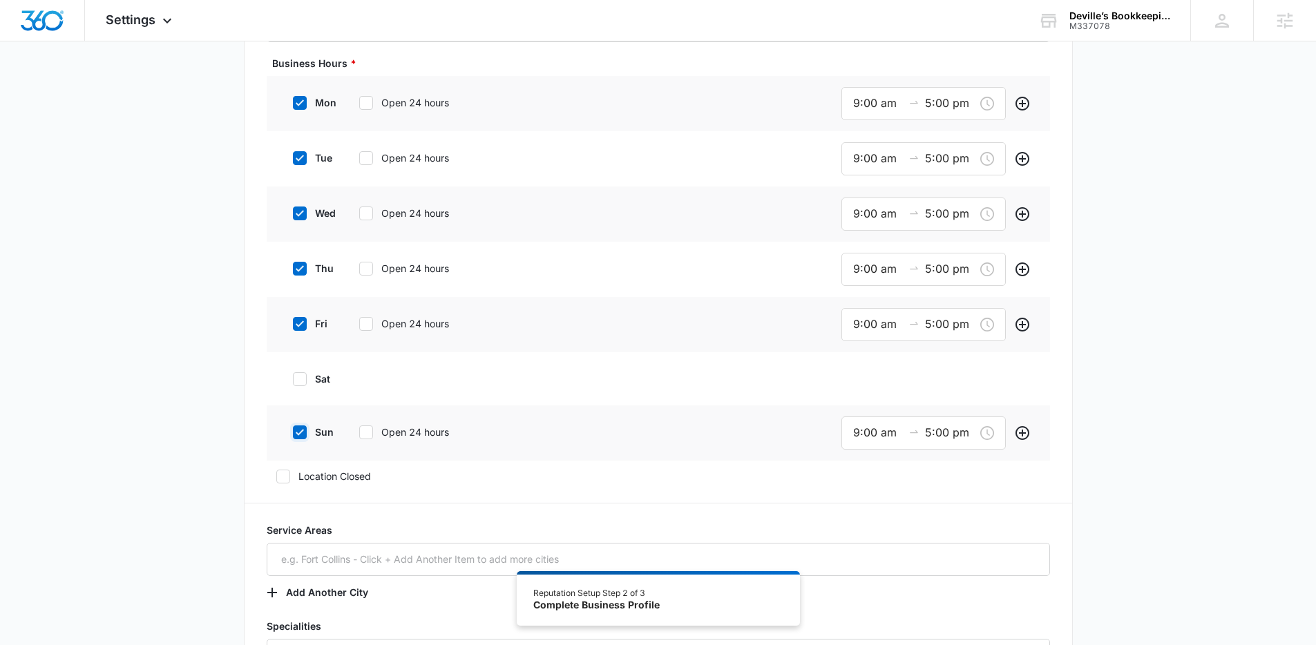
checkbox input "false"
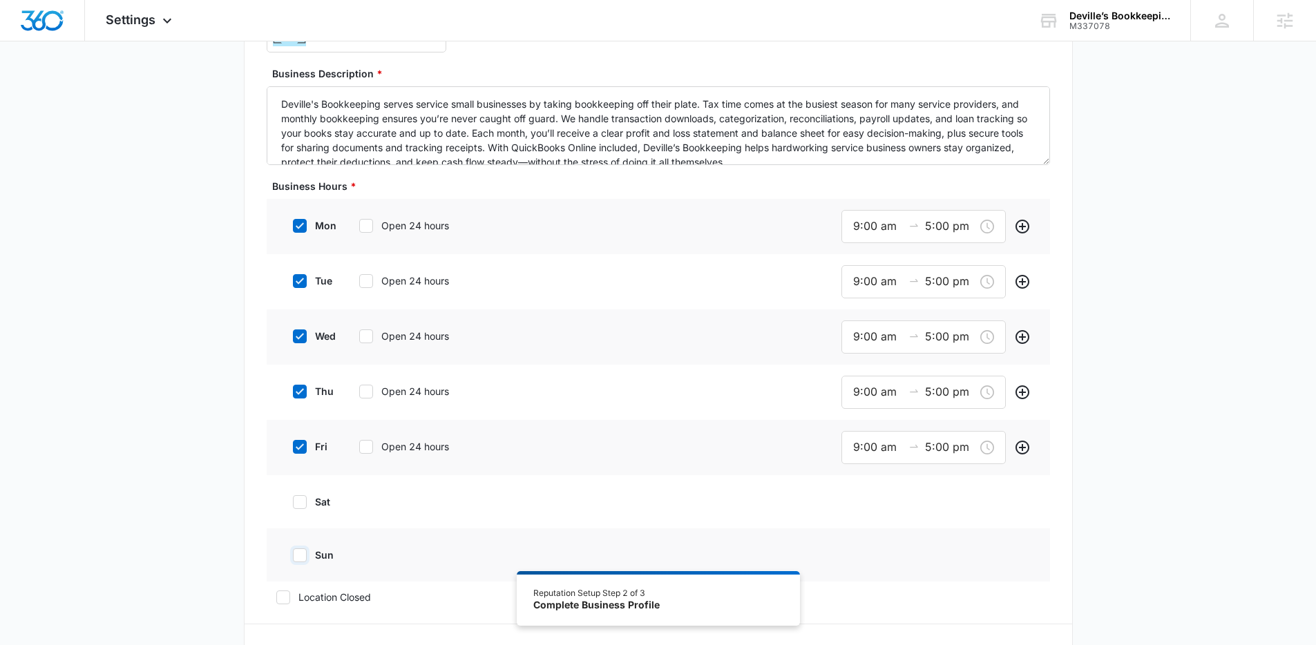
scroll to position [356, 0]
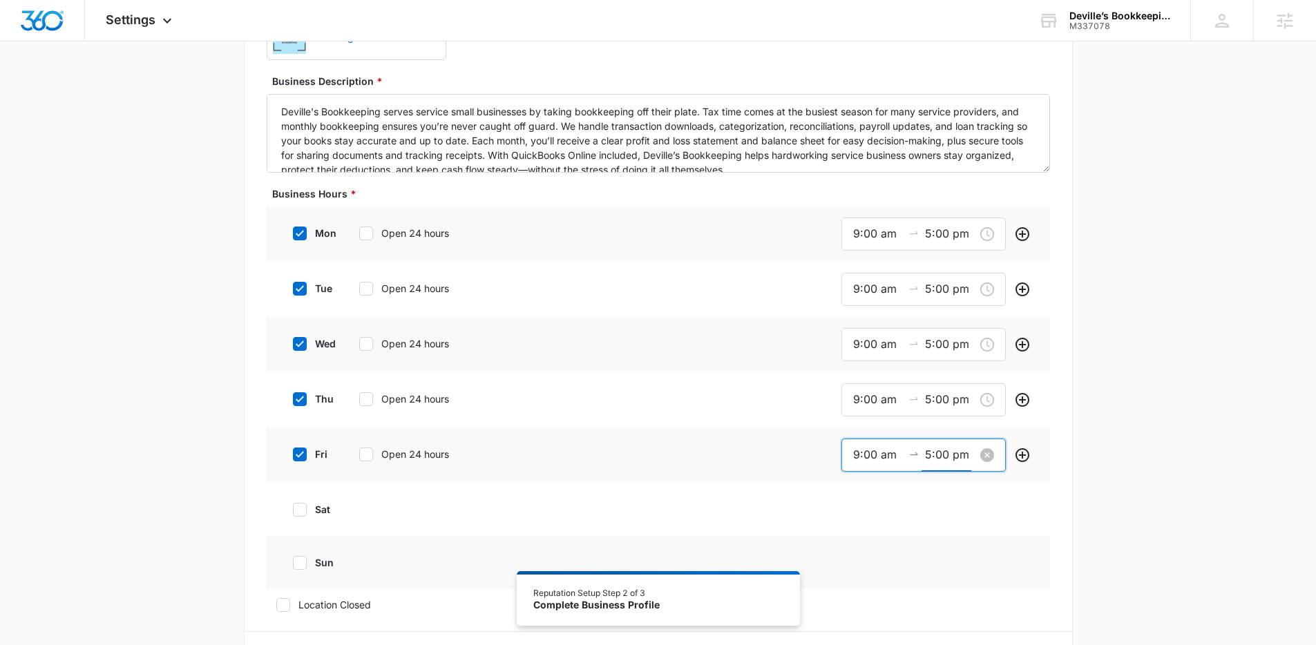
click at [941, 457] on input "5:00 pm" at bounding box center [950, 454] width 50 height 17
click at [897, 515] on div "01" at bounding box center [899, 511] width 38 height 19
type input "5:01 pm"
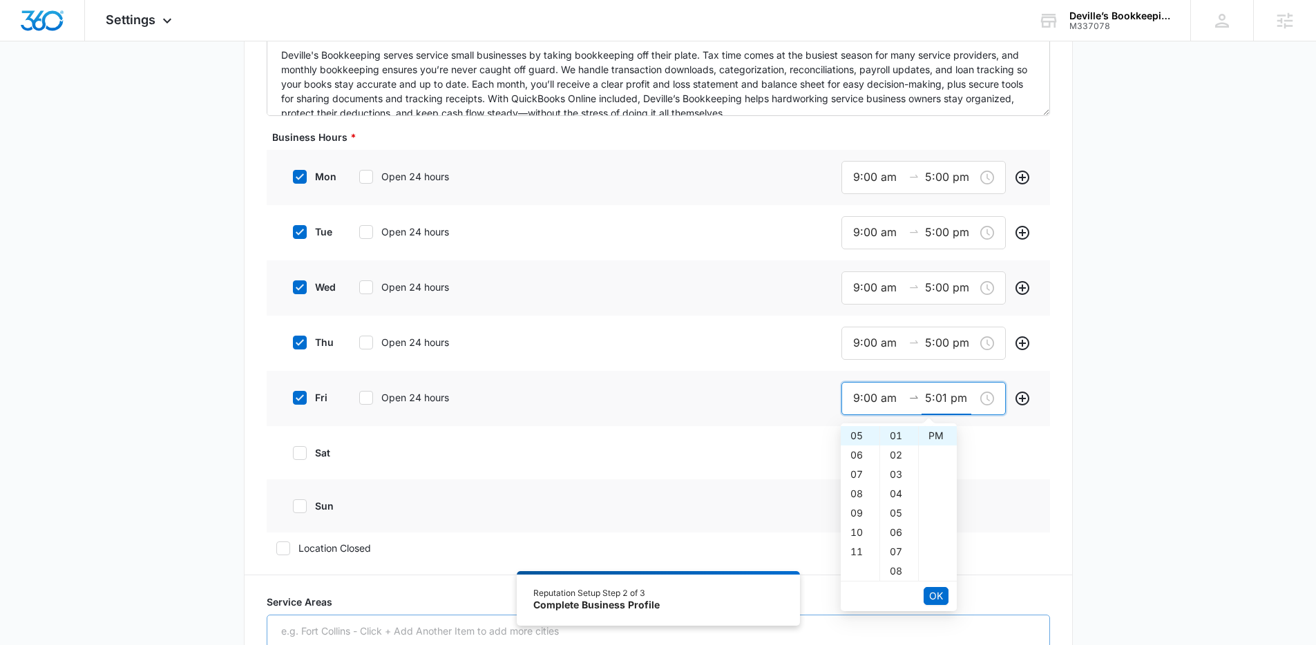
scroll to position [414, 0]
click at [935, 595] on span "OK" at bounding box center [936, 594] width 14 height 15
click at [936, 593] on span "OK" at bounding box center [936, 594] width 14 height 15
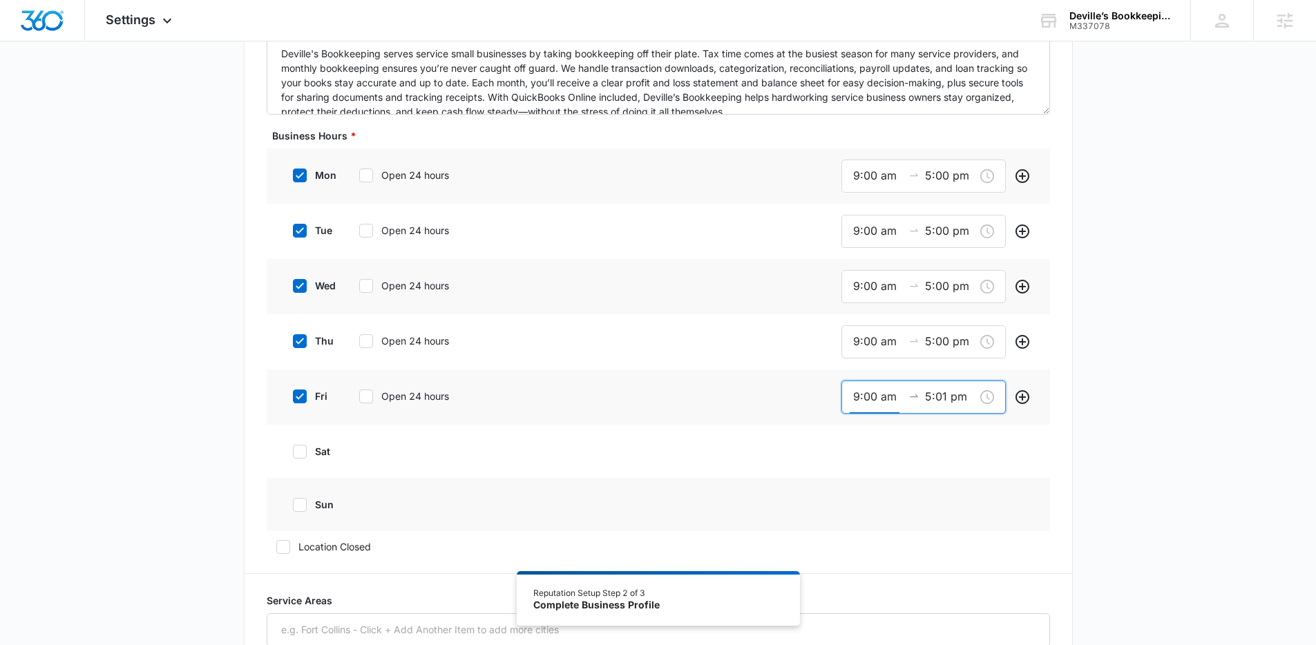
click at [1143, 354] on div "Additional Info Public Email This will be displayed on your listings Website ht…" at bounding box center [658, 431] width 1316 height 1520
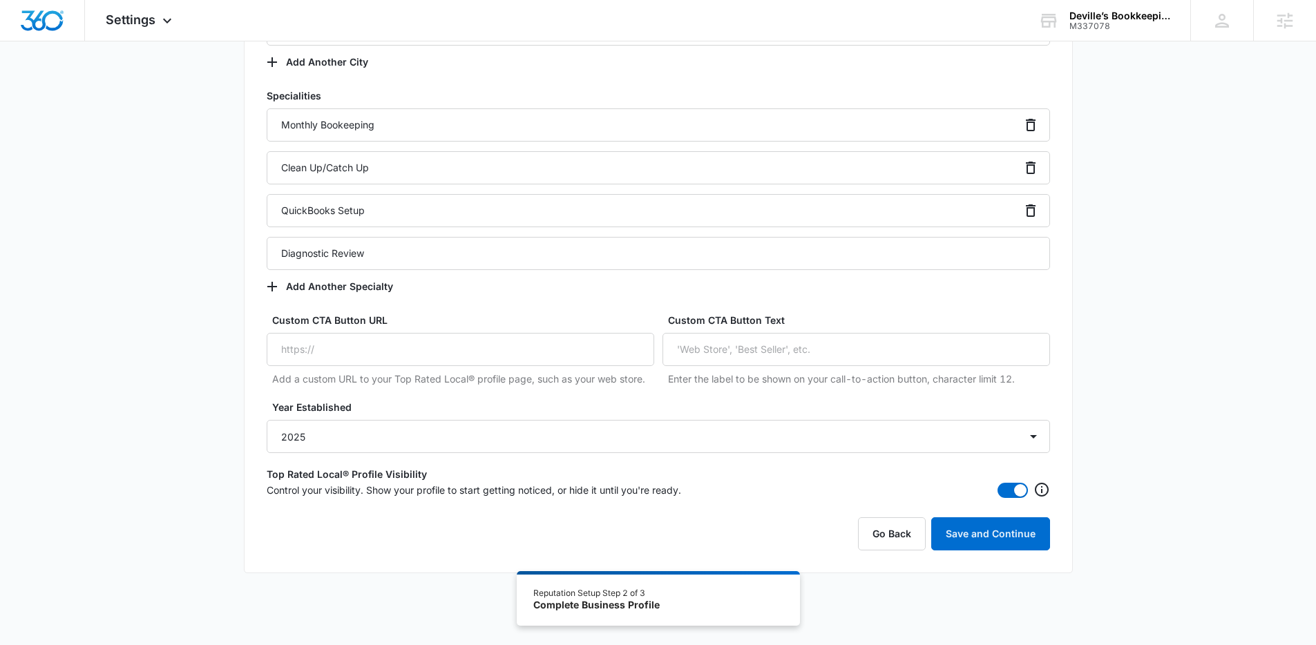
scroll to position [1020, 0]
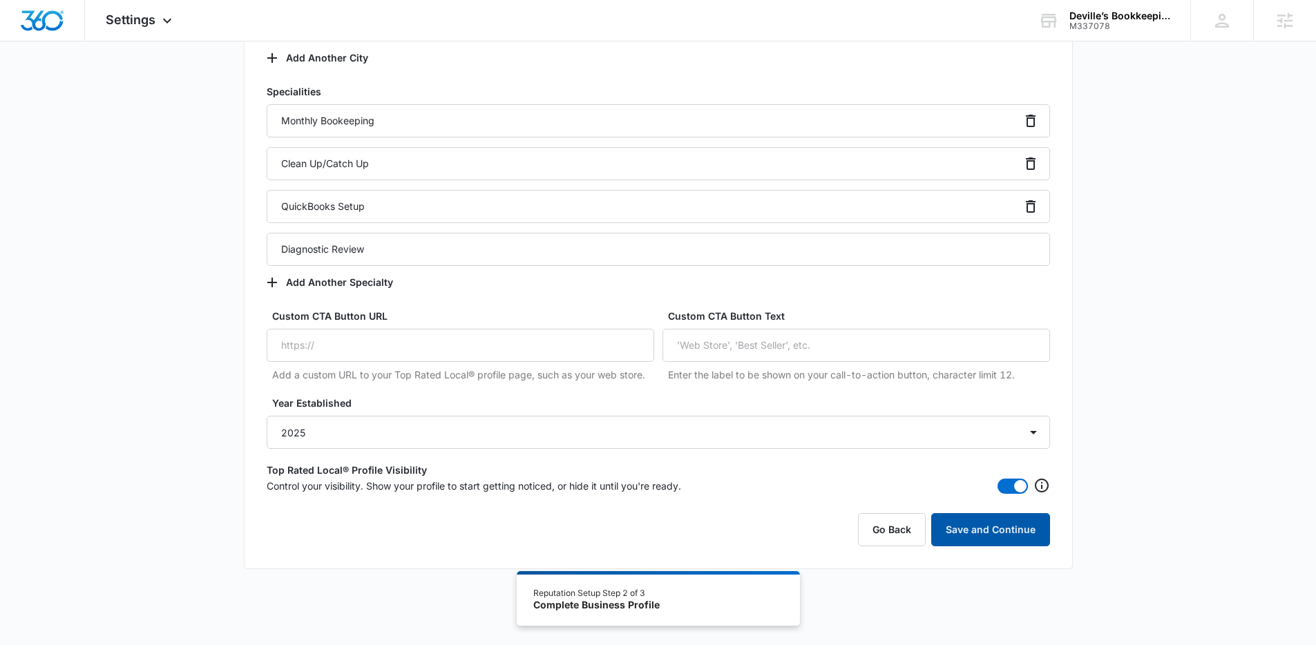
click at [1017, 533] on button "Save and Continue" at bounding box center [990, 529] width 119 height 33
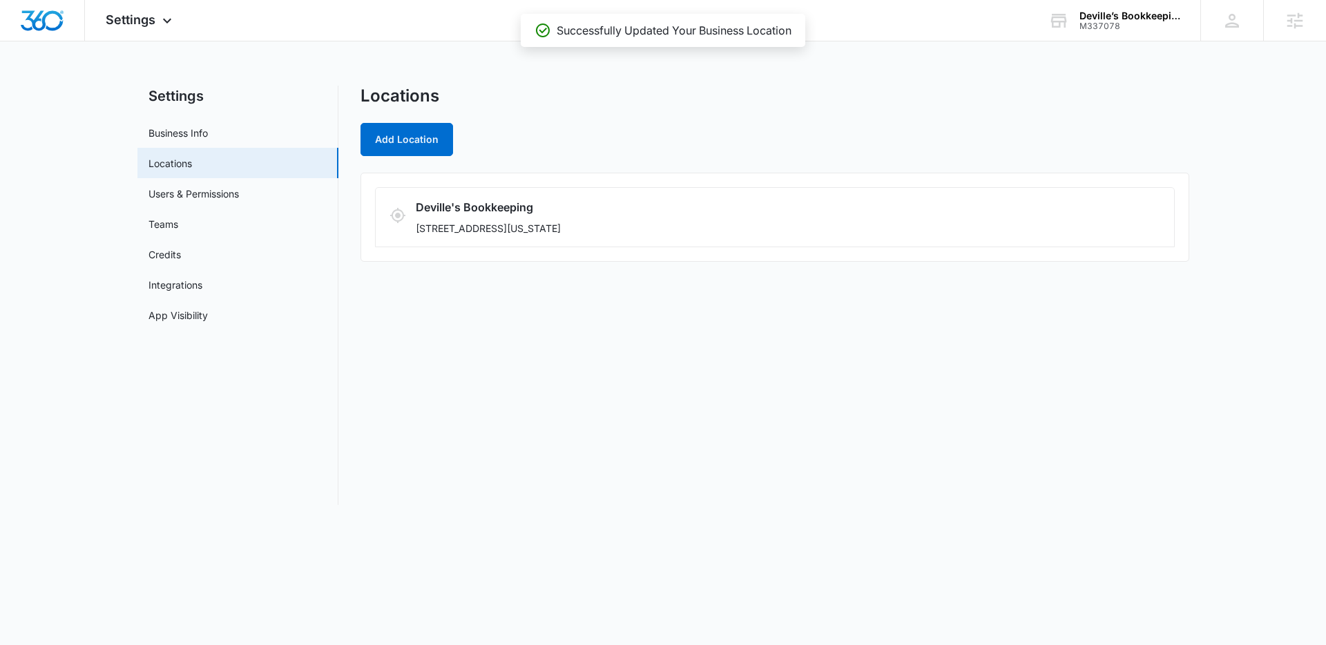
click at [665, 117] on div "Locations Add Location" at bounding box center [775, 121] width 829 height 70
click at [146, 19] on span "Settings" at bounding box center [131, 19] width 50 height 15
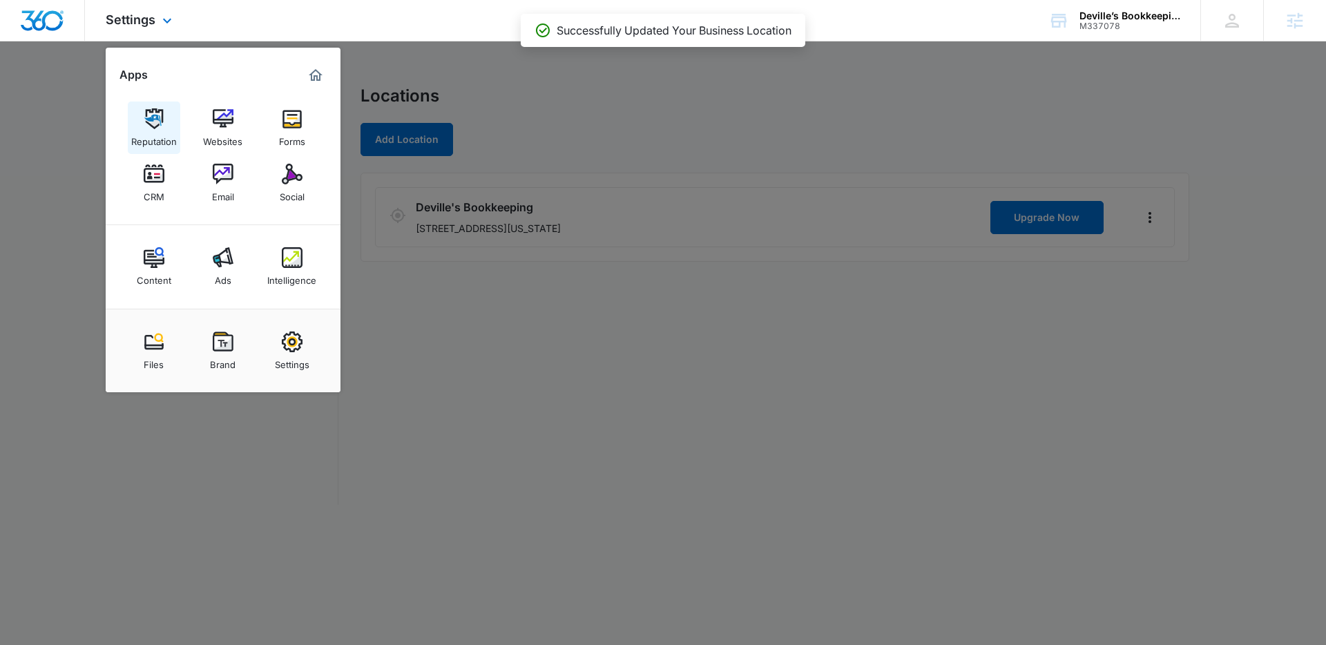
click at [149, 122] on img at bounding box center [154, 118] width 21 height 21
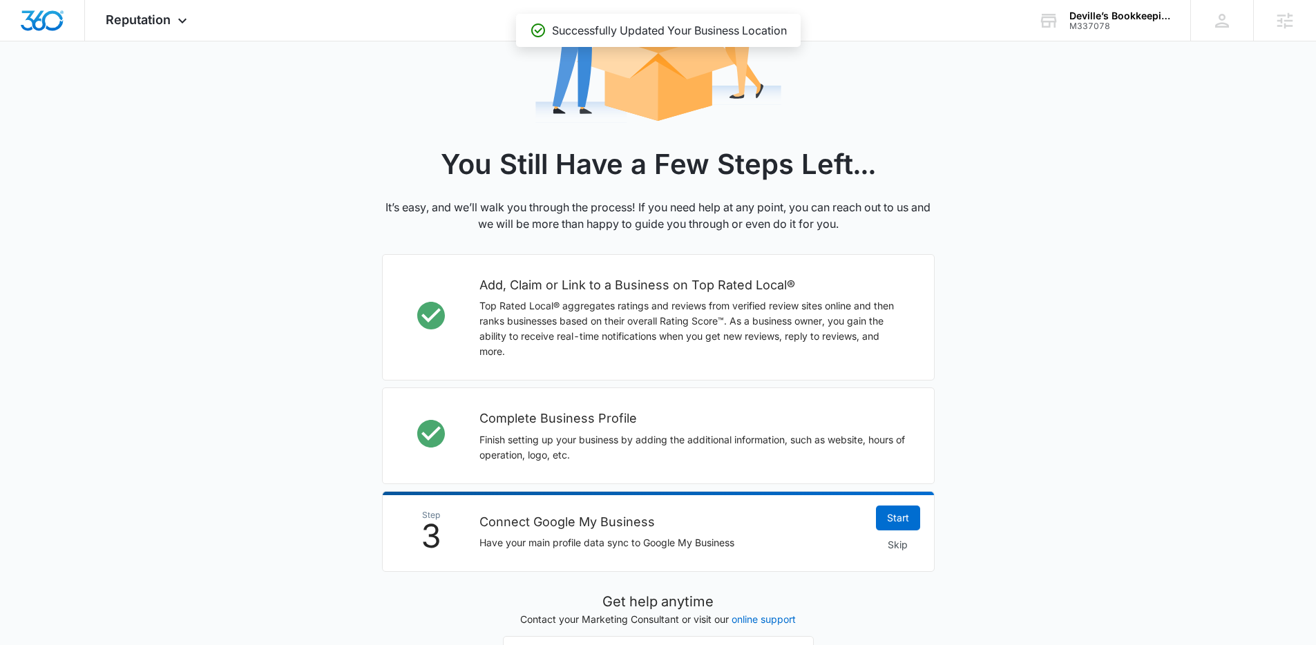
scroll to position [340, 0]
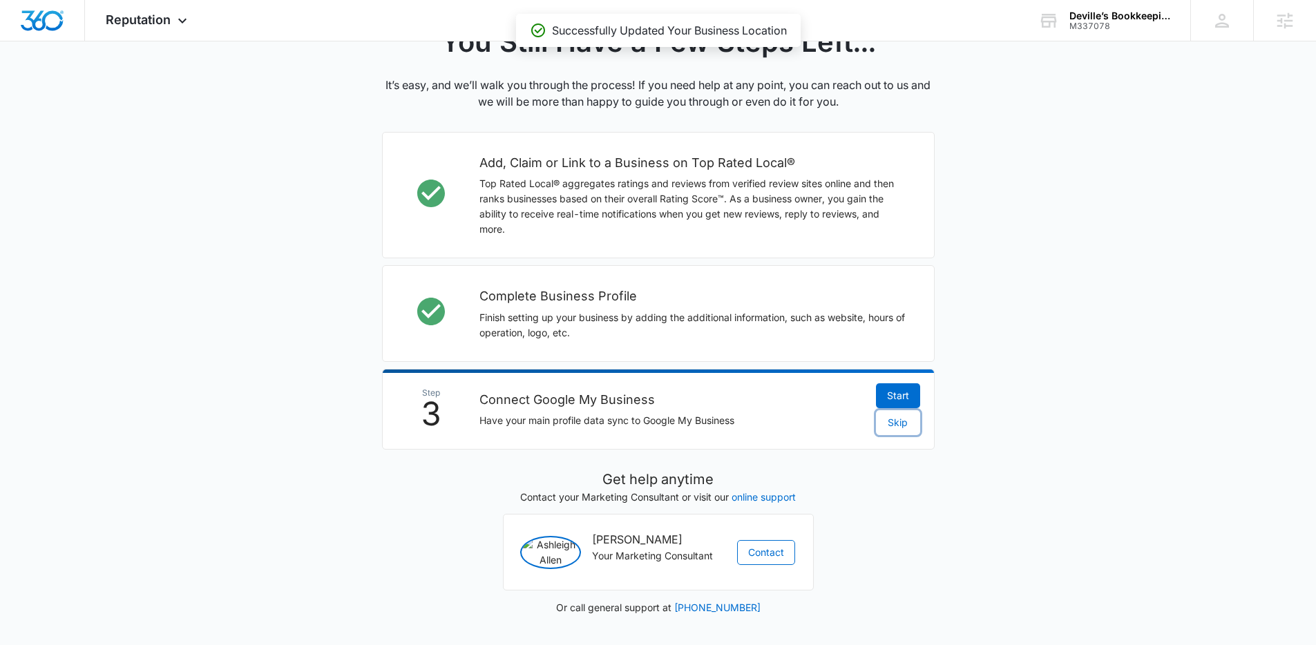
click at [895, 415] on span "Skip" at bounding box center [898, 422] width 20 height 15
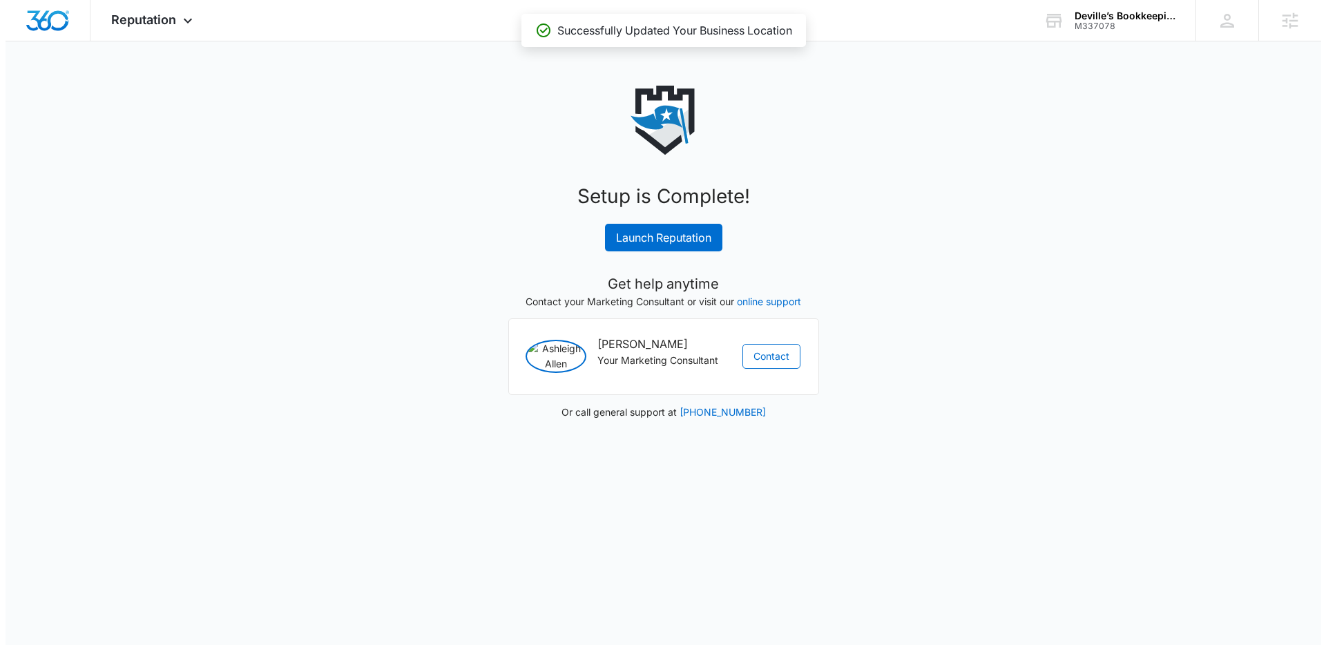
scroll to position [0, 0]
click at [704, 242] on link "Launch Reputation" at bounding box center [662, 238] width 117 height 28
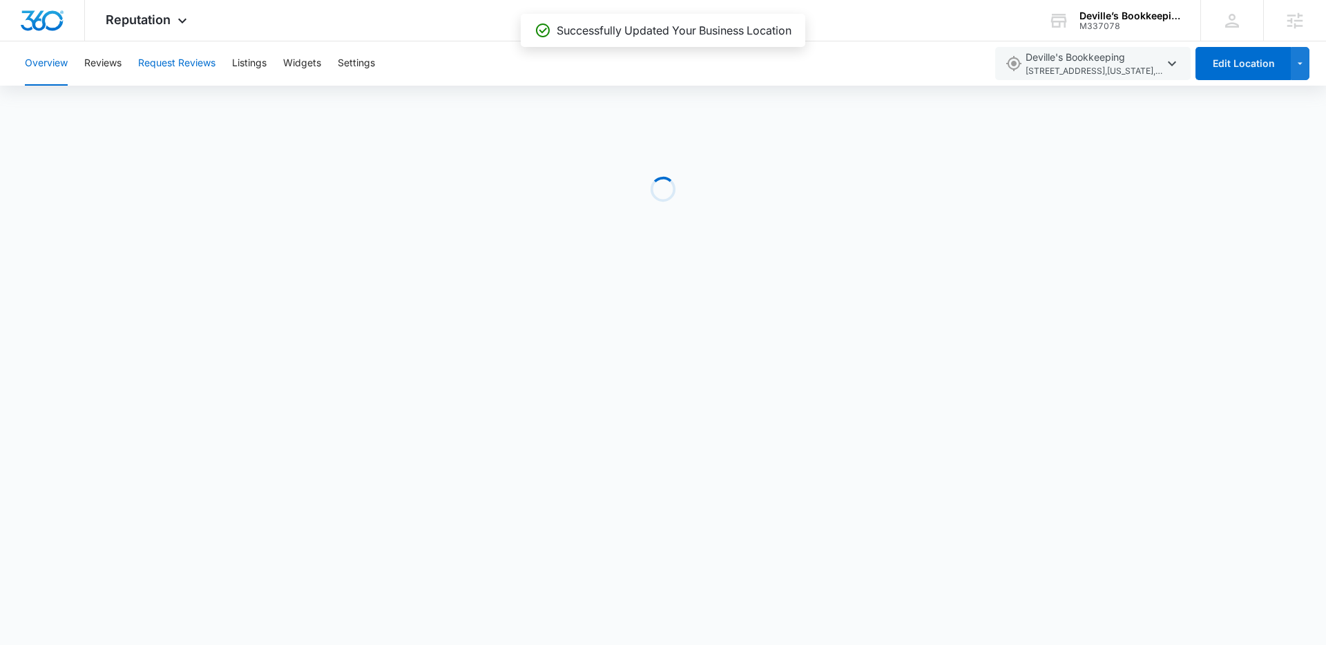
click at [182, 54] on button "Request Reviews" at bounding box center [176, 63] width 77 height 44
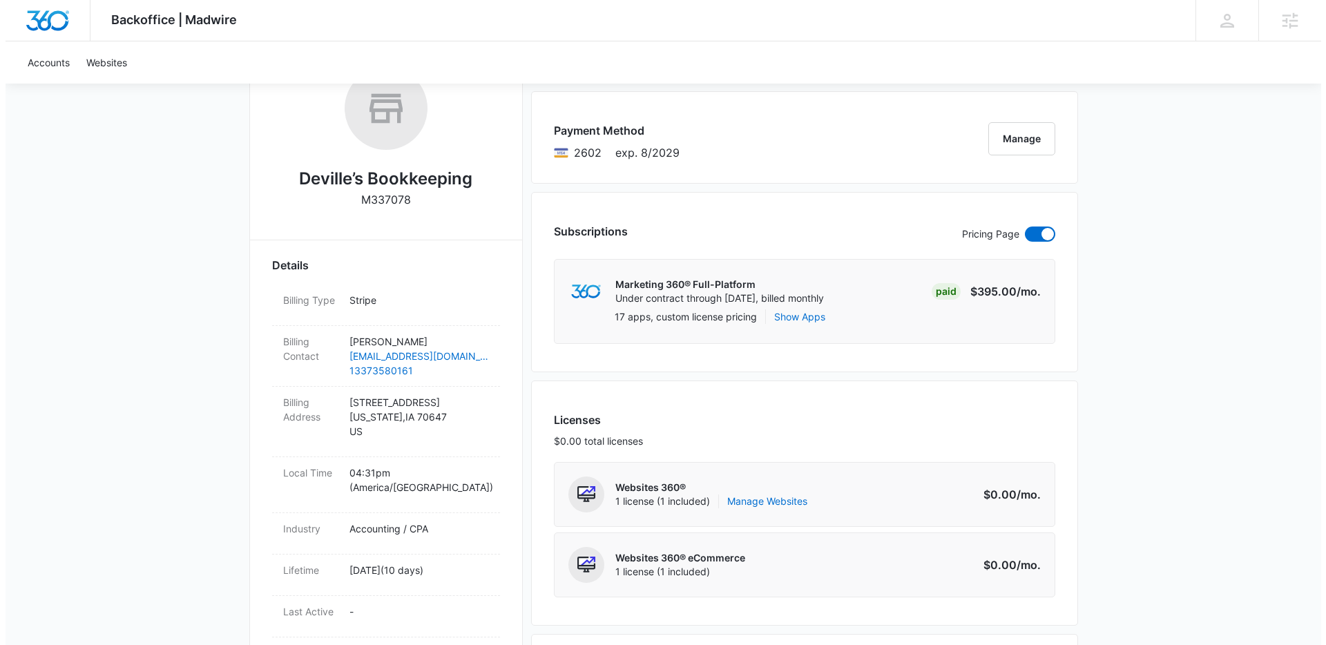
scroll to position [249, 0]
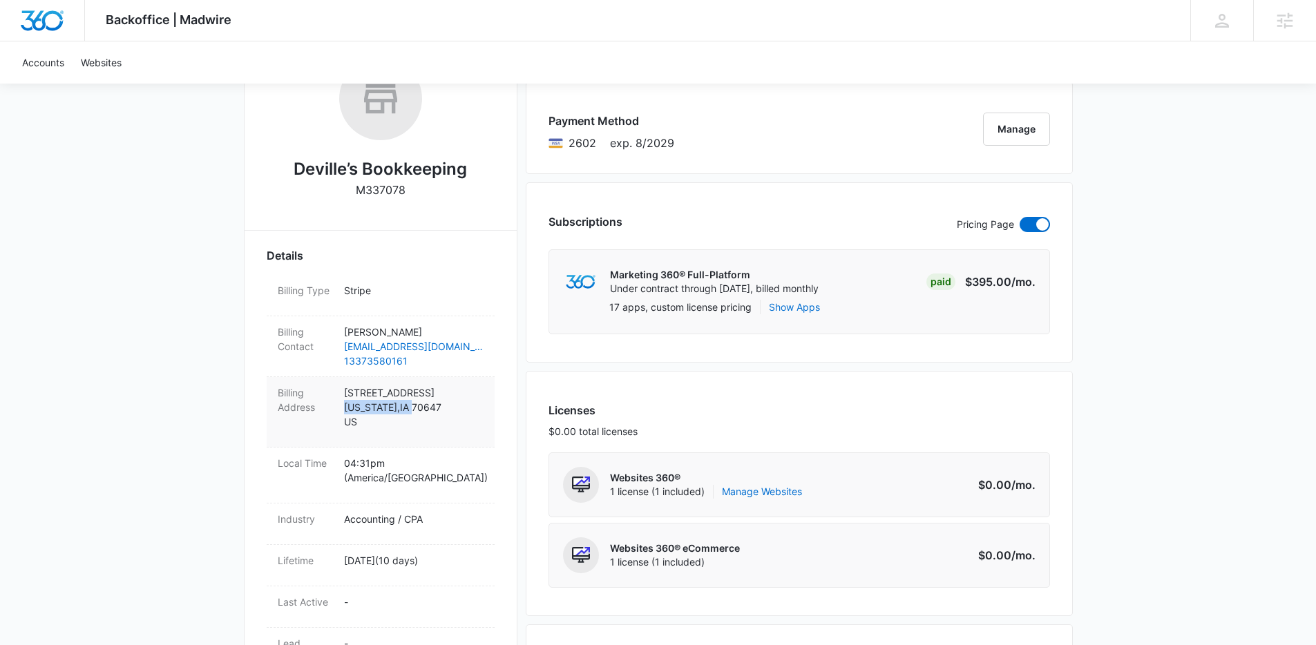
drag, startPoint x: 343, startPoint y: 405, endPoint x: 406, endPoint y: 409, distance: 63.0
click at [406, 409] on p "[STREET_ADDRESS][US_STATE]" at bounding box center [414, 407] width 140 height 44
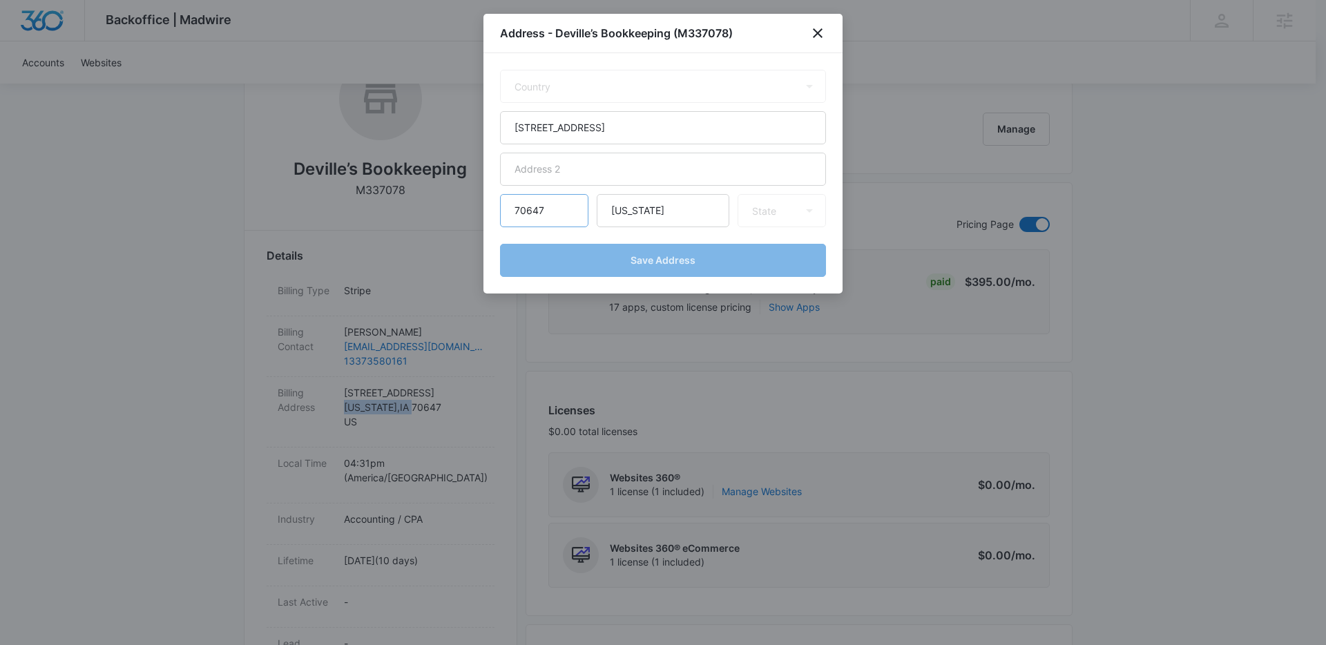
select select "US"
select select "IA"
click at [671, 207] on input "[US_STATE]" at bounding box center [663, 210] width 133 height 33
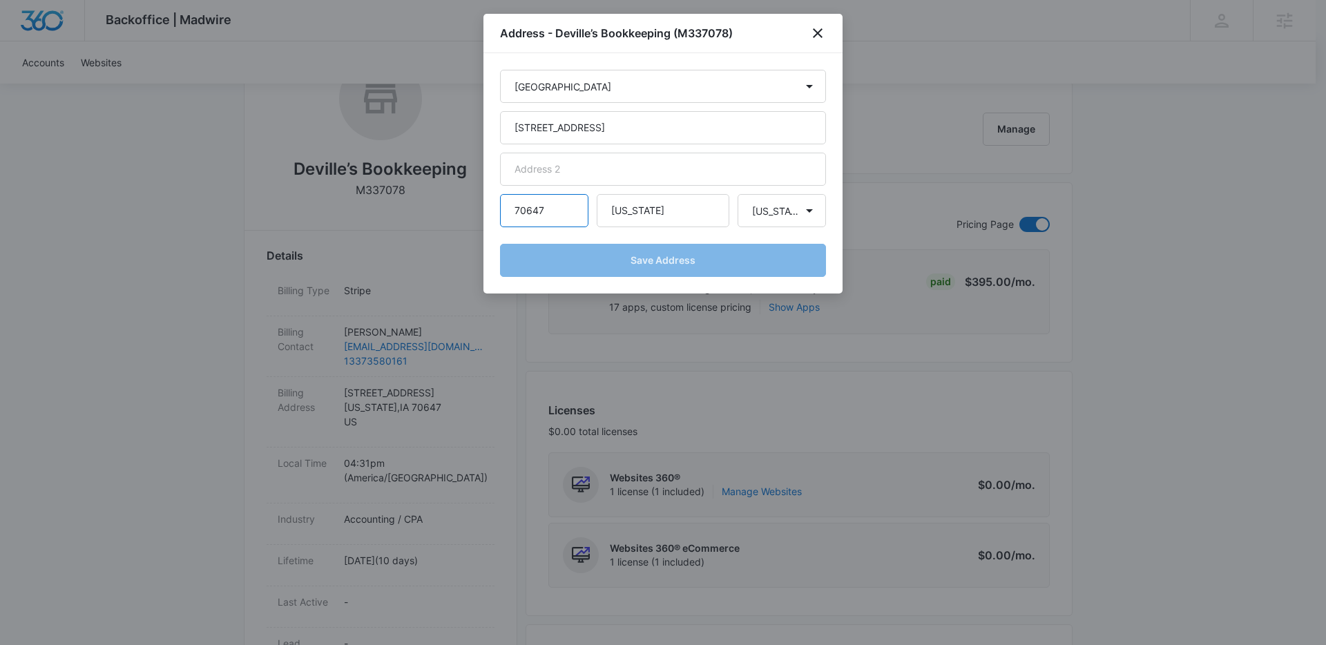
click at [555, 210] on input "70647" at bounding box center [544, 210] width 88 height 33
click at [664, 124] on input "[STREET_ADDRESS]" at bounding box center [663, 127] width 326 height 33
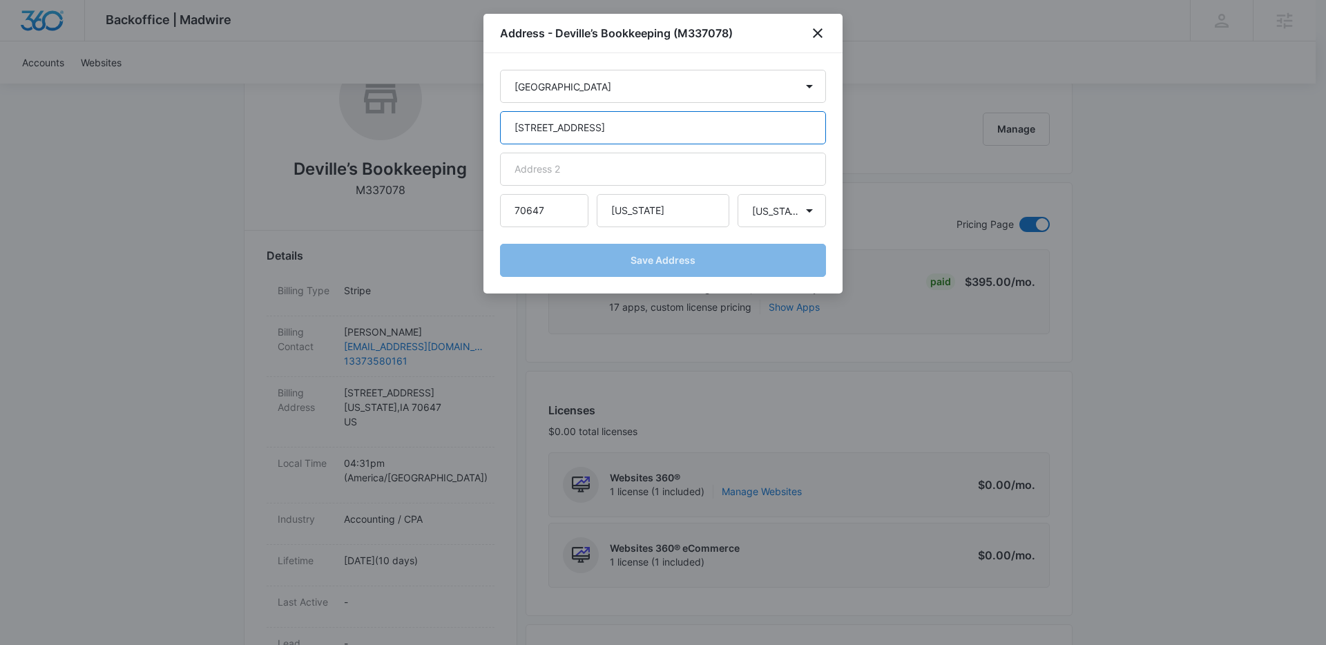
click at [664, 124] on input "[STREET_ADDRESS]" at bounding box center [663, 127] width 326 height 33
click at [528, 211] on input "70647" at bounding box center [544, 210] width 88 height 33
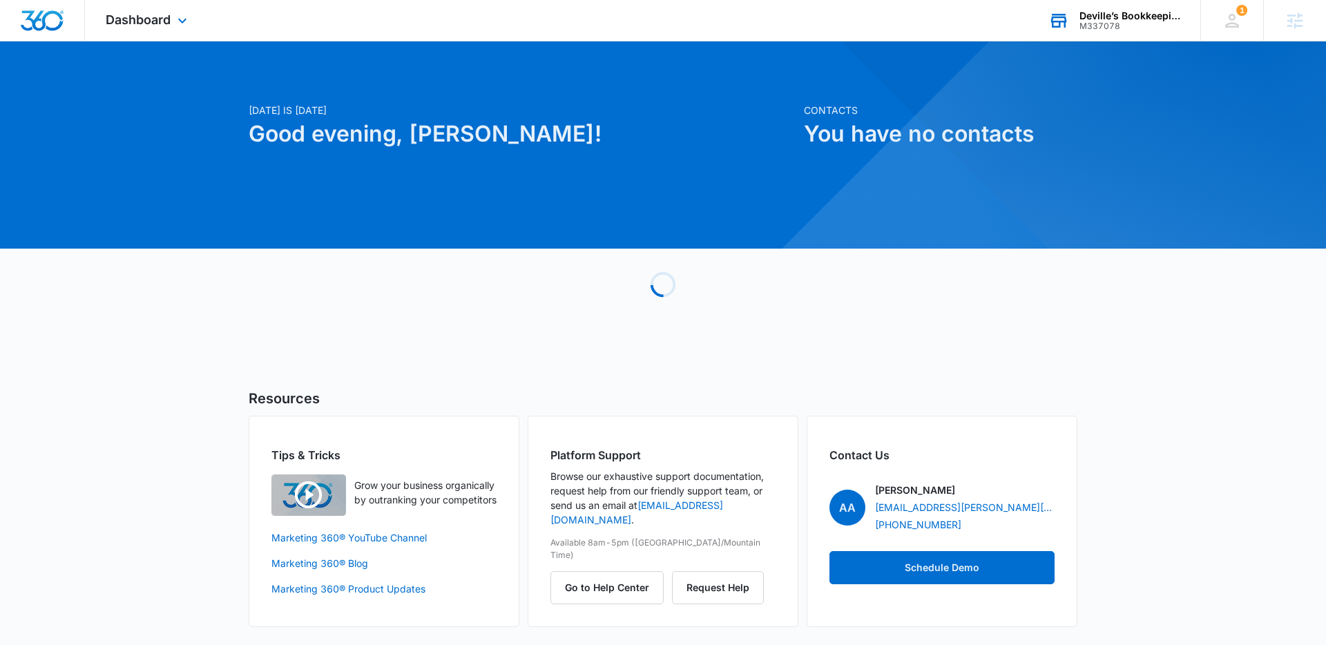
click at [1114, 19] on div "Deville’s Bookkeeping" at bounding box center [1130, 15] width 101 height 11
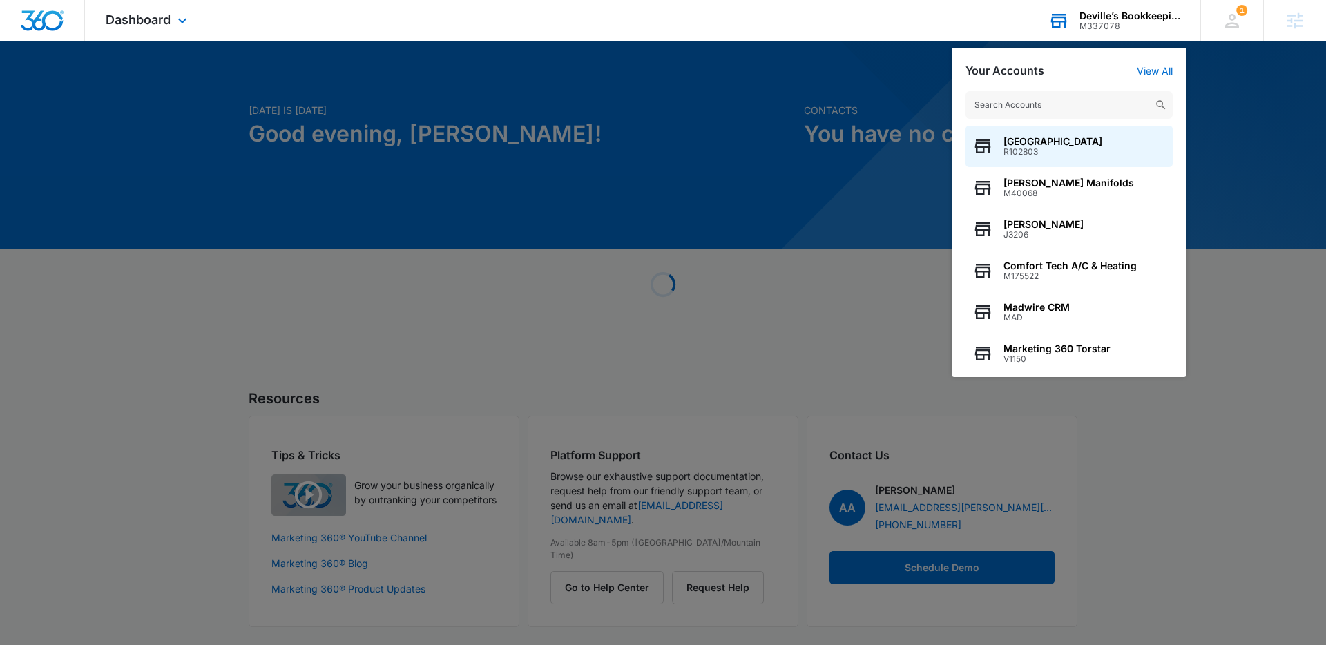
click at [1029, 110] on input "text" at bounding box center [1069, 105] width 207 height 28
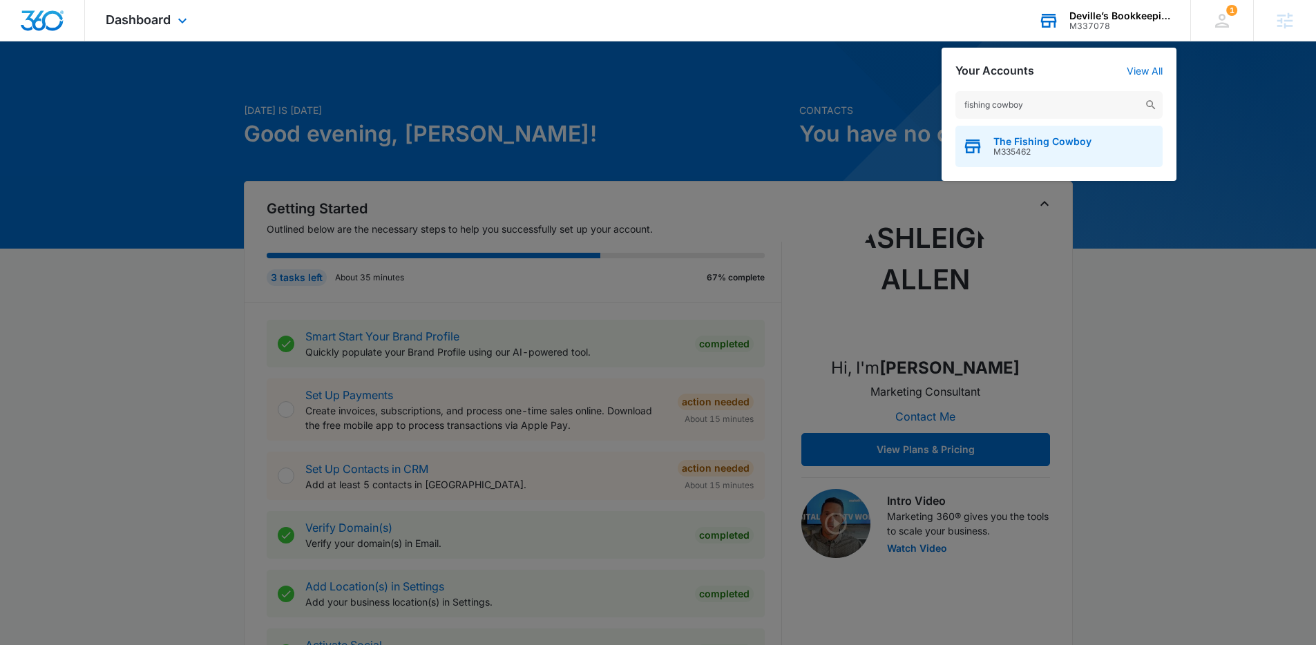
type input "fishing cowboy"
click at [1039, 146] on span "The Fishing Cowboy" at bounding box center [1042, 141] width 98 height 11
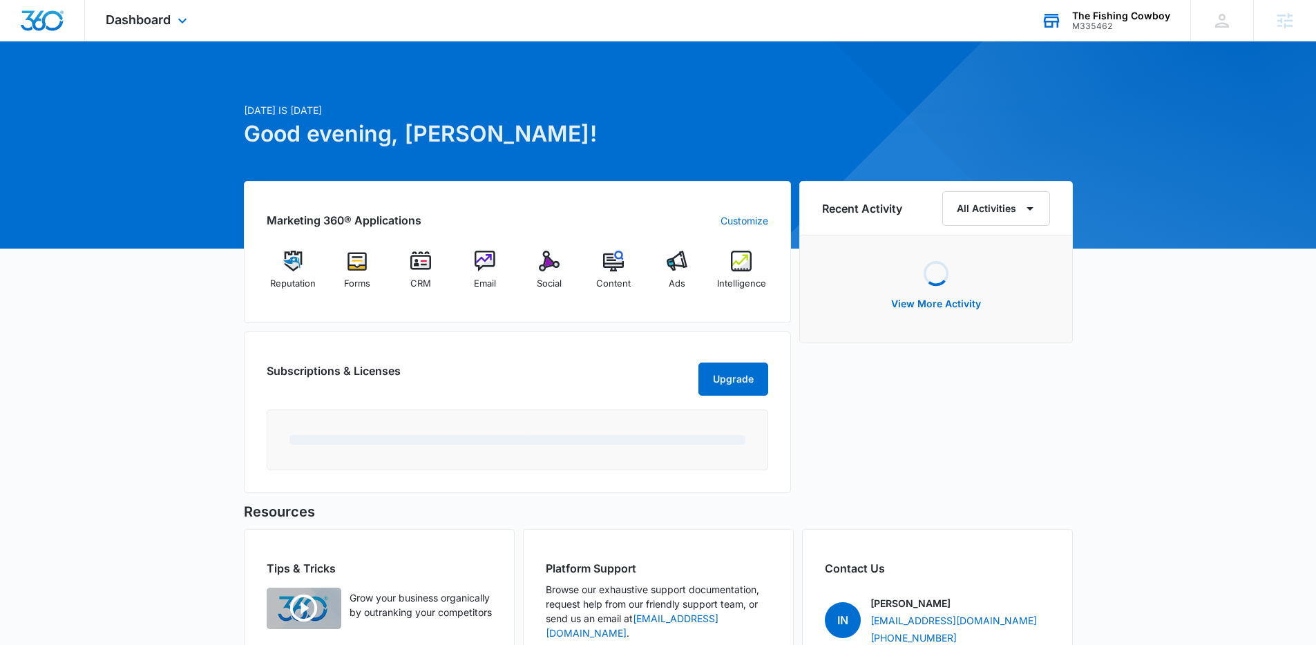
click at [1172, 267] on div "[DATE] is [DATE] Good evening, [PERSON_NAME]! Marketing 360® Applications Custo…" at bounding box center [658, 408] width 1316 height 698
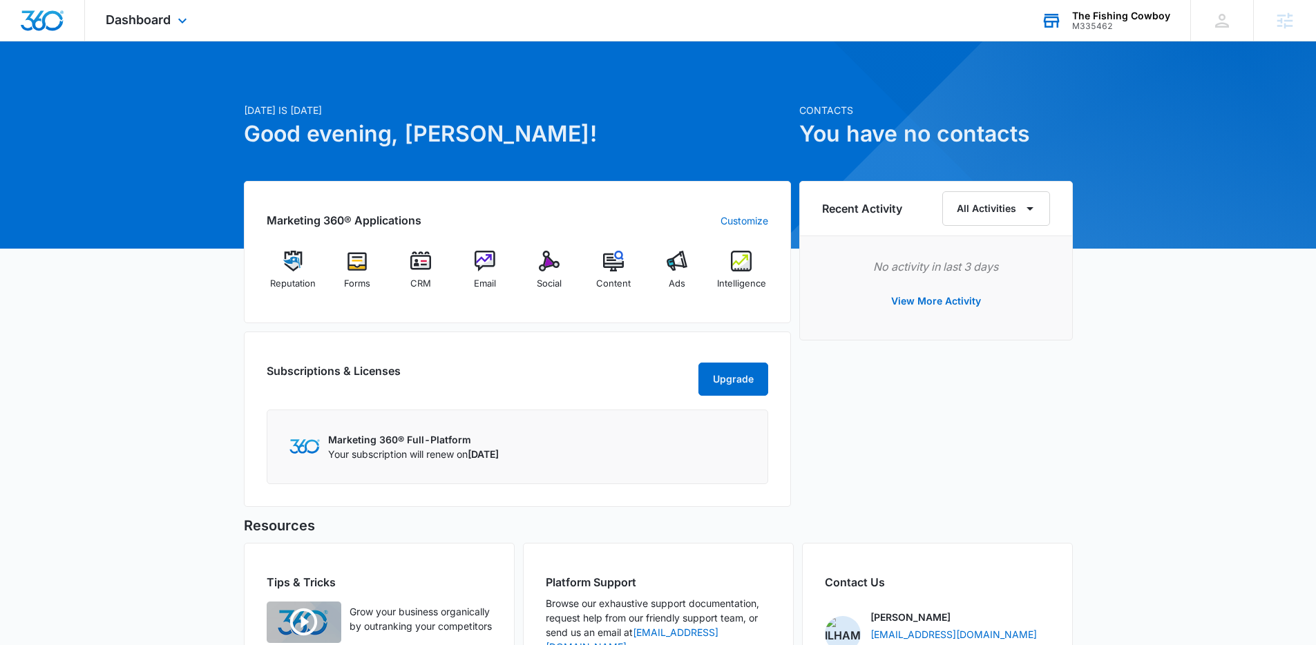
click at [1179, 267] on div "[DATE] is [DATE] Good evening, [PERSON_NAME]! Contacts You have no contacts Mar…" at bounding box center [658, 415] width 1316 height 712
click at [184, 309] on div "[DATE] is [DATE] Good evening, [PERSON_NAME]! Contacts You have no contacts Mar…" at bounding box center [658, 415] width 1316 height 712
click at [187, 23] on icon at bounding box center [182, 24] width 17 height 17
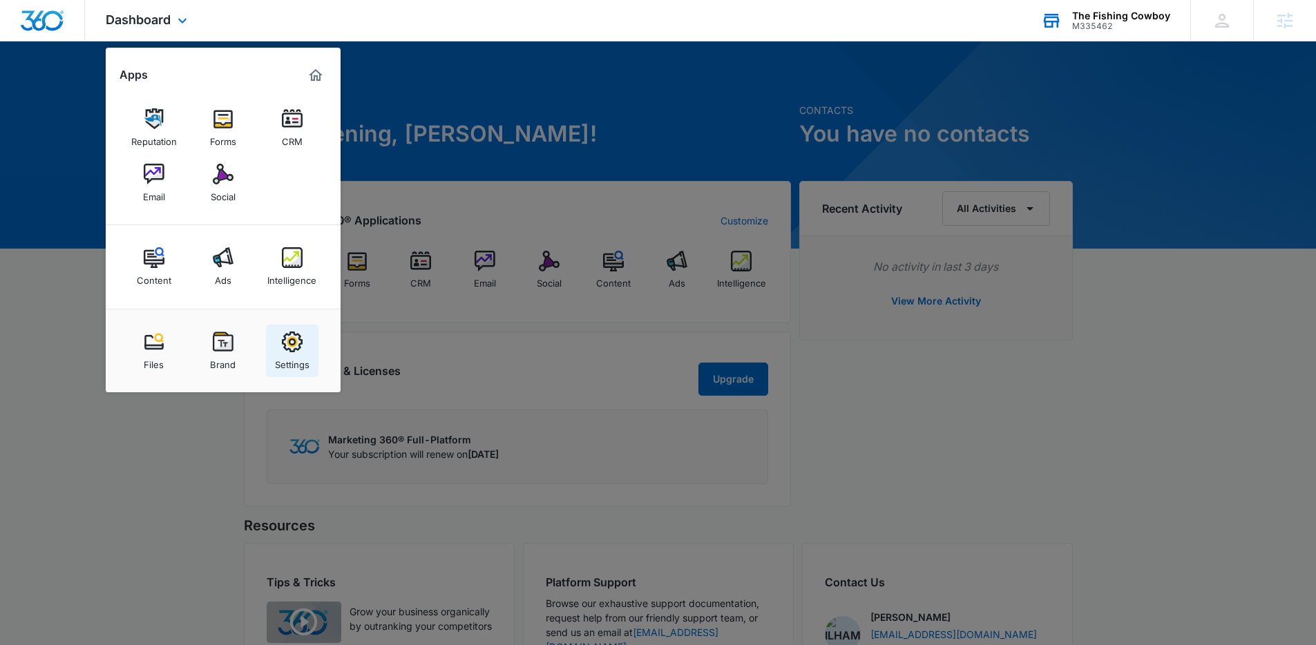
click at [297, 350] on img at bounding box center [292, 342] width 21 height 21
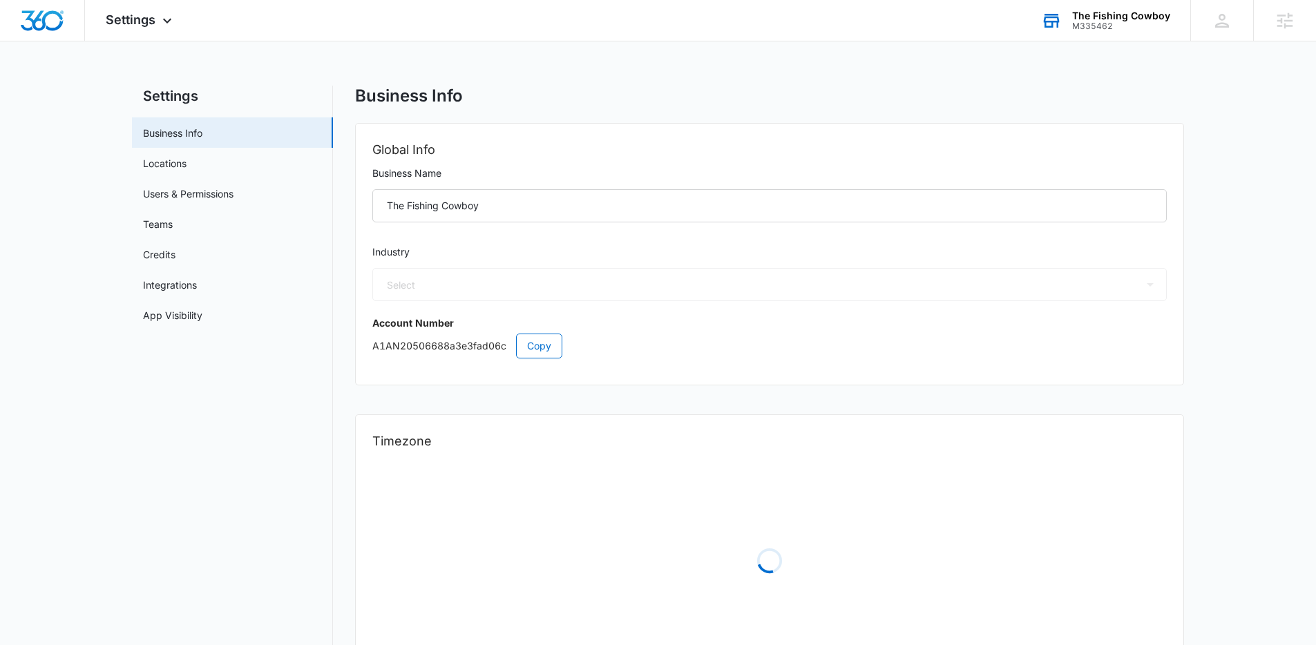
select select "45"
select select "US"
select select "America/[GEOGRAPHIC_DATA]"
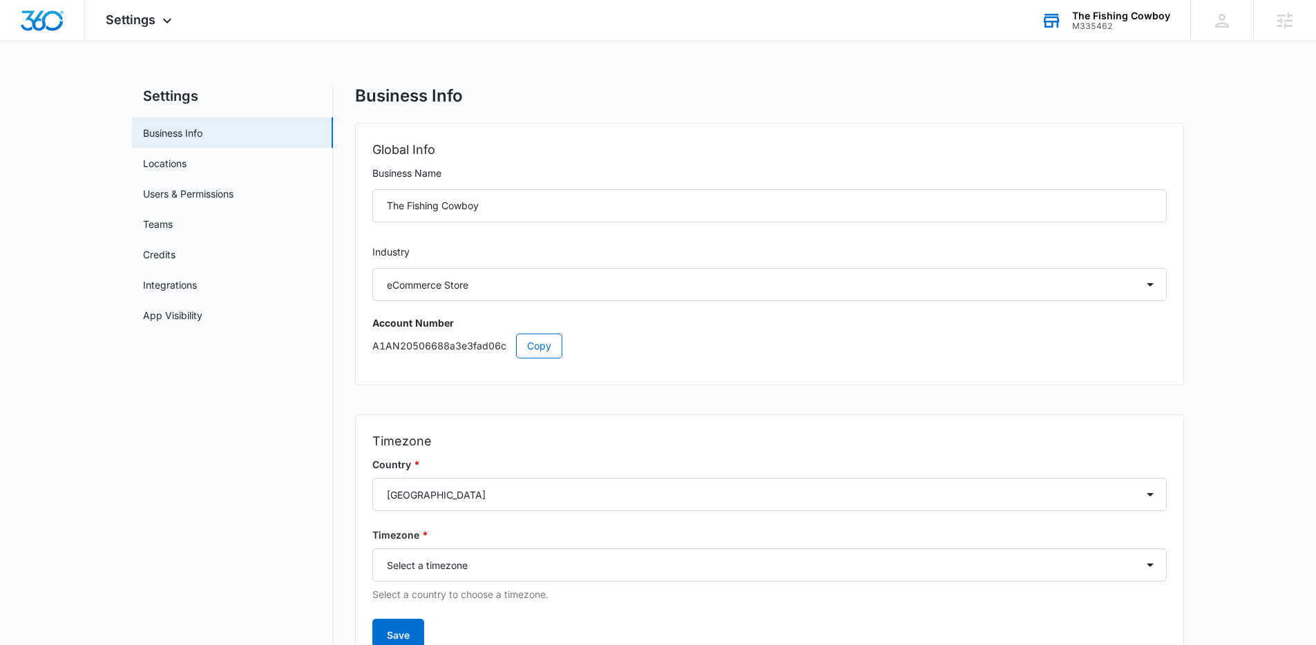
click at [1223, 181] on main "Settings Business Info Locations Users & Permissions Teams Credits Integrations…" at bounding box center [658, 400] width 1316 height 629
click at [115, 15] on span "Settings" at bounding box center [131, 19] width 50 height 15
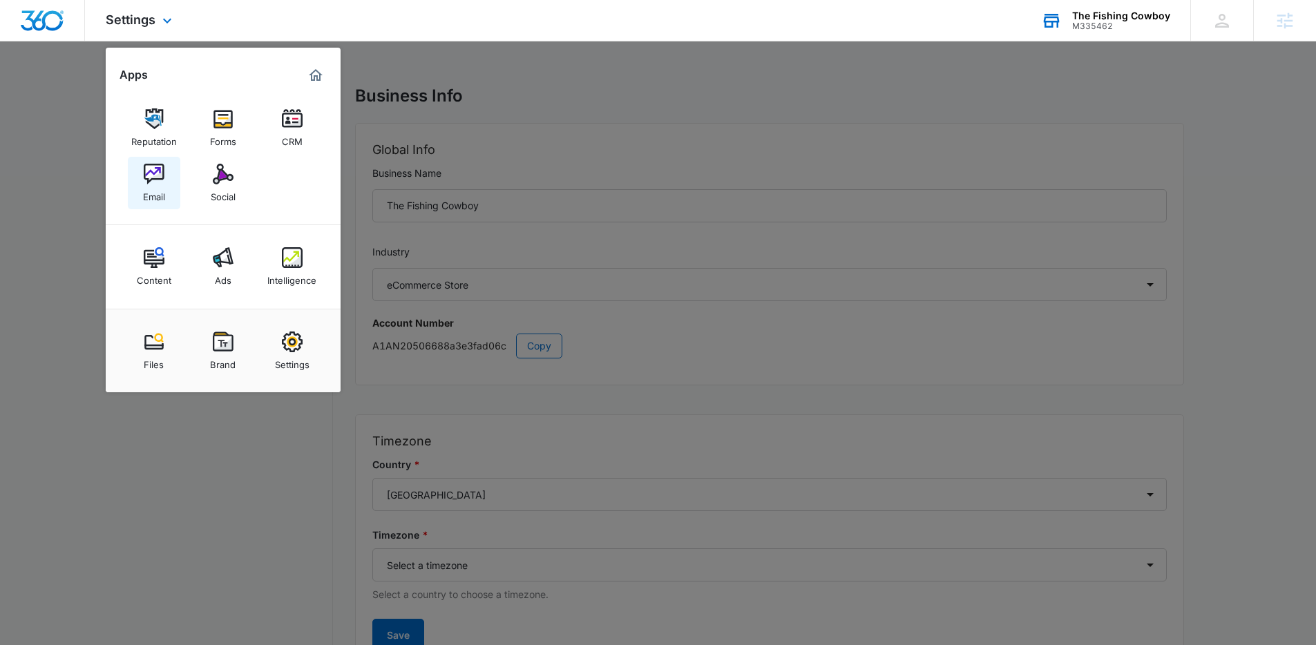
click at [161, 178] on img at bounding box center [154, 174] width 21 height 21
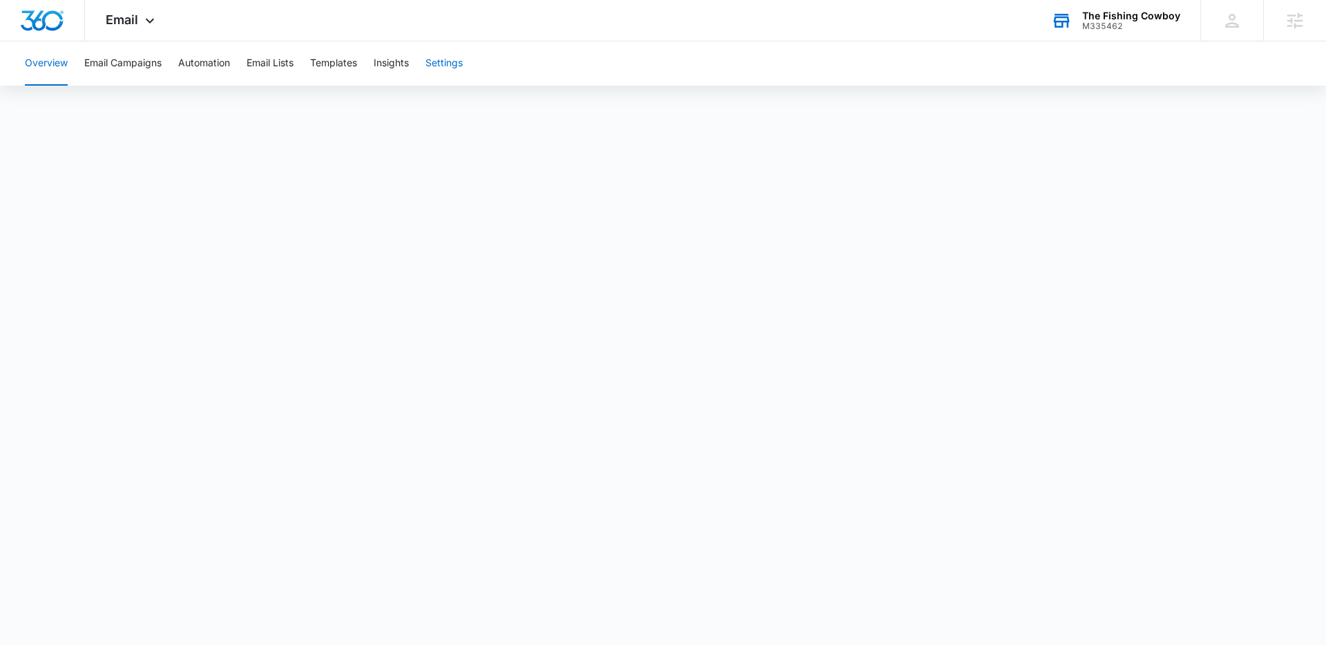
click at [463, 61] on button "Settings" at bounding box center [444, 63] width 37 height 44
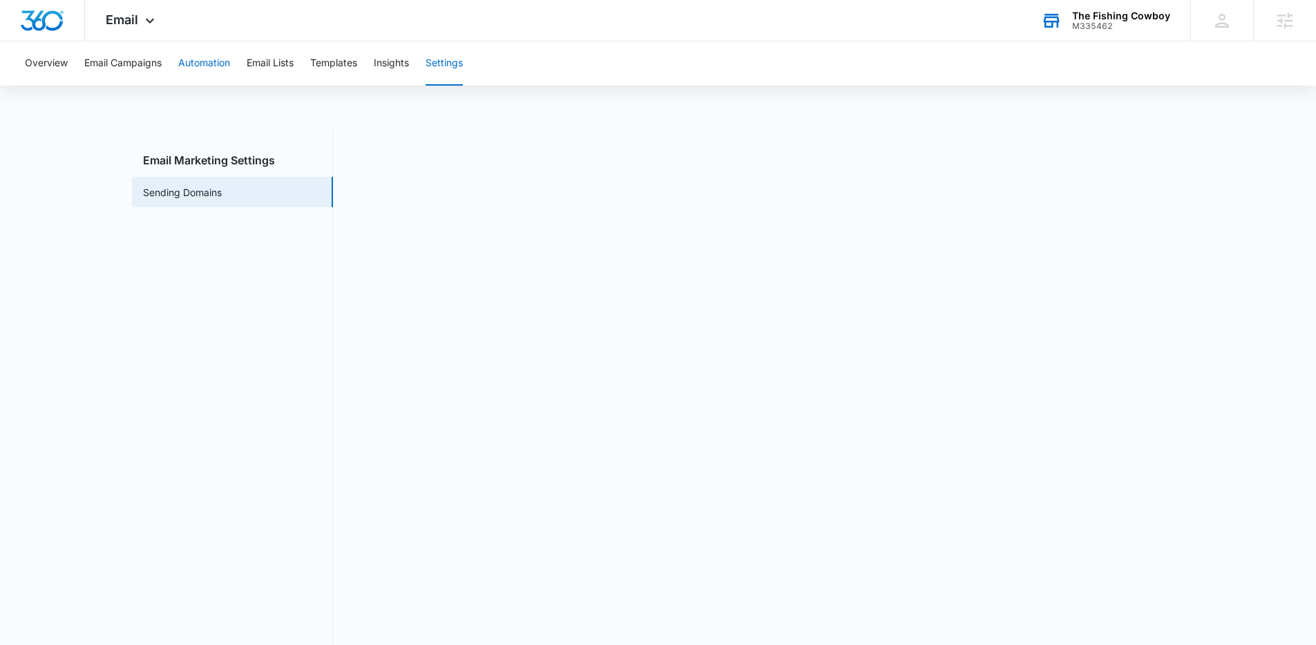
click at [210, 62] on button "Automation" at bounding box center [204, 63] width 52 height 44
click at [48, 17] on img "Dashboard" at bounding box center [42, 20] width 44 height 21
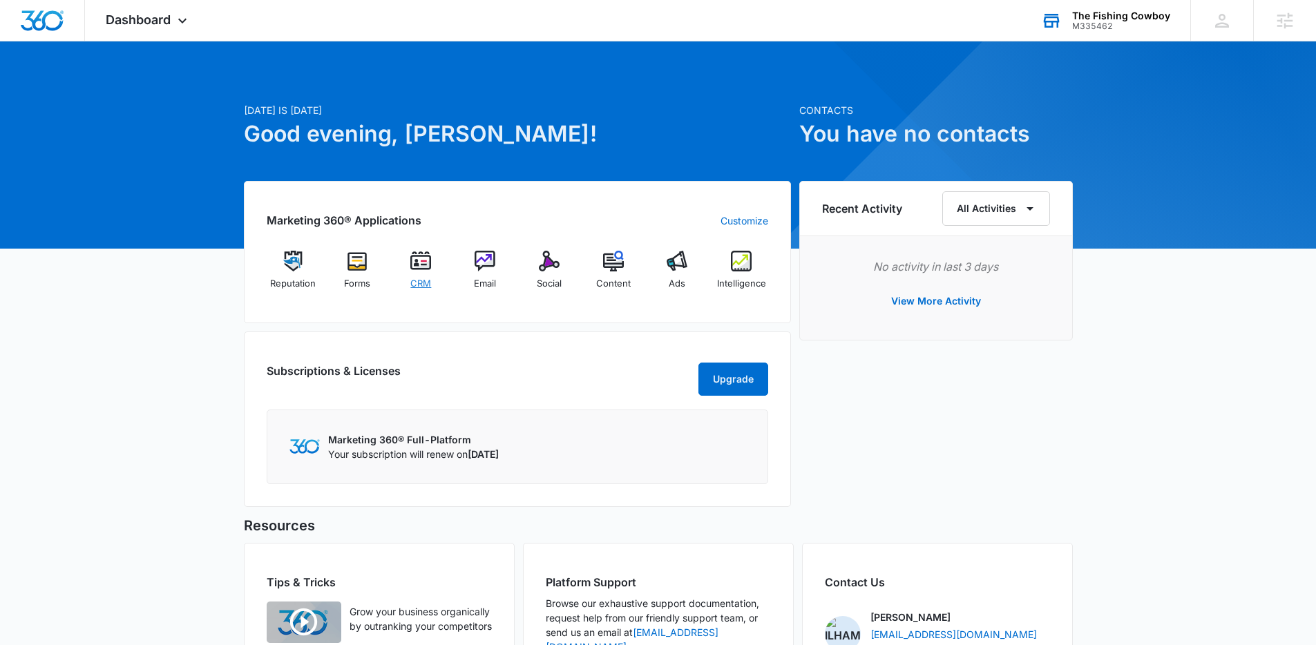
click at [412, 253] on img at bounding box center [420, 261] width 21 height 21
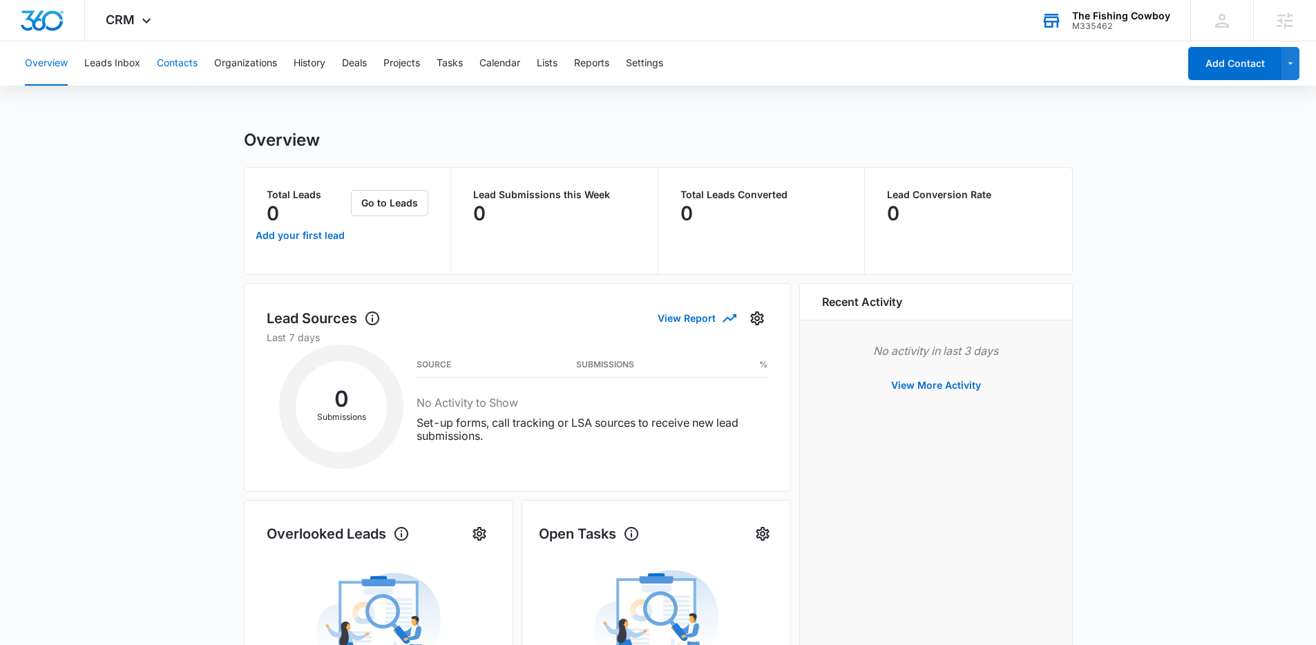
click at [170, 69] on button "Contacts" at bounding box center [177, 63] width 41 height 44
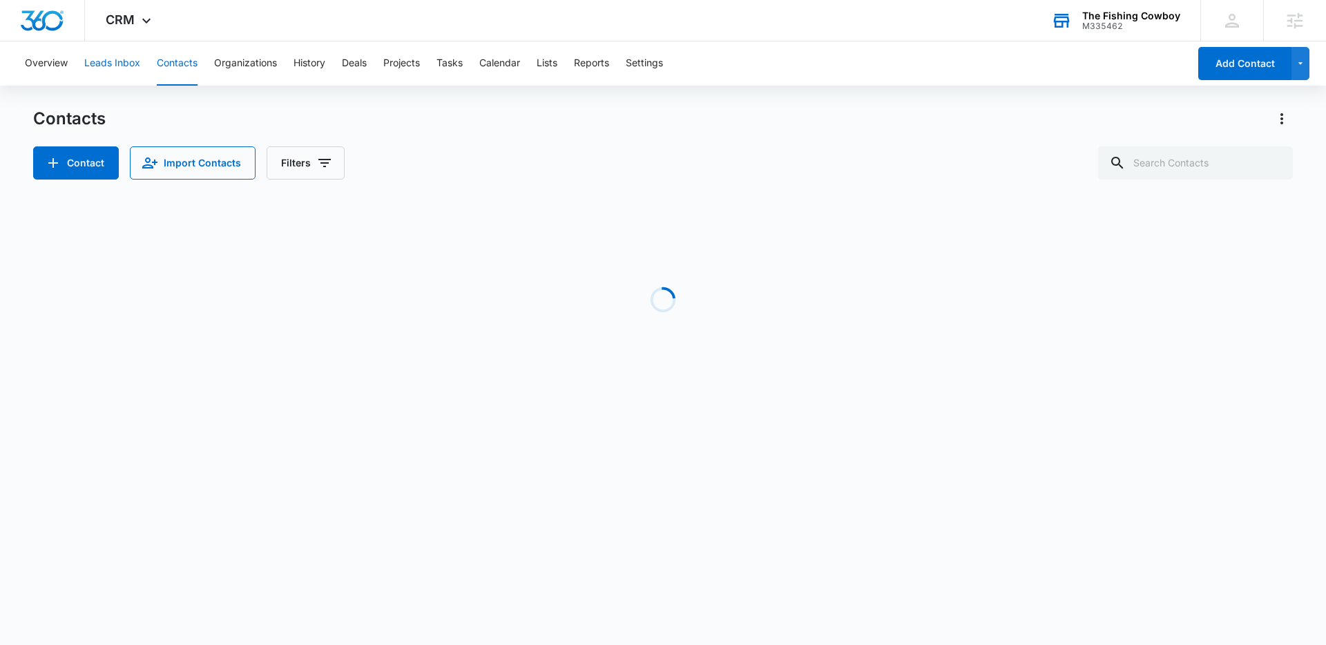
click at [120, 66] on button "Leads Inbox" at bounding box center [112, 63] width 56 height 44
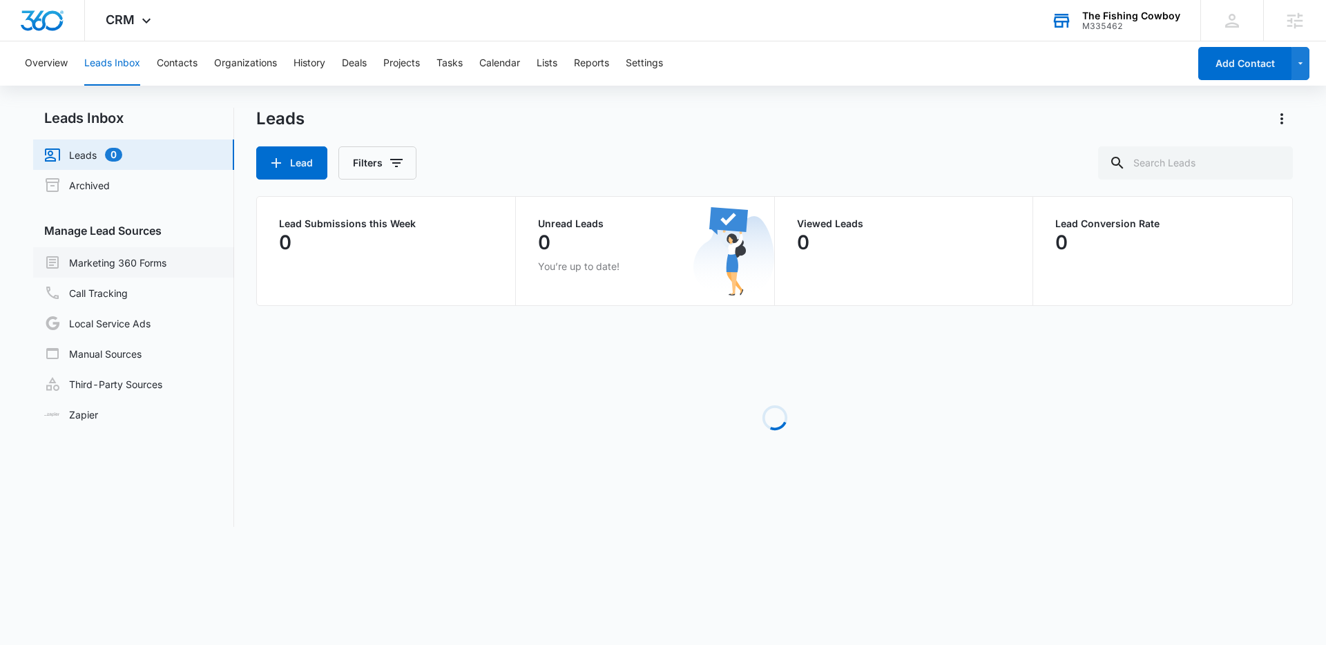
click at [110, 259] on link "Marketing 360 Forms" at bounding box center [105, 262] width 122 height 17
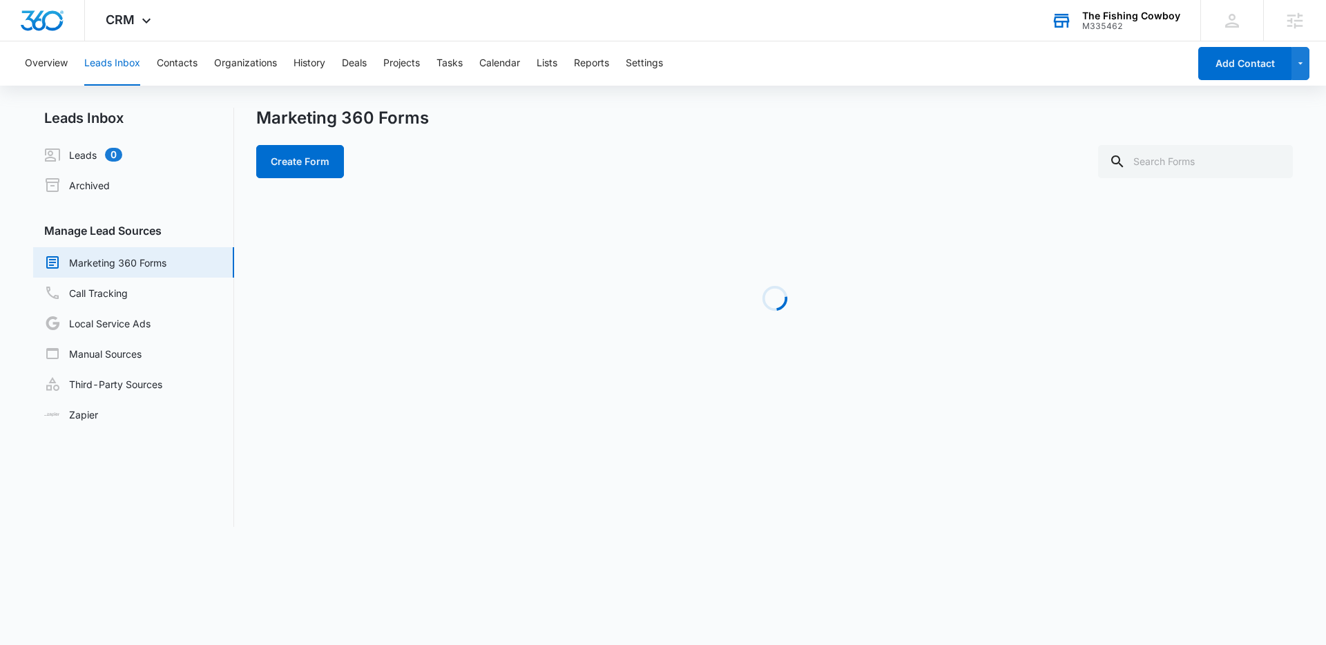
click at [544, 175] on div "Create Form" at bounding box center [774, 161] width 1037 height 33
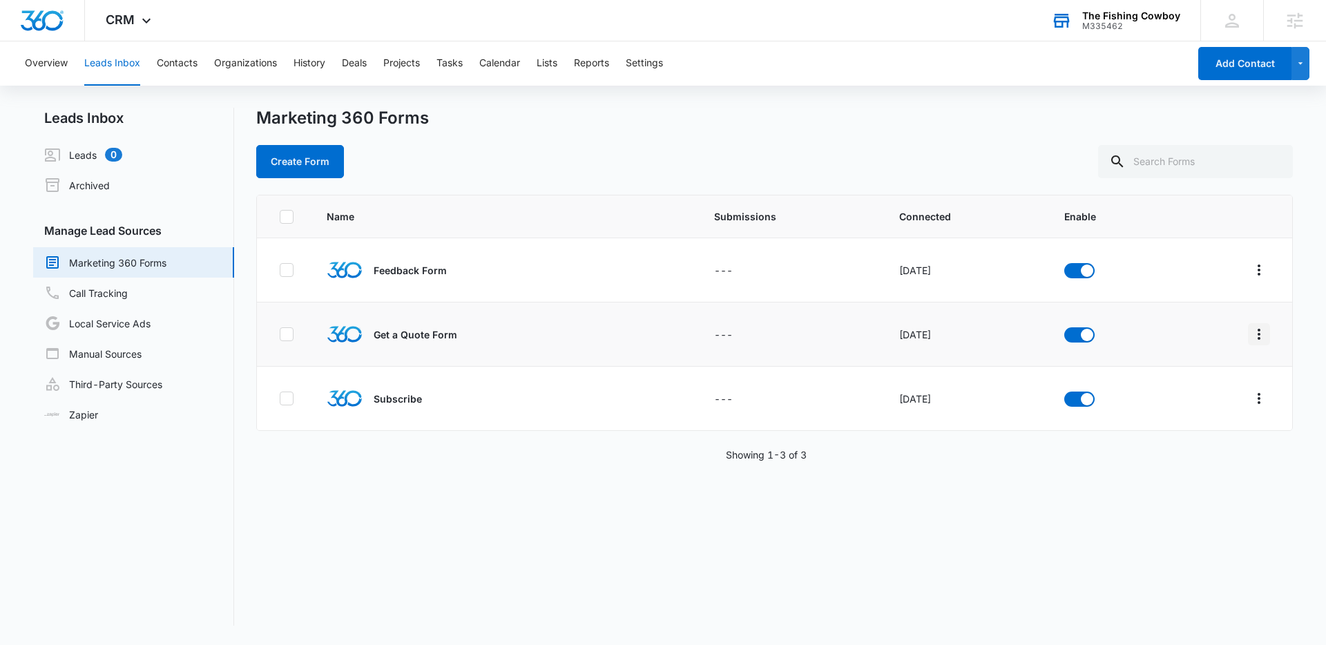
click at [1258, 334] on icon "Overflow Menu" at bounding box center [1259, 334] width 3 height 11
click at [1214, 410] on div "Field Mapping" at bounding box center [1187, 415] width 78 height 10
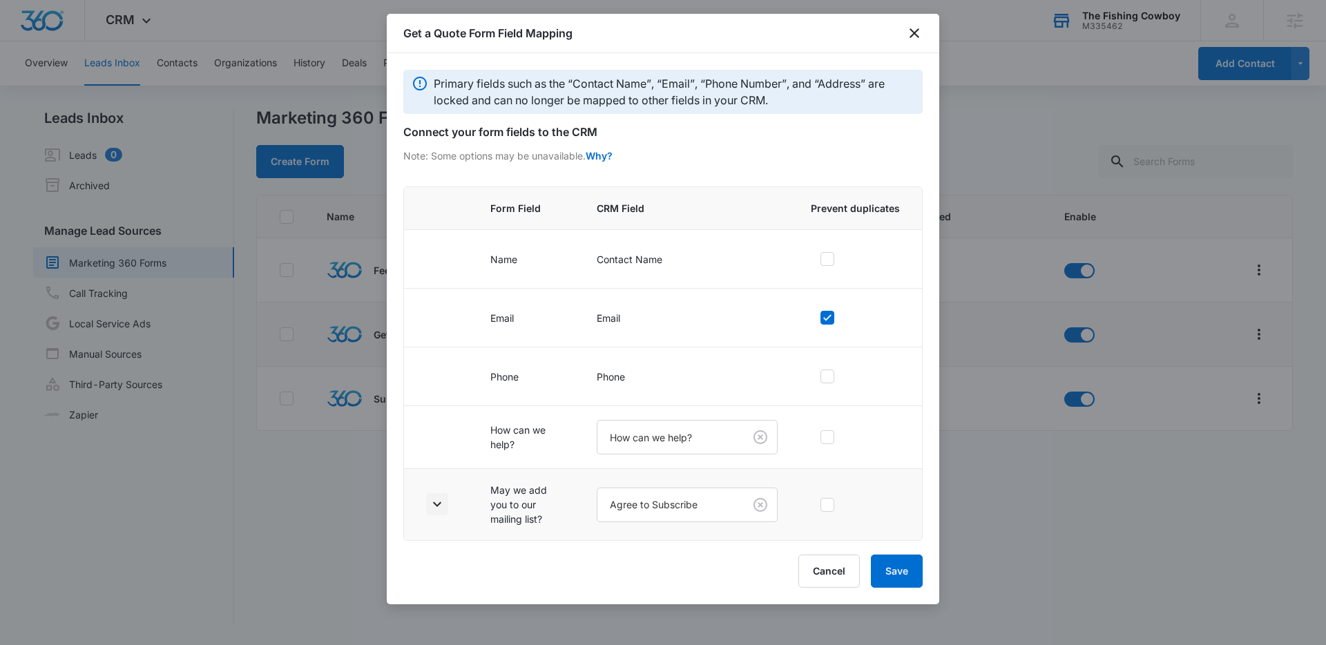
click at [441, 504] on icon "button" at bounding box center [437, 504] width 17 height 17
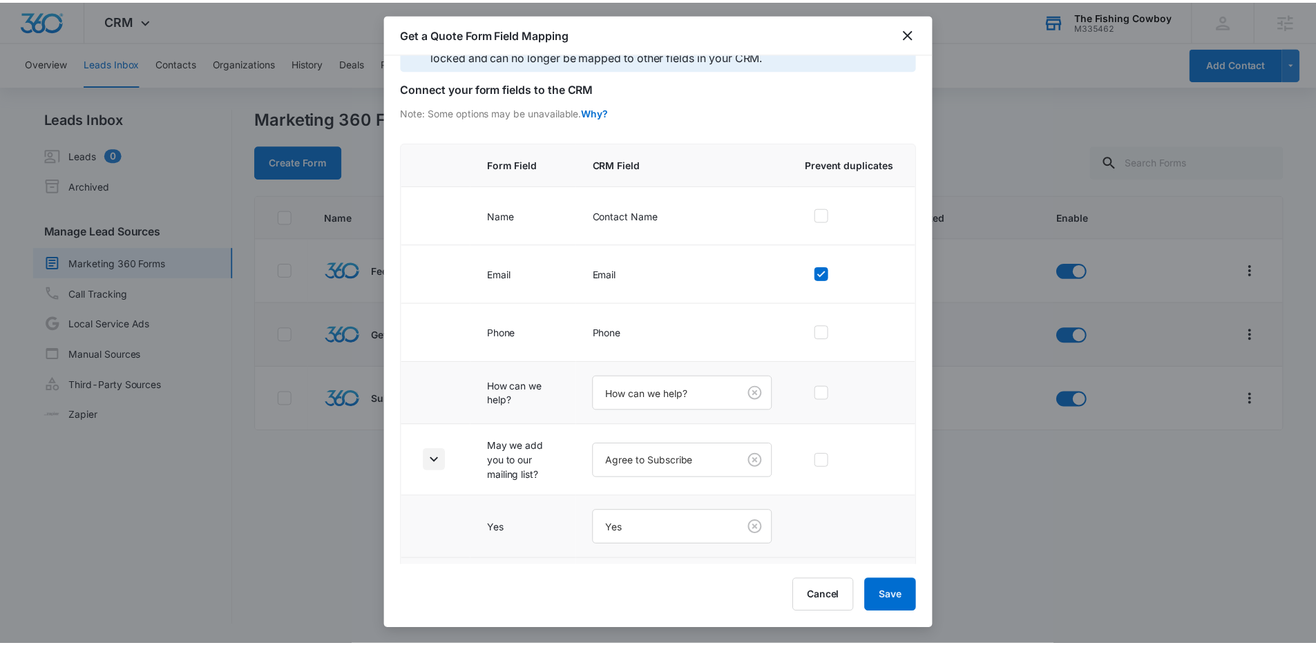
scroll to position [101, 0]
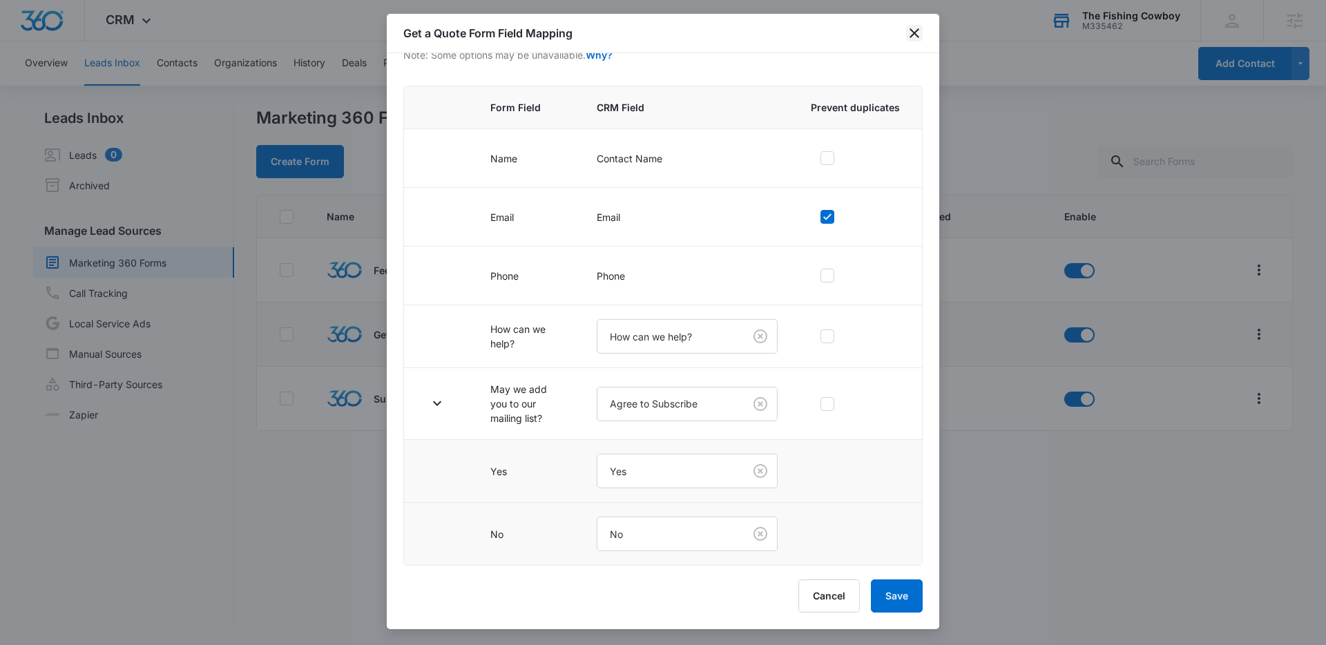
click at [919, 37] on icon "close" at bounding box center [914, 33] width 17 height 17
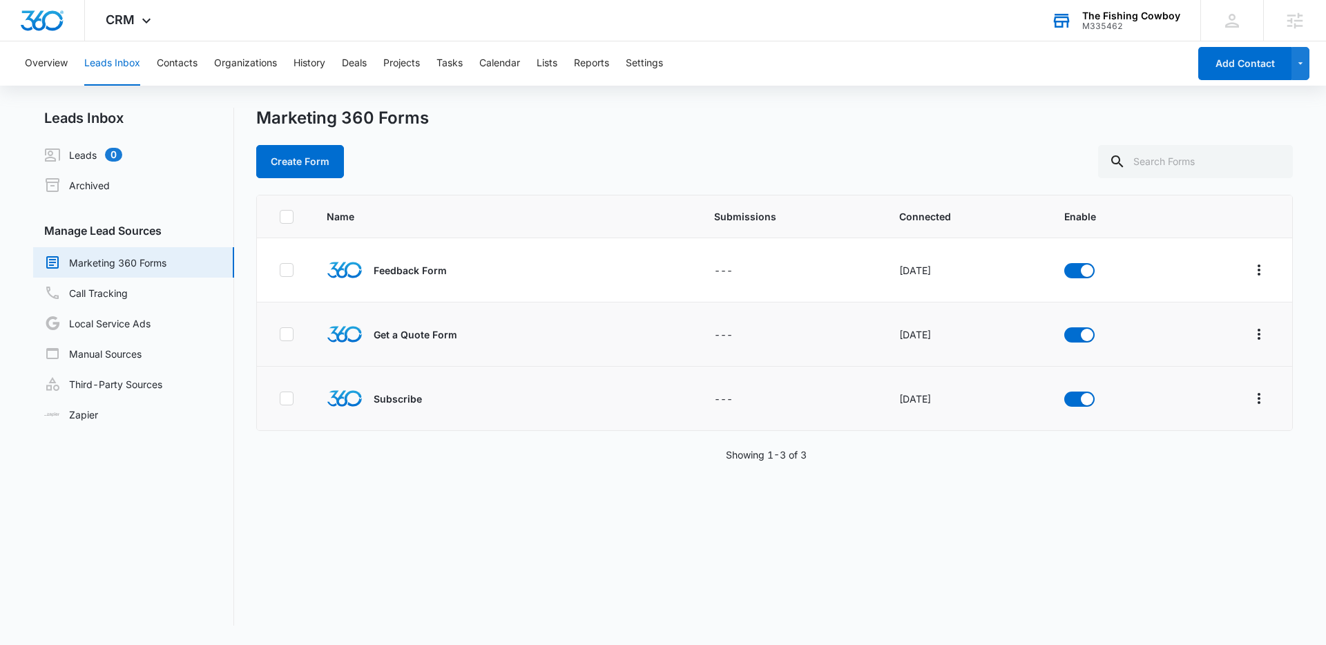
click at [1245, 385] on td at bounding box center [1233, 399] width 118 height 64
click at [1251, 398] on icon "Overflow Menu" at bounding box center [1259, 398] width 17 height 17
click at [1213, 484] on button "Field Mapping" at bounding box center [1195, 478] width 128 height 21
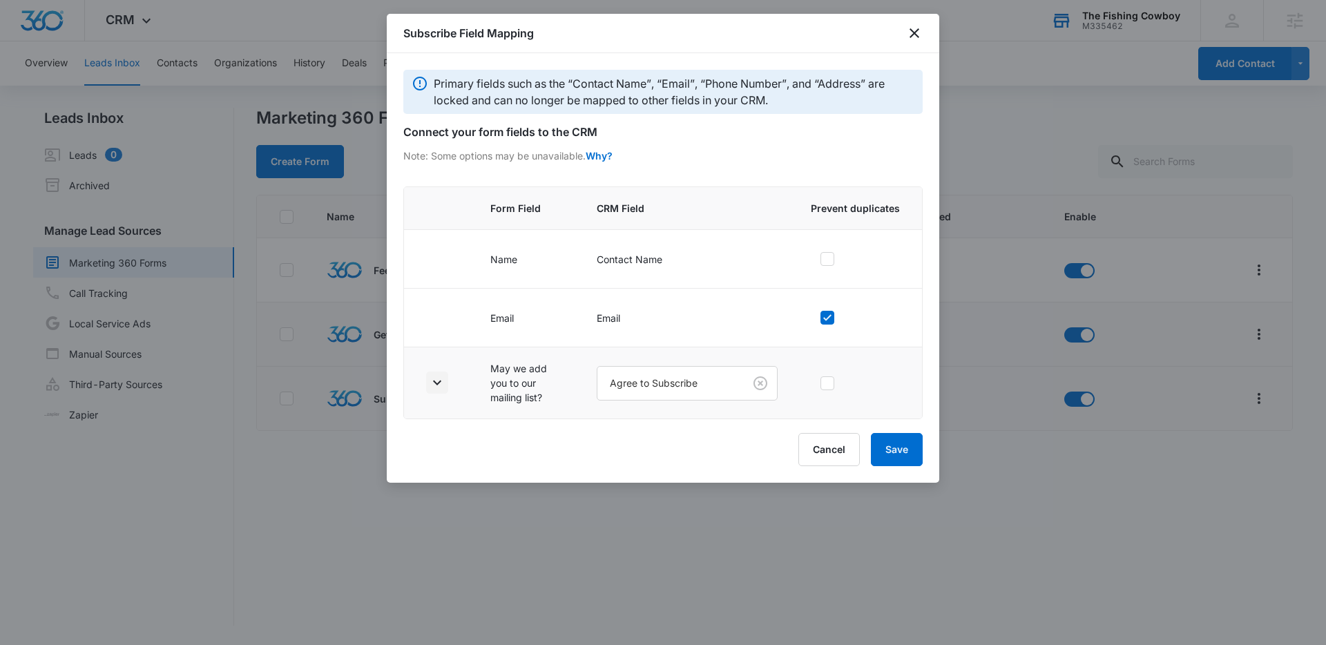
click at [432, 385] on icon "button" at bounding box center [437, 382] width 17 height 17
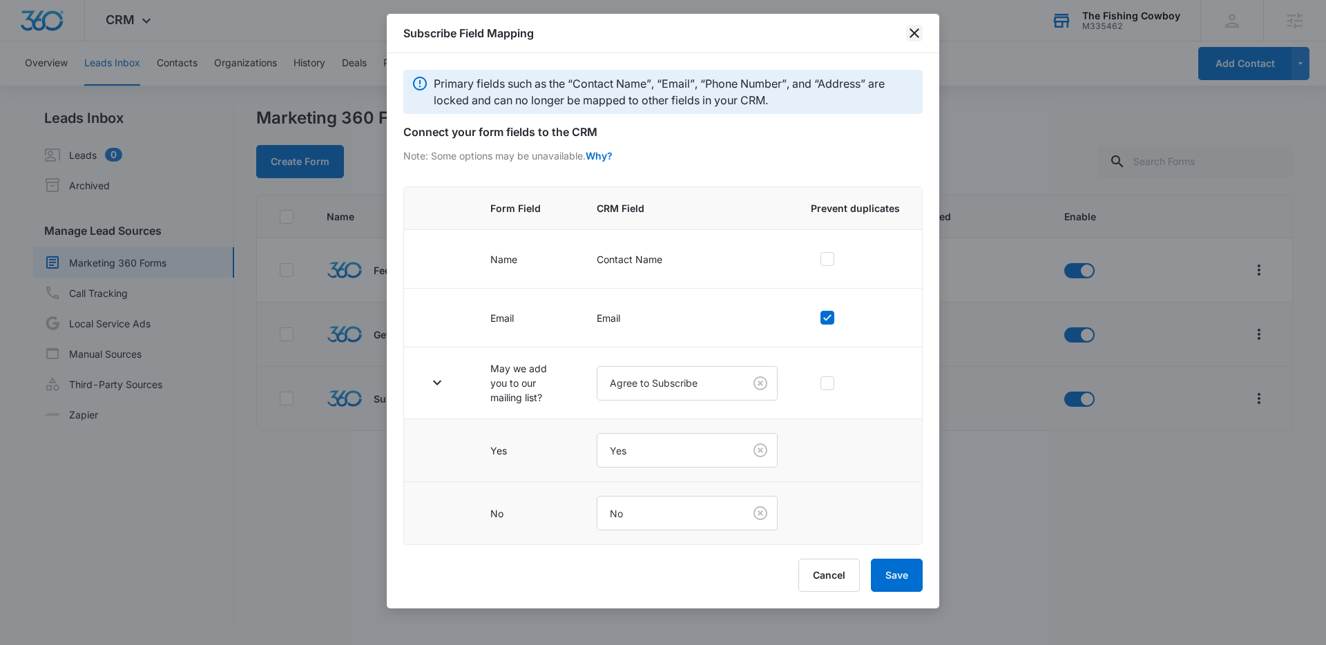
click at [917, 34] on icon "close" at bounding box center [914, 33] width 17 height 17
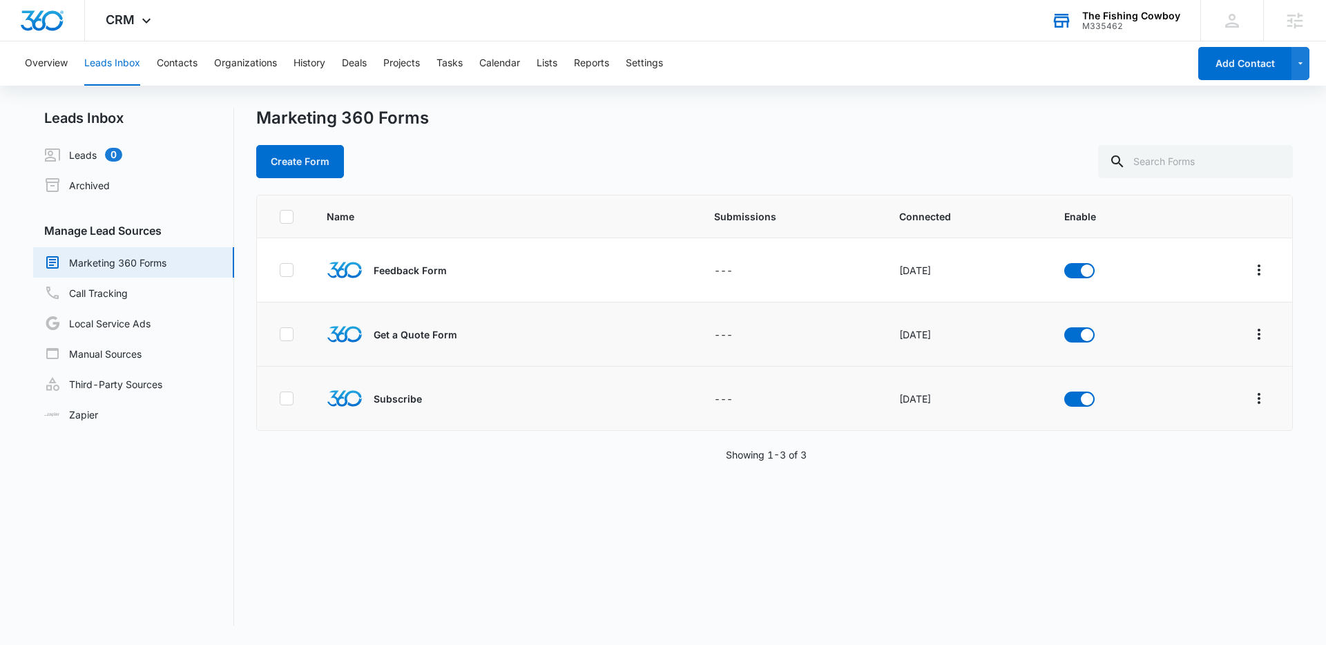
click at [609, 152] on div "Create Form" at bounding box center [774, 161] width 1037 height 33
click at [41, 14] on img "Dashboard" at bounding box center [42, 20] width 44 height 21
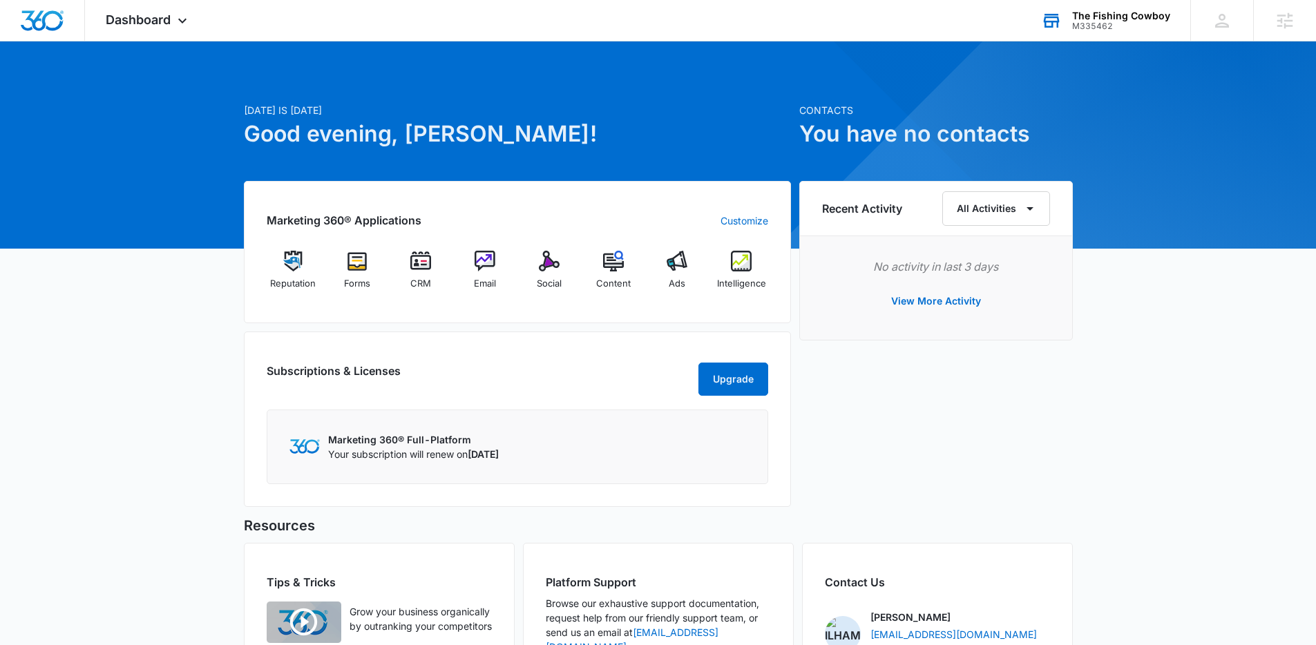
click at [1221, 278] on div "[DATE] is [DATE] Good evening, [PERSON_NAME]! Contacts You have no contacts Mar…" at bounding box center [658, 415] width 1316 height 712
click at [1216, 267] on div "[DATE] is [DATE] Good evening, [PERSON_NAME]! Contacts You have no contacts Mar…" at bounding box center [658, 415] width 1316 height 712
click at [1216, 183] on div "[DATE] is [DATE] Good evening, [PERSON_NAME]! Contacts You have no contacts Mar…" at bounding box center [658, 415] width 1316 height 712
click at [1198, 162] on div "[DATE] is [DATE] Good evening, [PERSON_NAME]! Contacts You have no contacts Mar…" at bounding box center [658, 415] width 1316 height 712
